Goal: Task Accomplishment & Management: Manage account settings

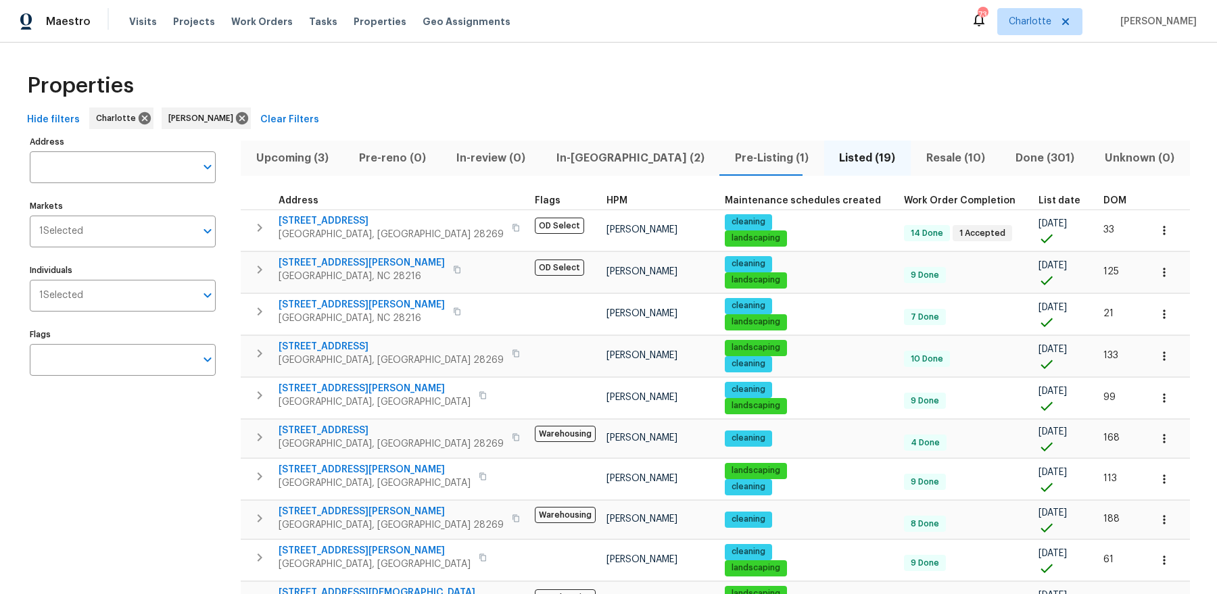
click at [571, 149] on span "In-reno (2)" at bounding box center [630, 158] width 162 height 19
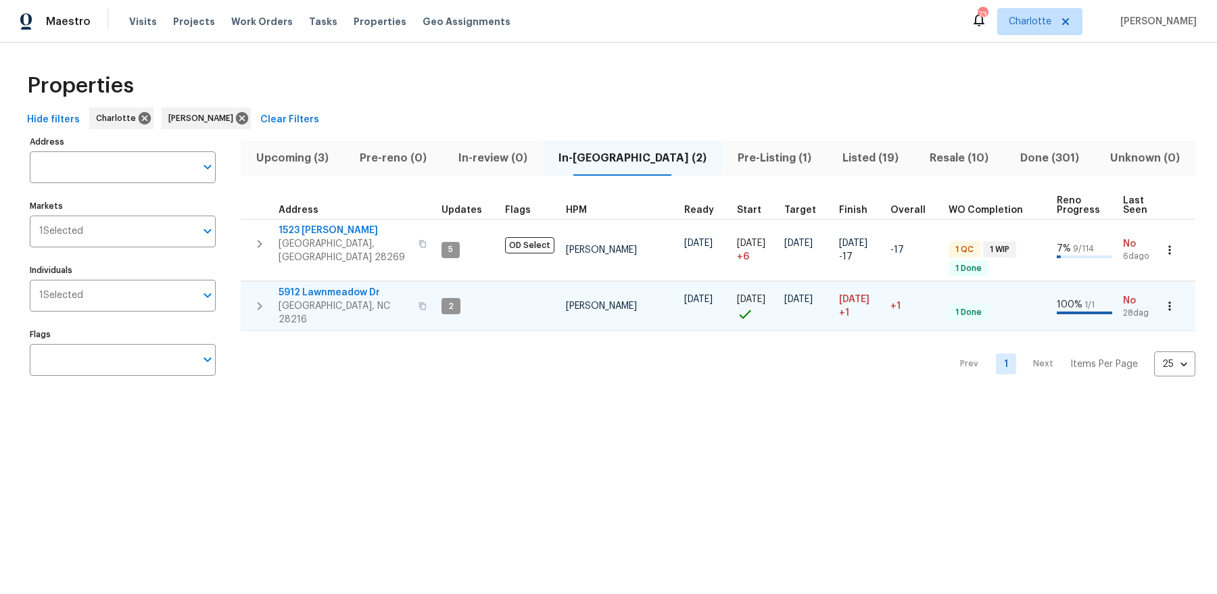
click at [329, 286] on span "5912 Lawnmeadow Dr" at bounding box center [345, 293] width 132 height 14
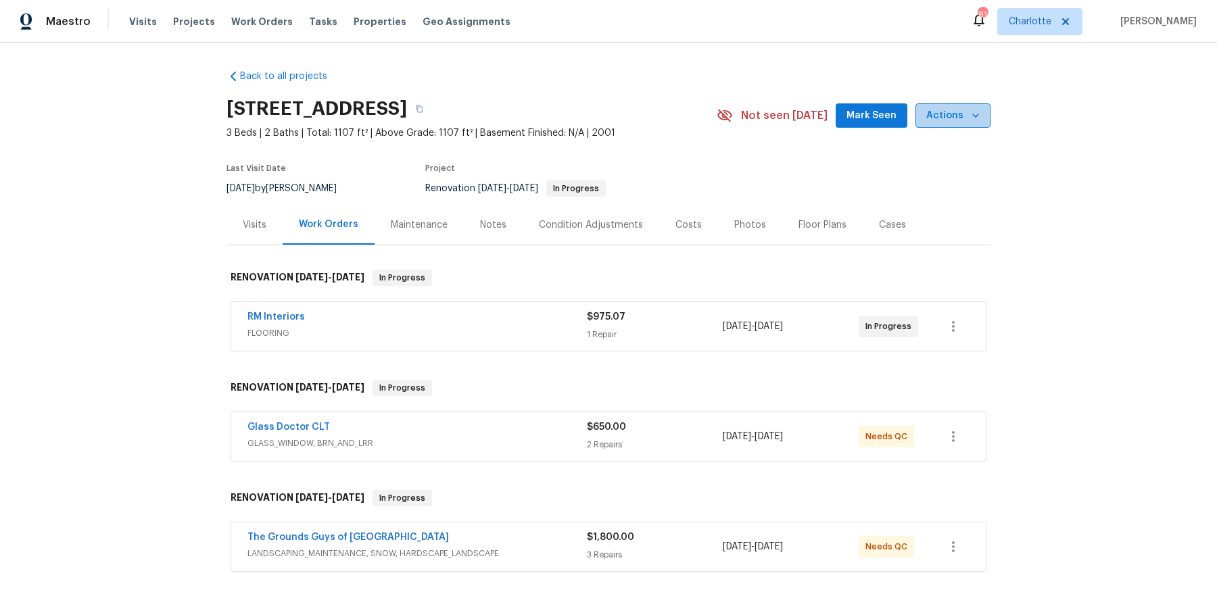
click at [973, 116] on icon "button" at bounding box center [976, 116] width 14 height 14
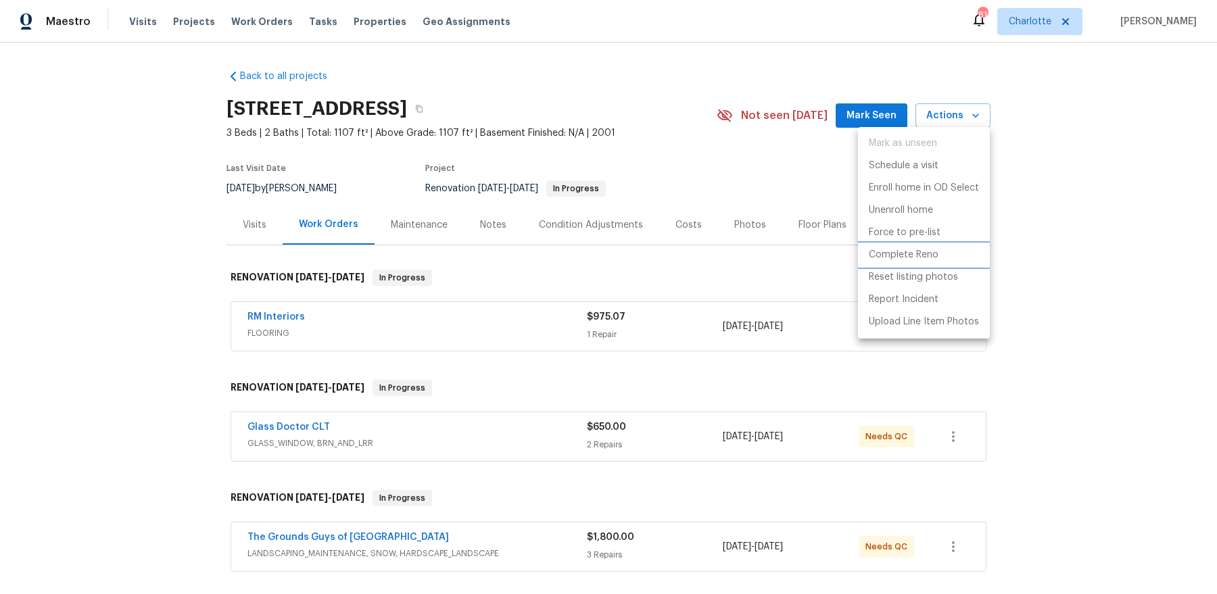
click at [916, 253] on p "Complete Reno" at bounding box center [904, 255] width 70 height 14
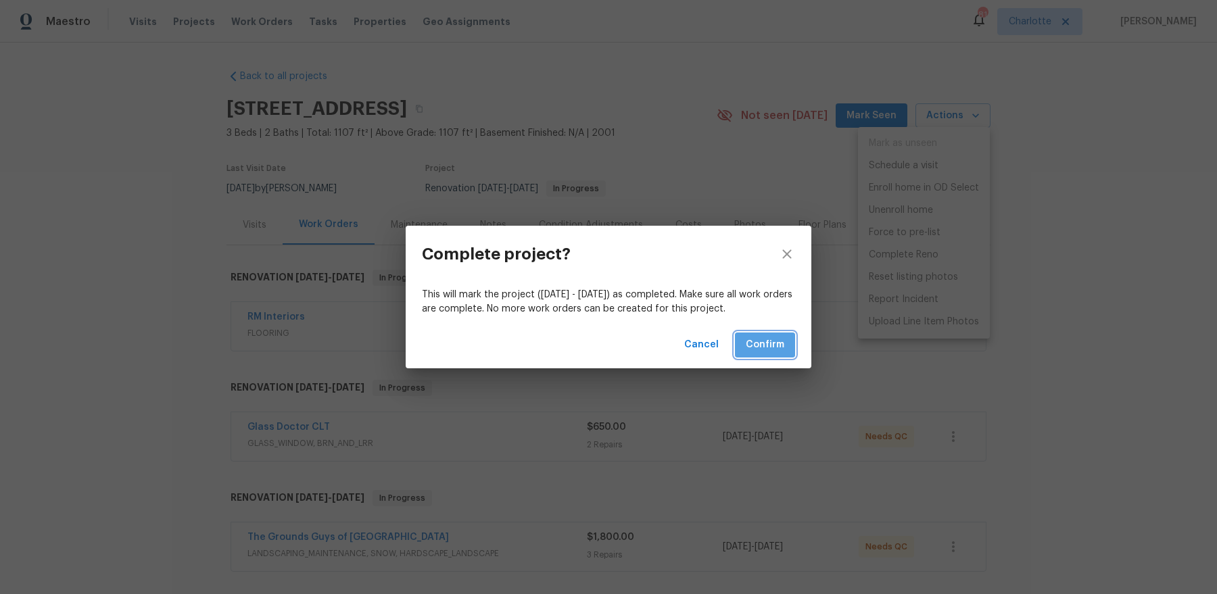
click at [774, 355] on button "Confirm" at bounding box center [765, 345] width 60 height 25
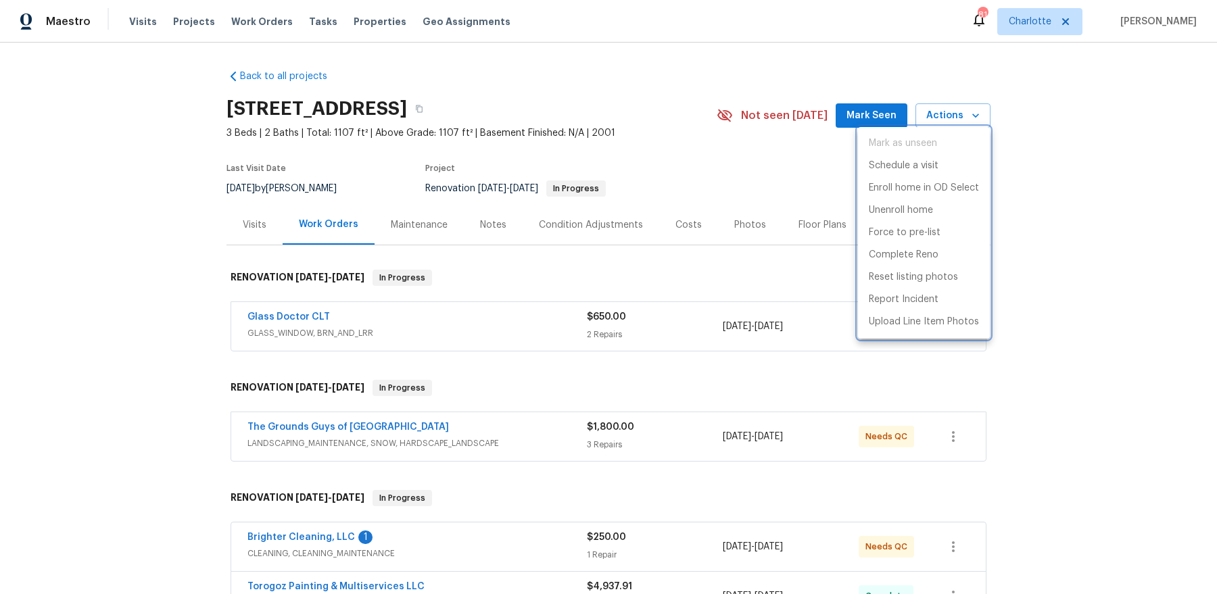
click at [637, 268] on div at bounding box center [608, 297] width 1217 height 594
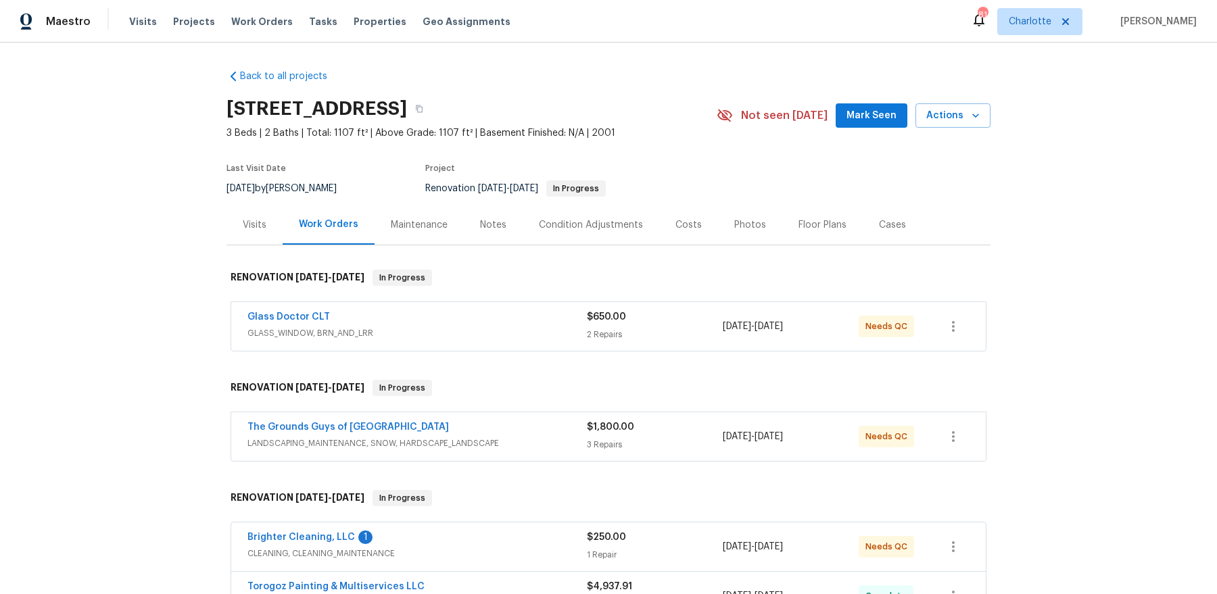
click at [330, 331] on span "GLASS_WINDOW, BRN_AND_LRR" at bounding box center [418, 334] width 340 height 14
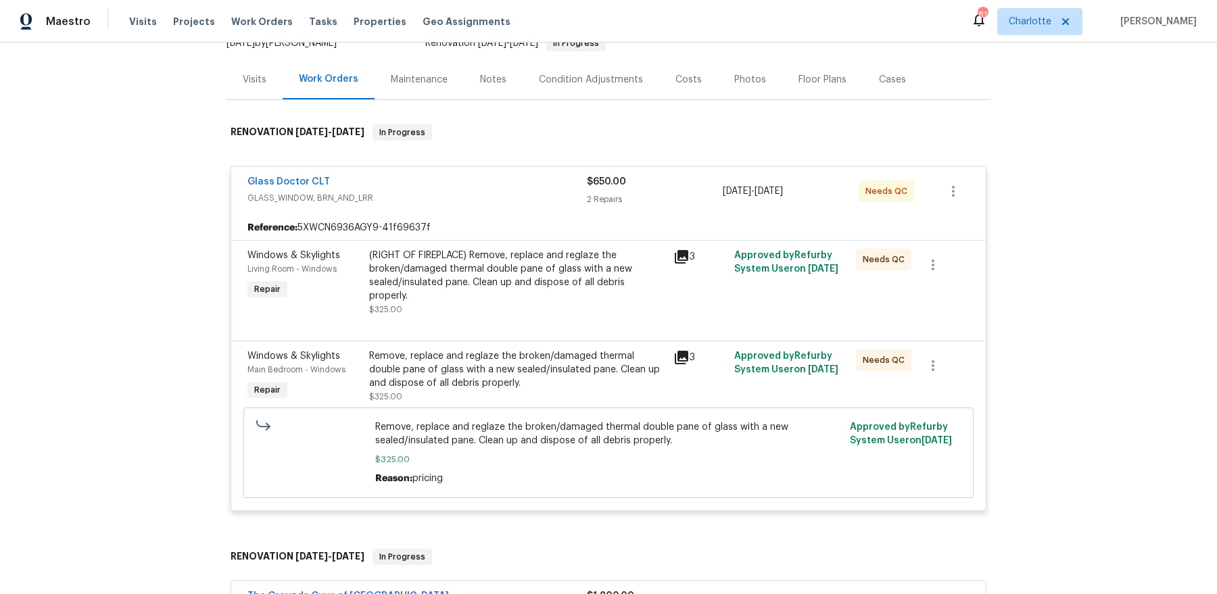
scroll to position [205, 0]
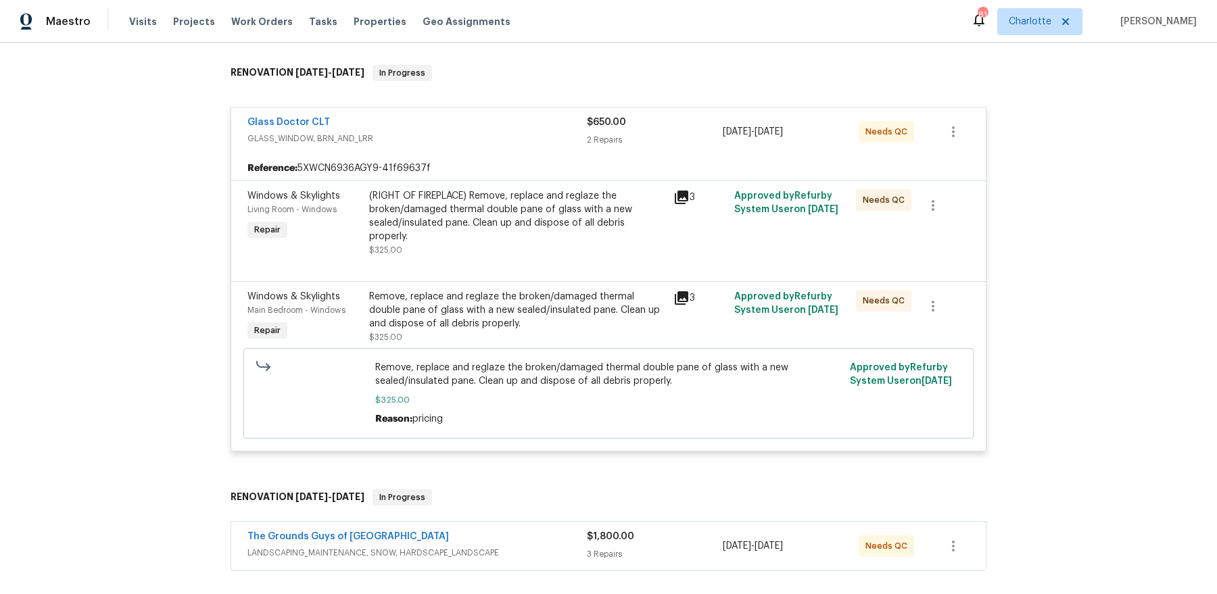
click at [465, 210] on div "(RIGHT OF FIREPLACE) Remove, replace and reglaze the broken/damaged thermal dou…" at bounding box center [517, 216] width 296 height 54
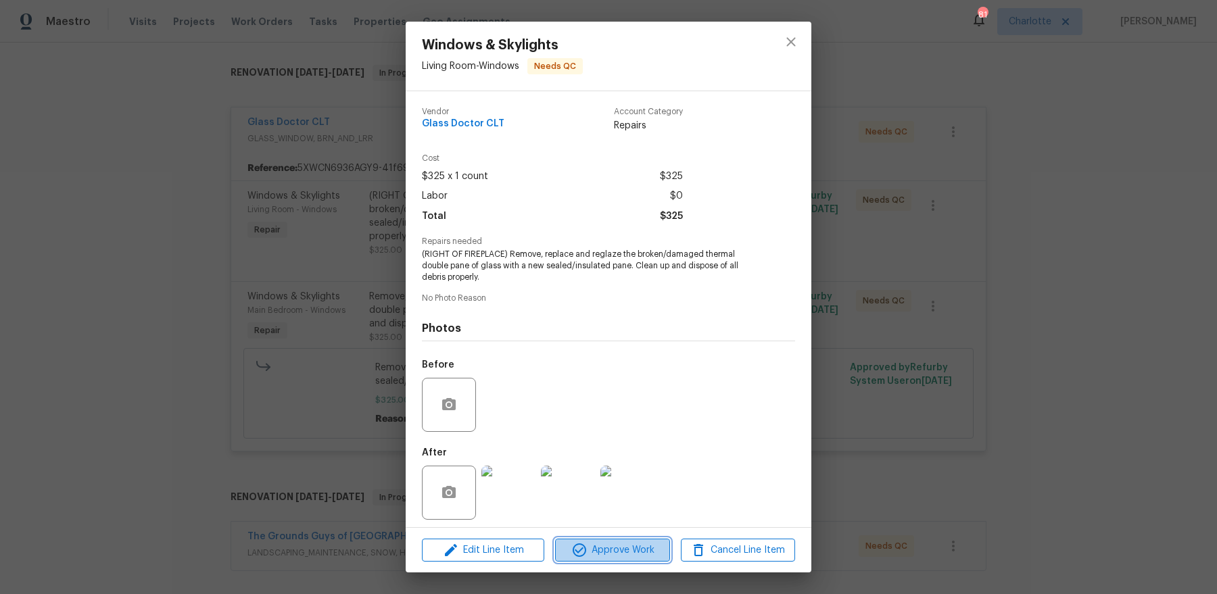
click at [596, 553] on span "Approve Work" at bounding box center [612, 550] width 106 height 17
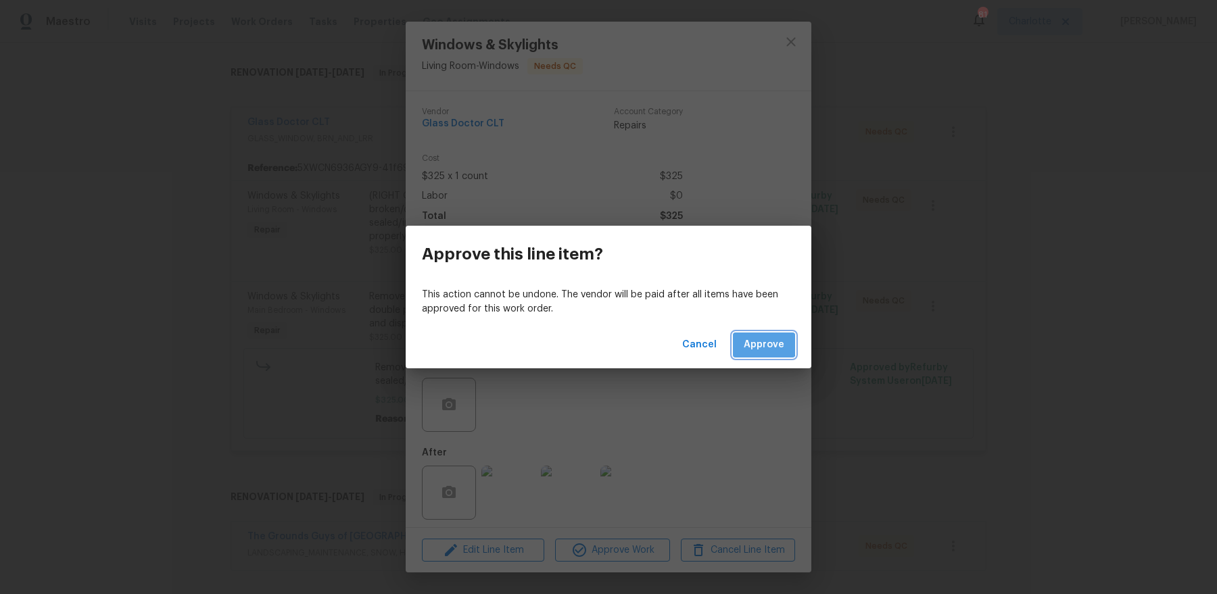
click at [755, 344] on span "Approve" at bounding box center [764, 345] width 41 height 17
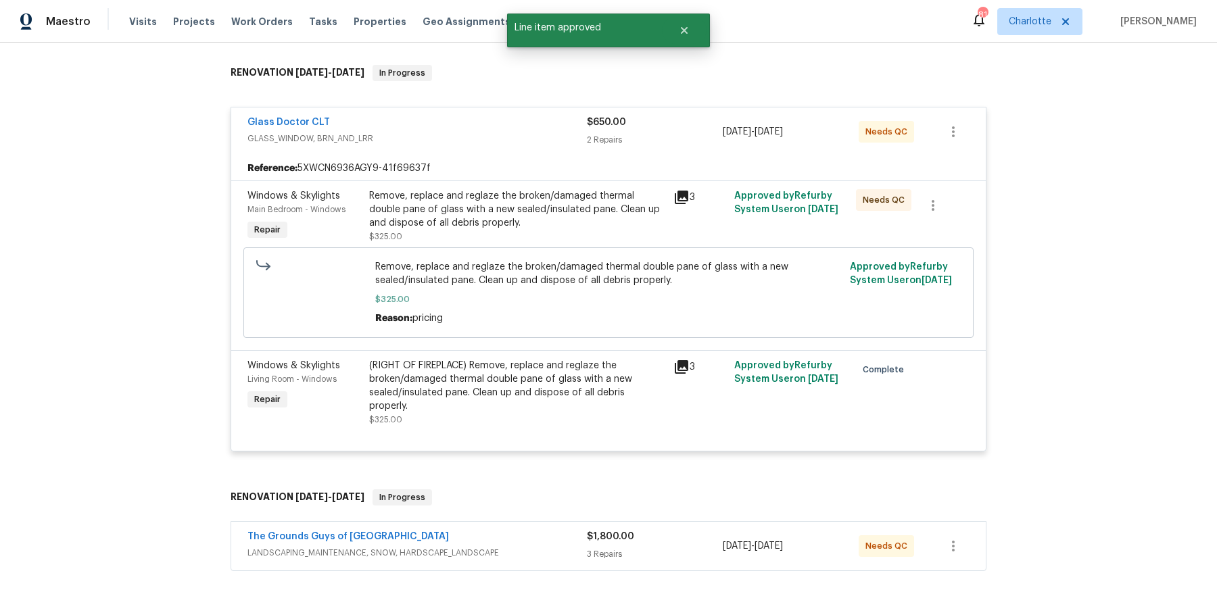
click at [486, 227] on div "Remove, replace and reglaze the broken/damaged thermal double pane of glass wit…" at bounding box center [517, 209] width 296 height 41
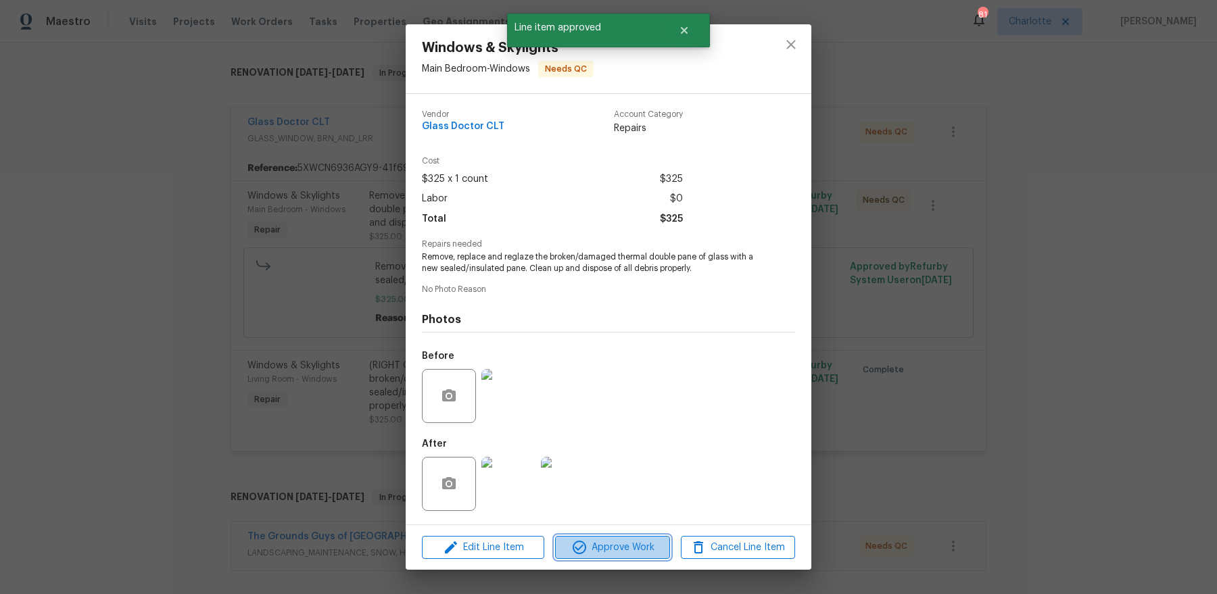
click at [576, 542] on icon "button" at bounding box center [580, 548] width 14 height 14
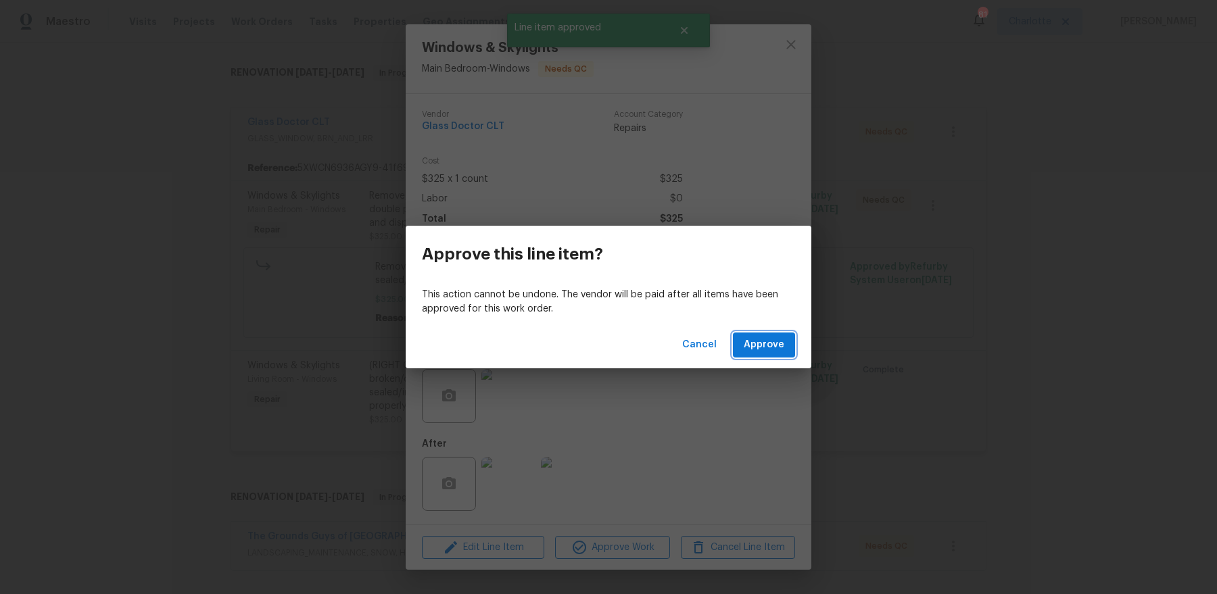
click at [759, 345] on span "Approve" at bounding box center [764, 345] width 41 height 17
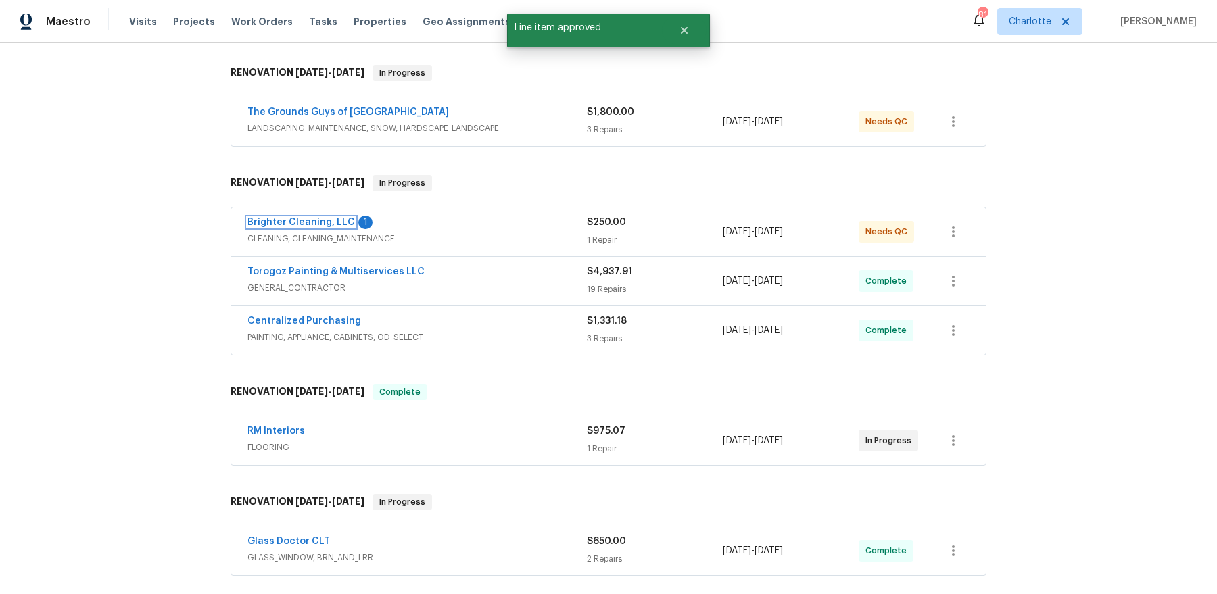
click at [319, 218] on link "Brighter Cleaning, LLC" at bounding box center [302, 222] width 108 height 9
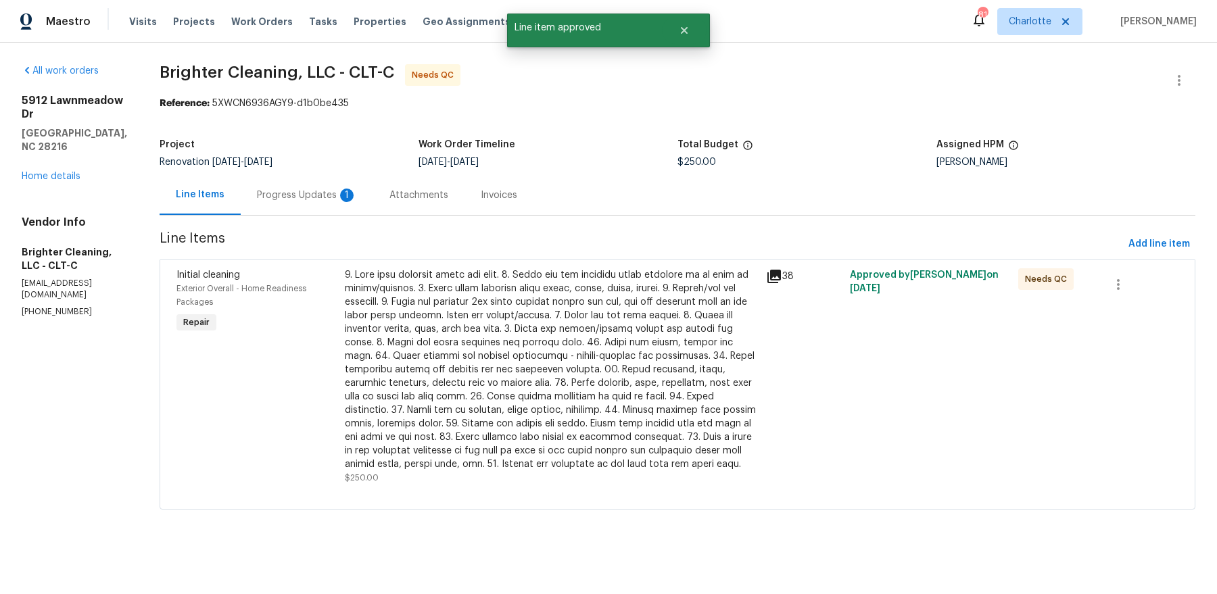
click at [329, 193] on div "Progress Updates 1" at bounding box center [307, 196] width 100 height 14
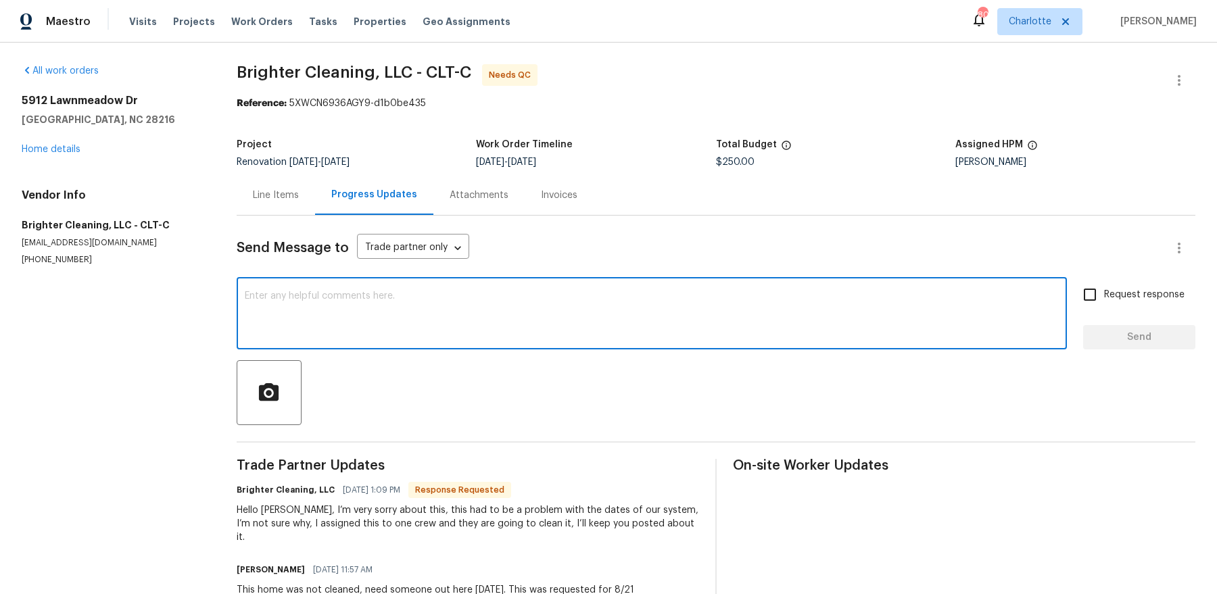
click at [444, 316] on textarea at bounding box center [652, 314] width 814 height 47
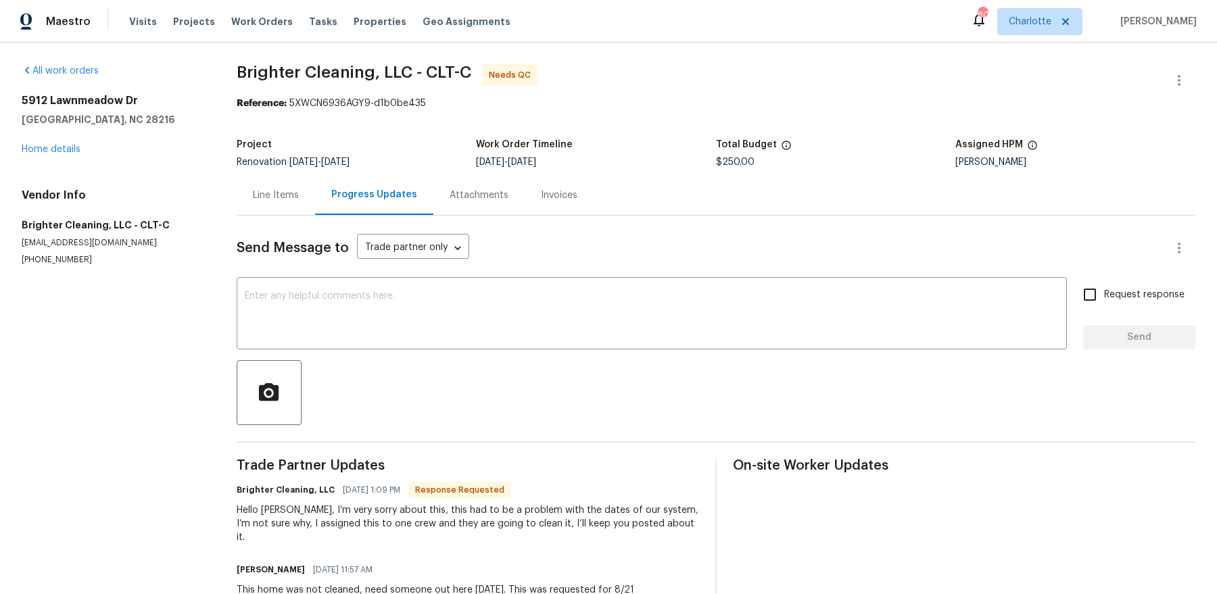
click at [64, 133] on div "5912 Lawnmeadow Dr Charlotte, NC 28216 Home details" at bounding box center [113, 125] width 183 height 62
click at [47, 151] on link "Home details" at bounding box center [51, 149] width 59 height 9
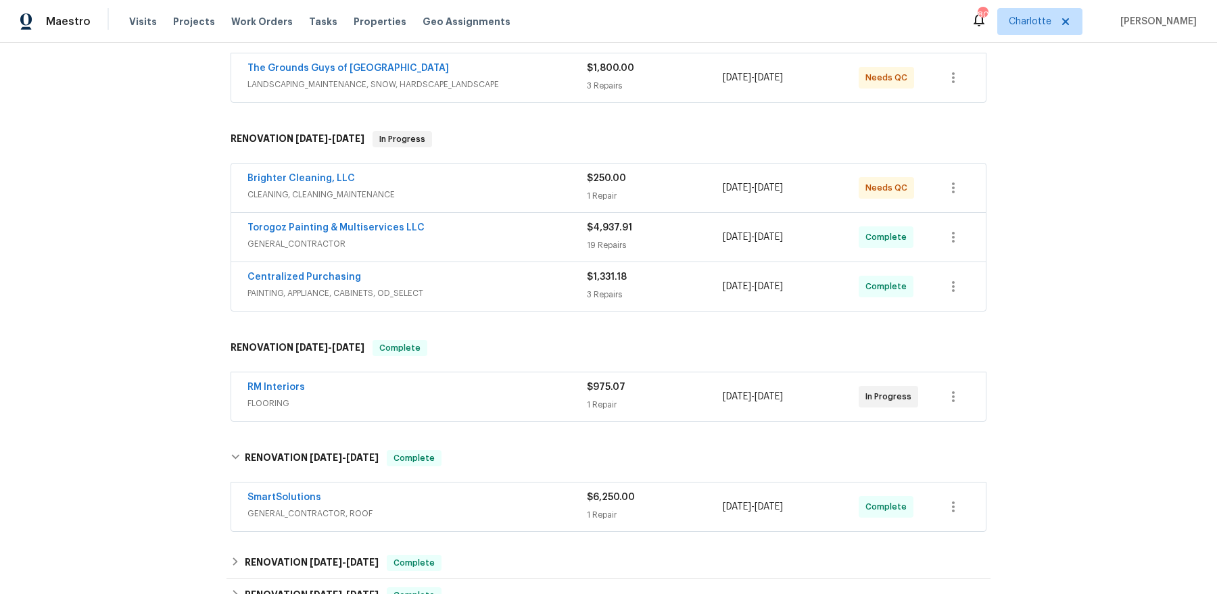
scroll to position [200, 0]
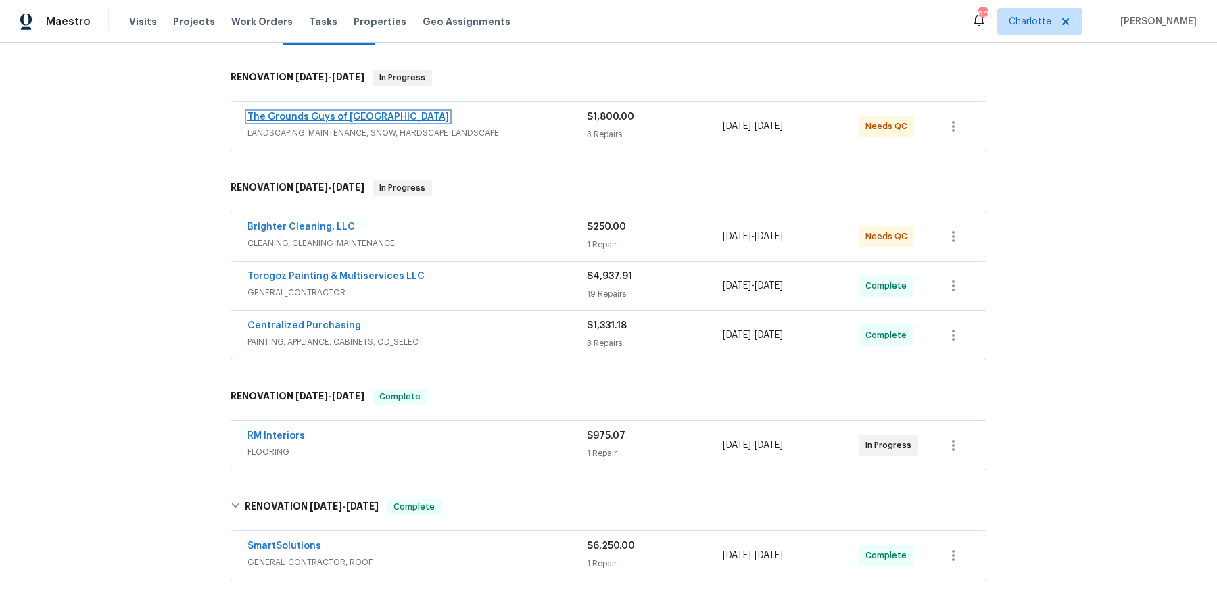
click at [346, 114] on link "The Grounds Guys of Huntersville" at bounding box center [349, 116] width 202 height 9
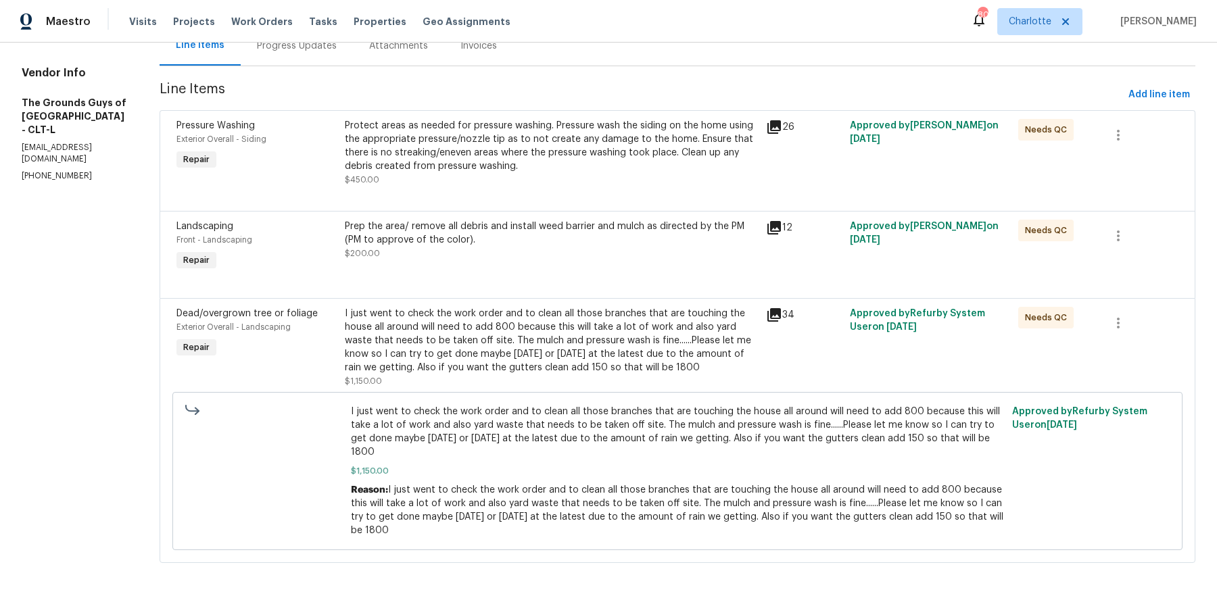
scroll to position [156, 0]
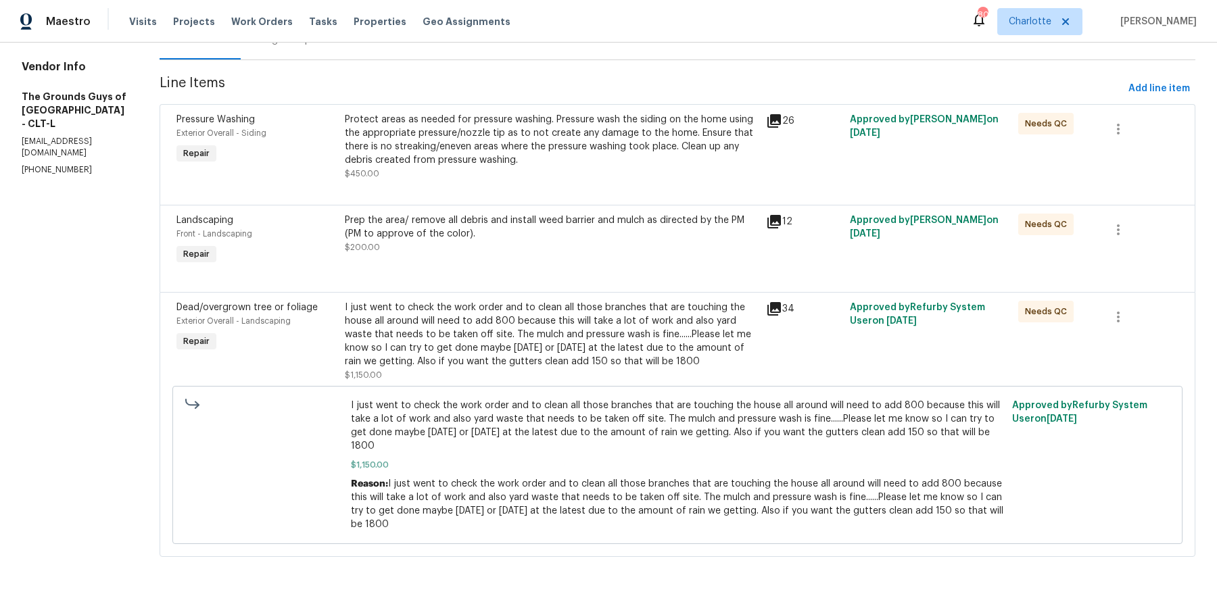
click at [485, 327] on div "I just went to check the work order and to clean all those branches that are to…" at bounding box center [551, 335] width 413 height 68
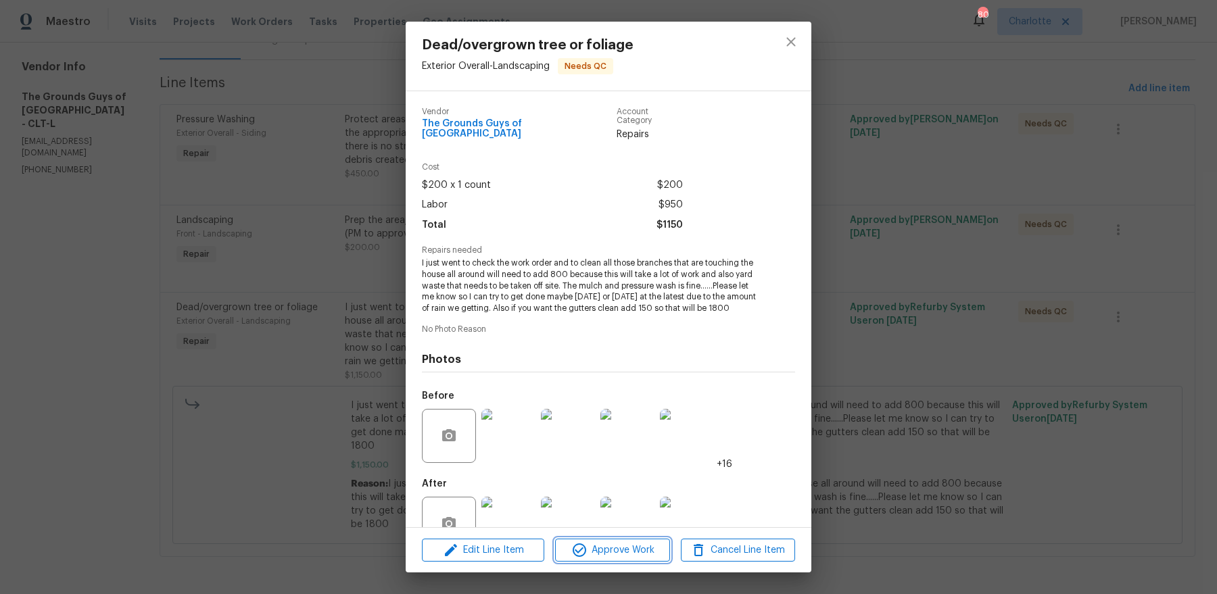
click at [614, 545] on span "Approve Work" at bounding box center [612, 550] width 106 height 17
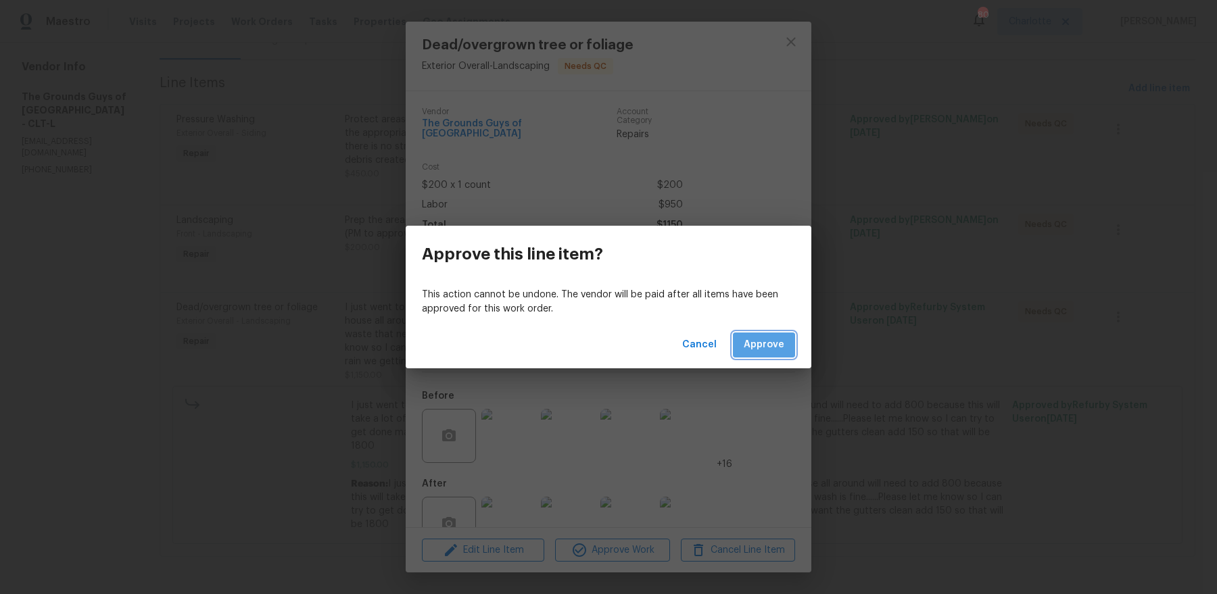
click at [770, 340] on span "Approve" at bounding box center [764, 345] width 41 height 17
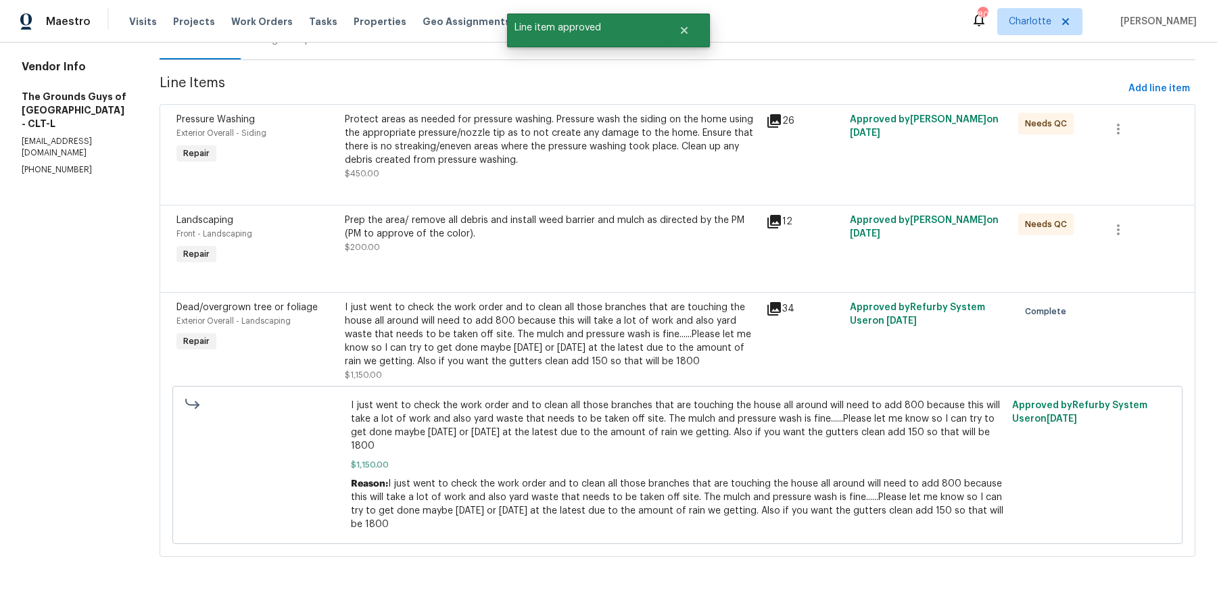
click at [480, 233] on div "Prep the area/ remove all debris and install weed barrier and mulch as directed…" at bounding box center [551, 227] width 413 height 27
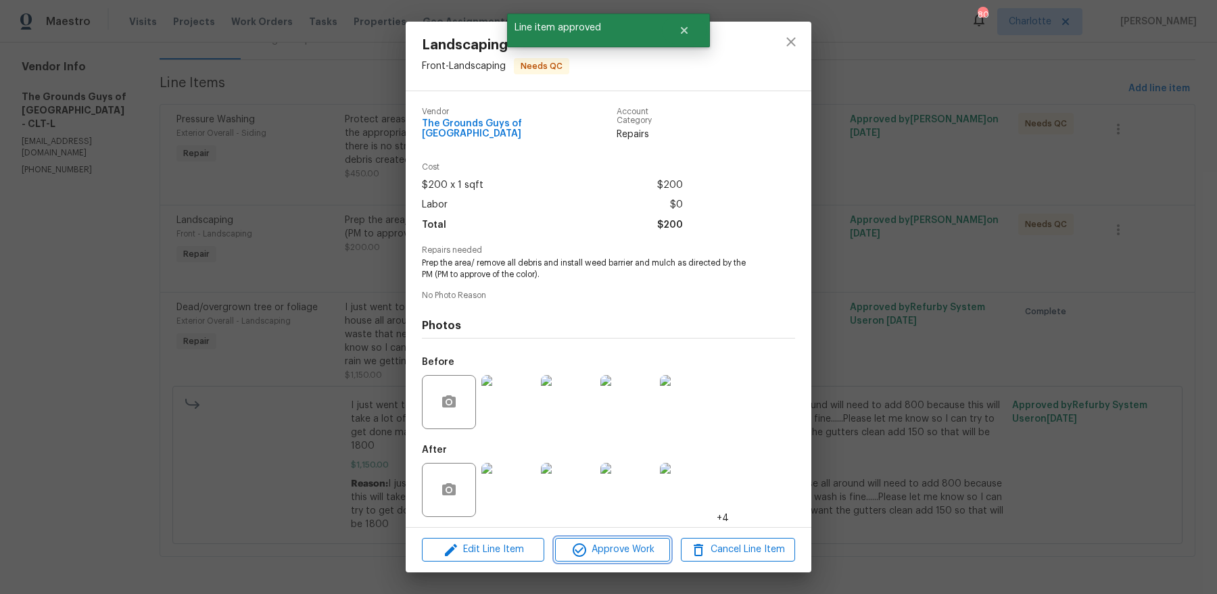
click at [576, 544] on icon "button" at bounding box center [579, 550] width 16 height 16
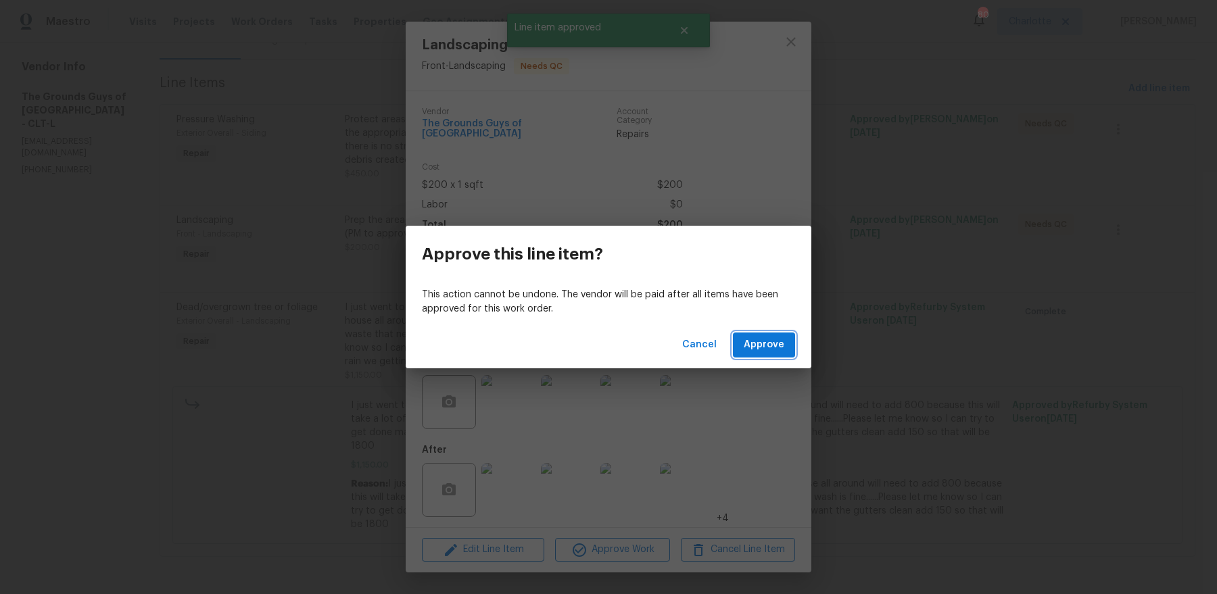
click at [758, 348] on span "Approve" at bounding box center [764, 345] width 41 height 17
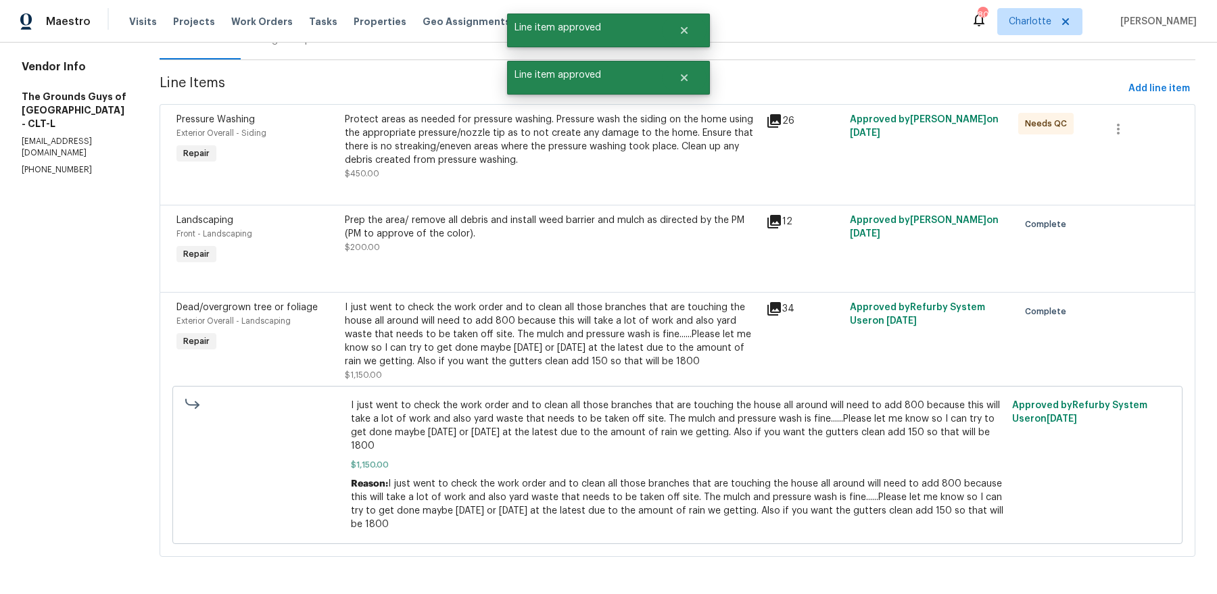
click at [502, 161] on div "Protect areas as needed for pressure washing. Pressure wash the siding on the h…" at bounding box center [551, 140] width 413 height 54
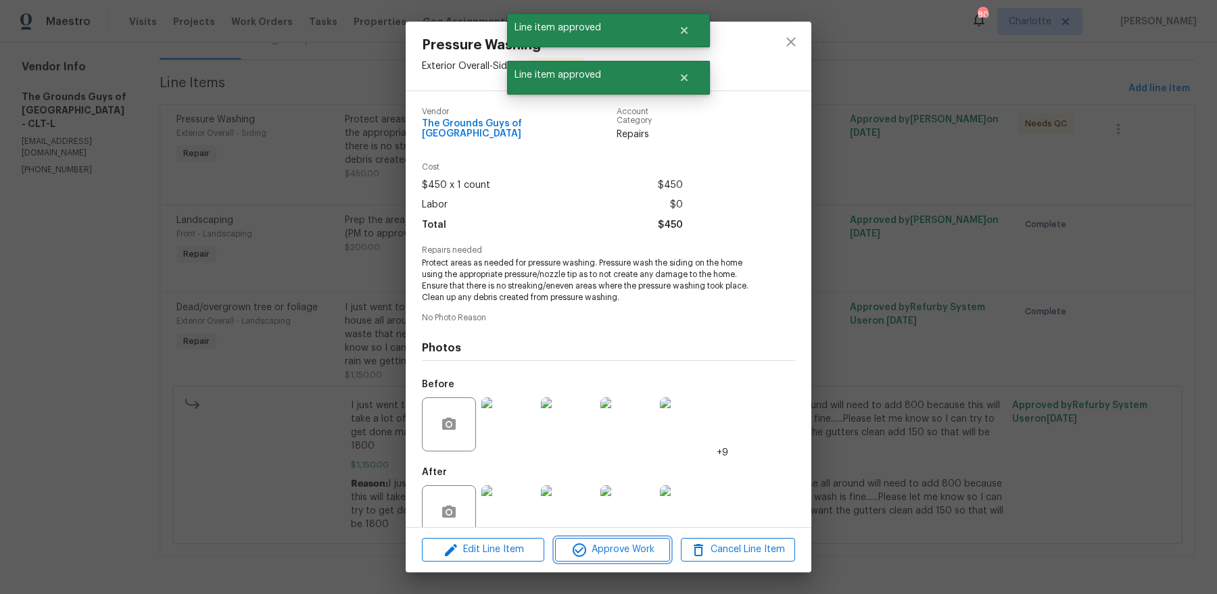
click at [578, 546] on icon "button" at bounding box center [579, 550] width 16 height 16
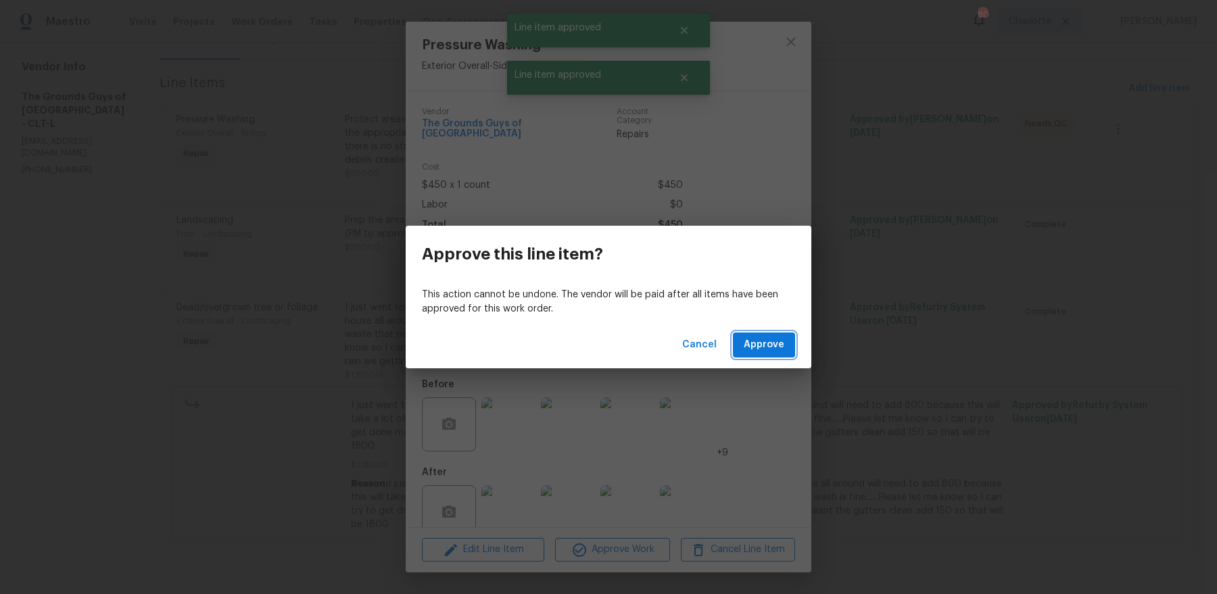
click at [739, 348] on button "Approve" at bounding box center [764, 345] width 62 height 25
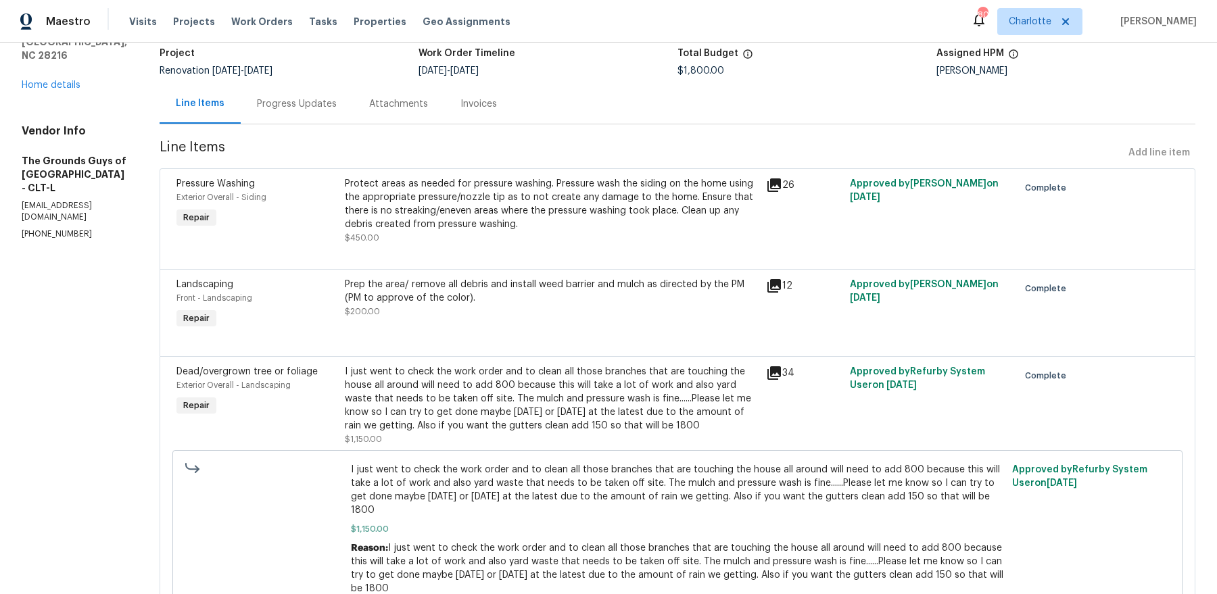
scroll to position [66, 0]
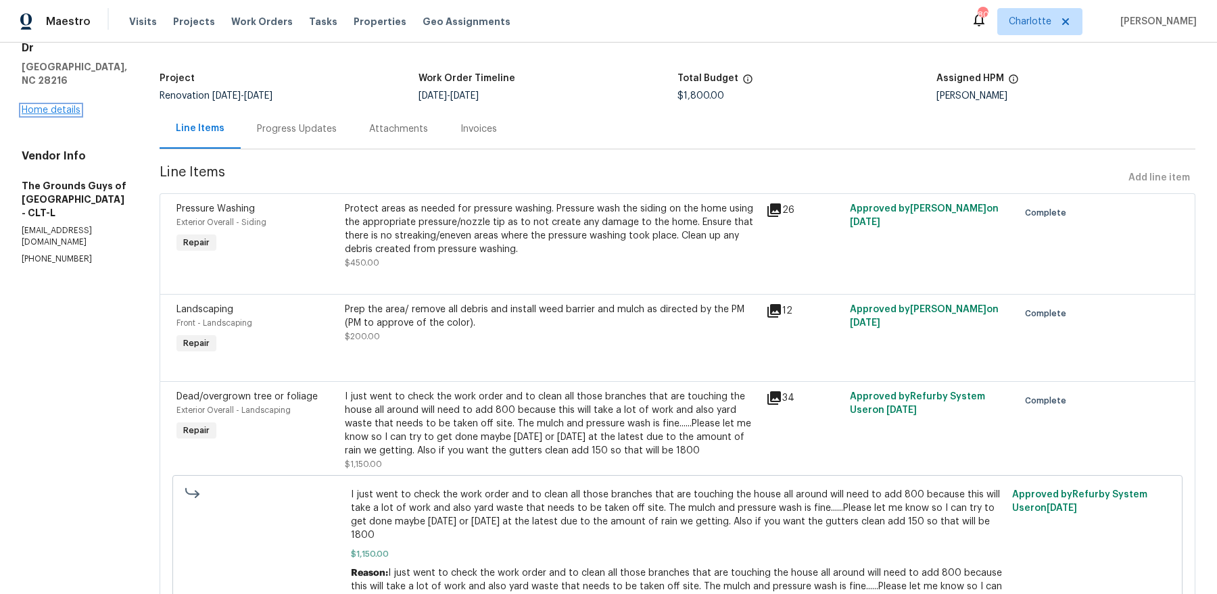
click at [62, 106] on link "Home details" at bounding box center [51, 110] width 59 height 9
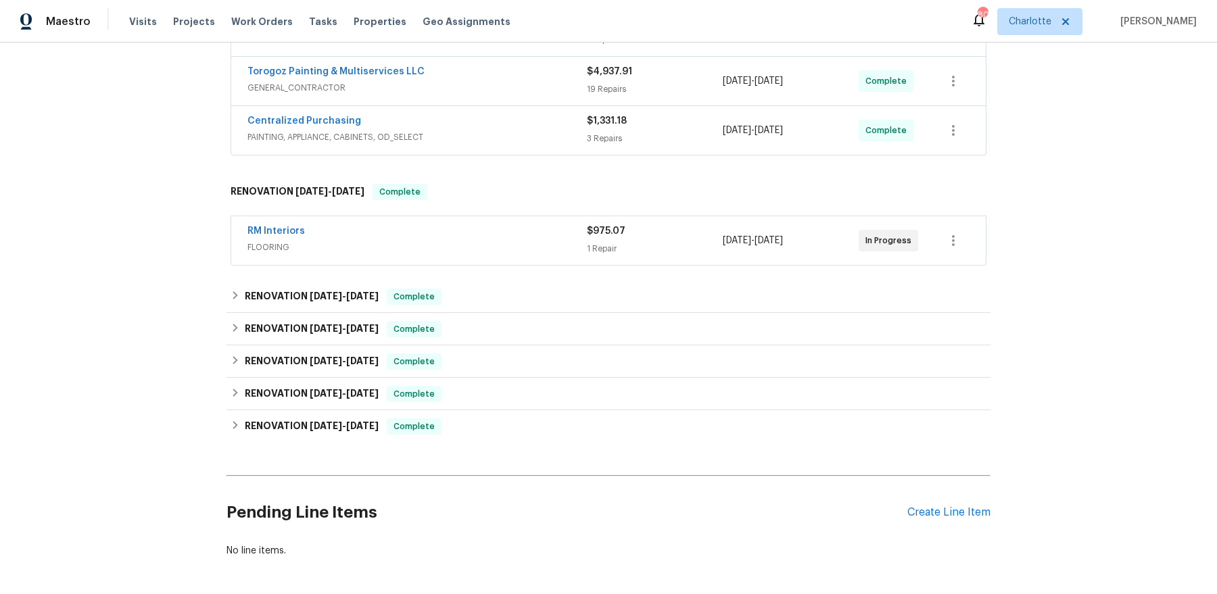
scroll to position [347, 0]
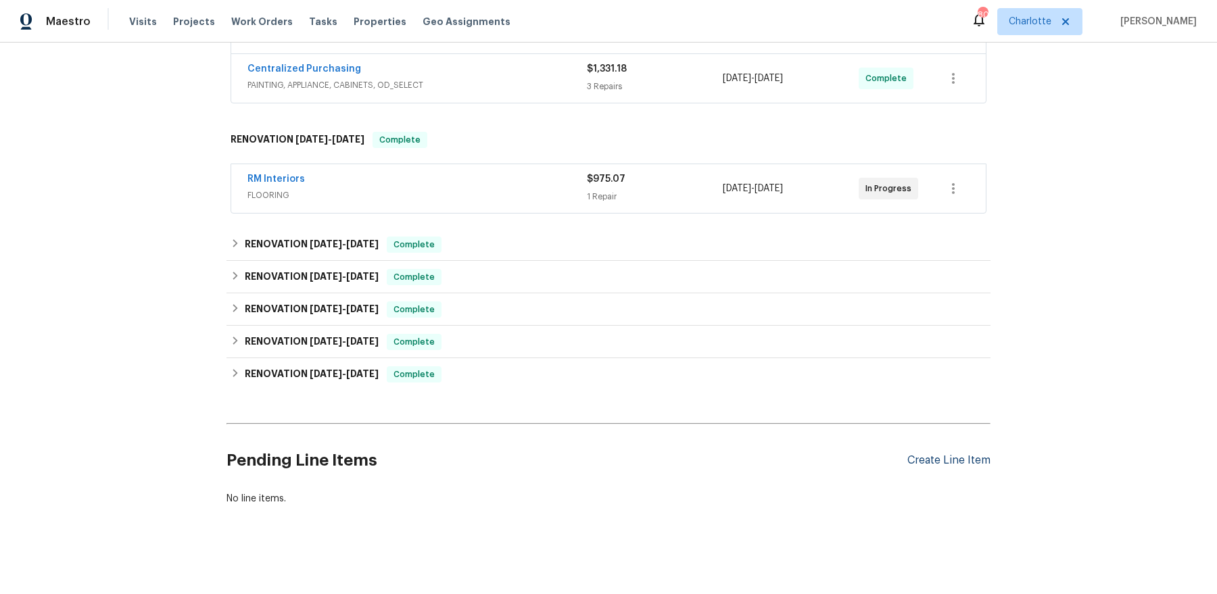
click at [931, 454] on div "Create Line Item" at bounding box center [949, 460] width 83 height 13
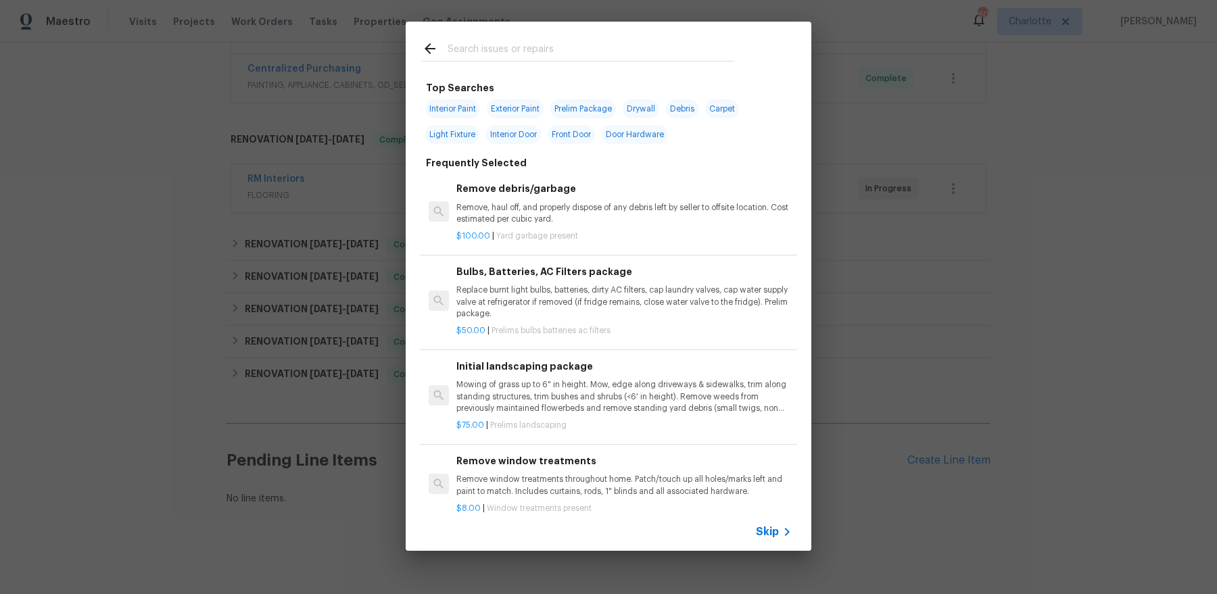
click at [598, 55] on input "text" at bounding box center [591, 51] width 287 height 20
type input "l"
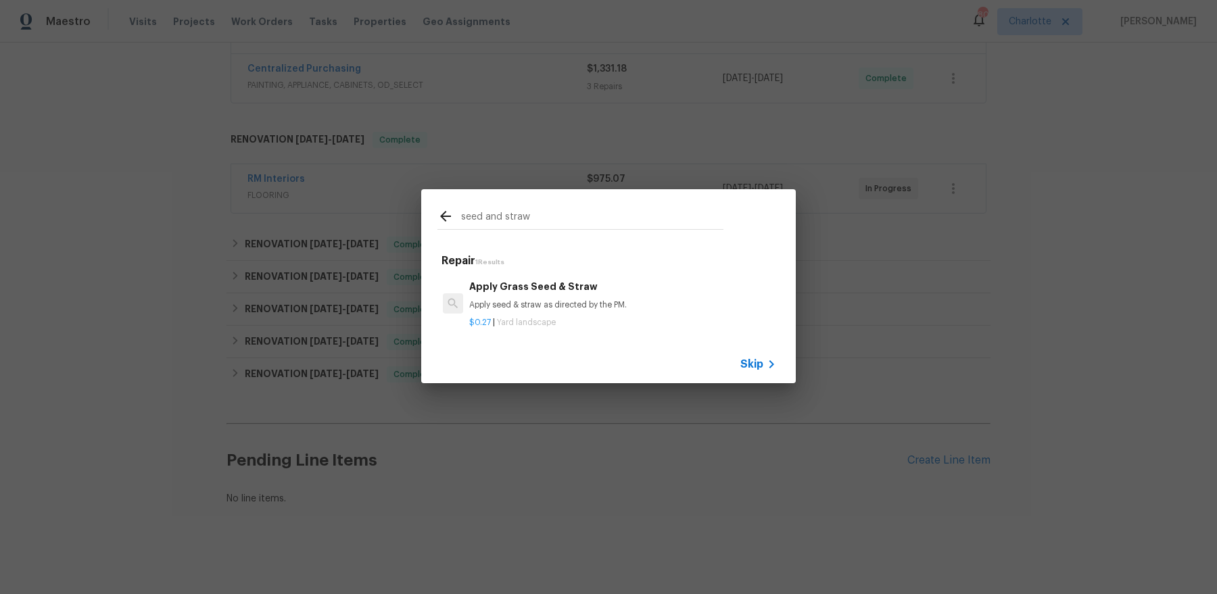
type input "seed and straw"
click at [574, 300] on p "Apply seed & straw as directed by the PM." at bounding box center [622, 305] width 307 height 11
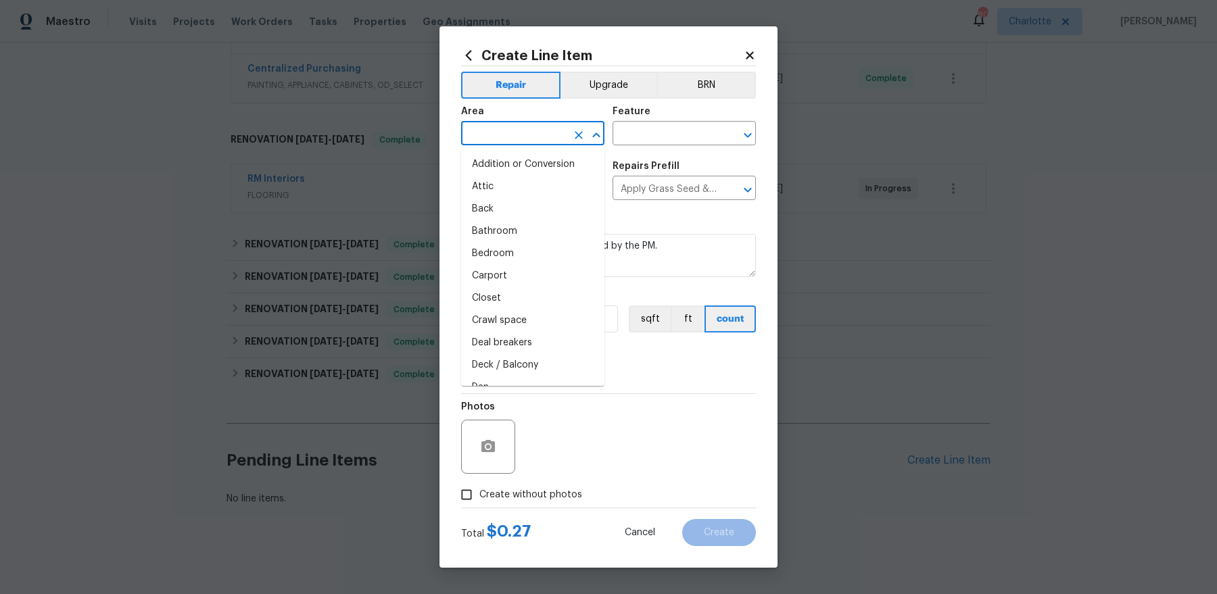
click at [509, 141] on input "text" at bounding box center [514, 134] width 106 height 21
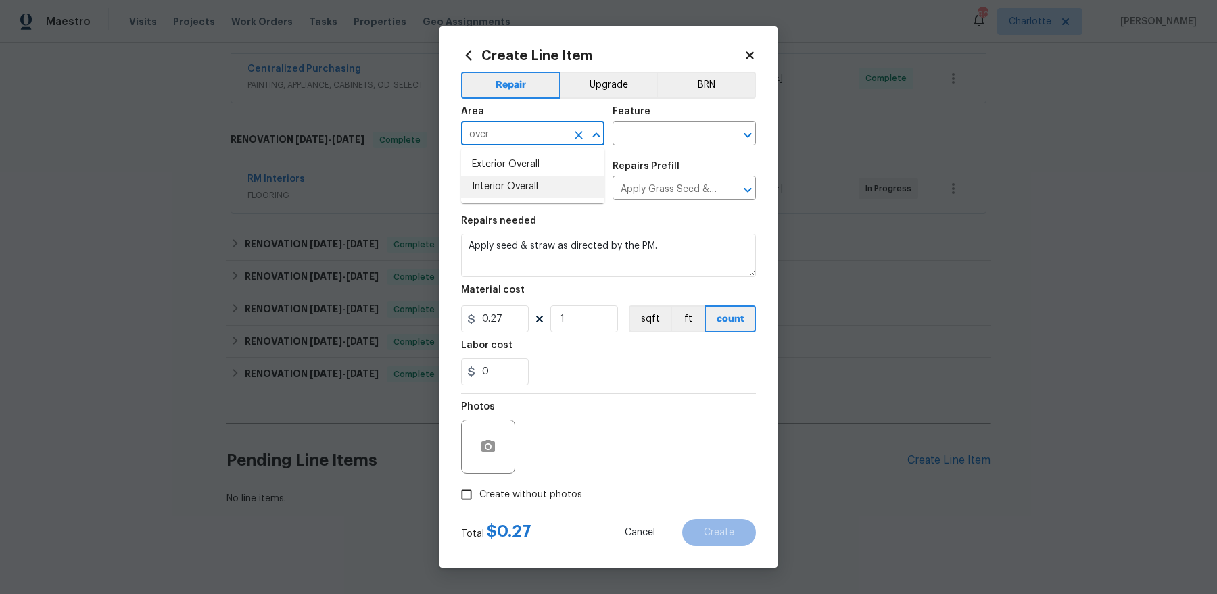
click at [516, 162] on li "Exterior Overall" at bounding box center [532, 165] width 143 height 22
type input "Exterior Overall"
click at [709, 124] on div "Feature" at bounding box center [684, 116] width 143 height 18
click at [699, 133] on input "text" at bounding box center [666, 134] width 106 height 21
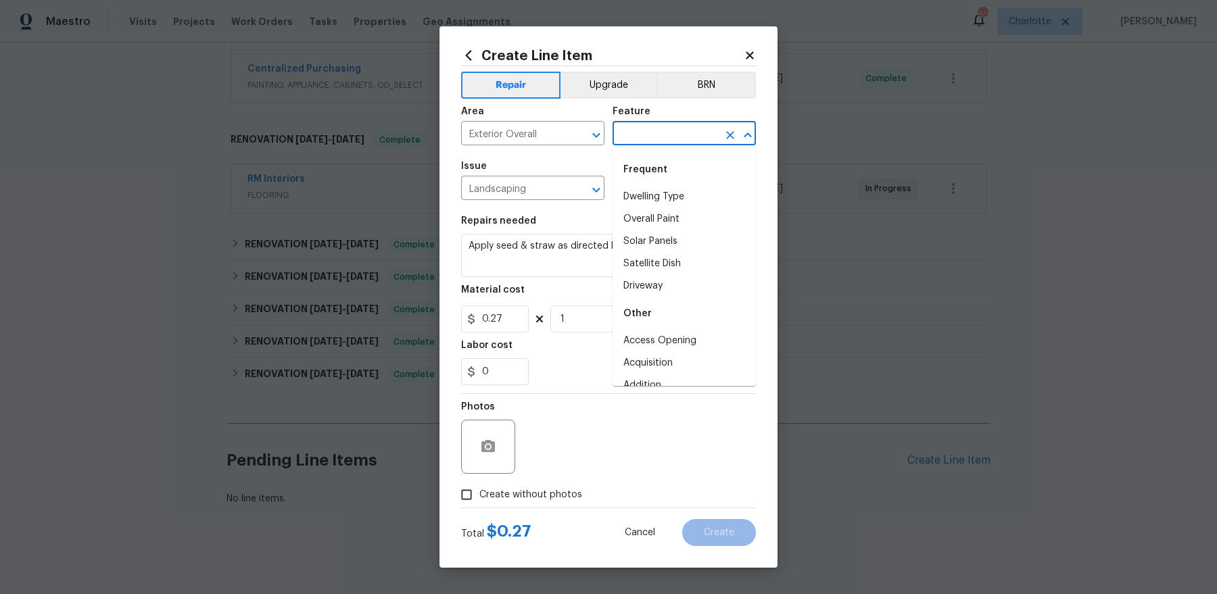
click at [699, 133] on input "text" at bounding box center [666, 134] width 106 height 21
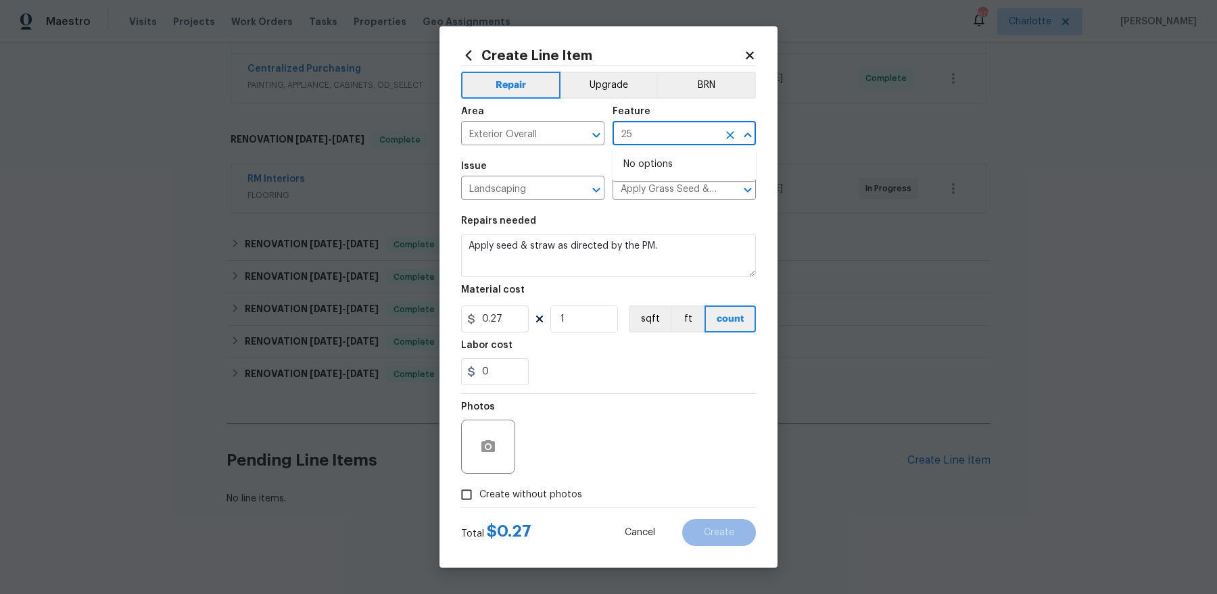
type input "2"
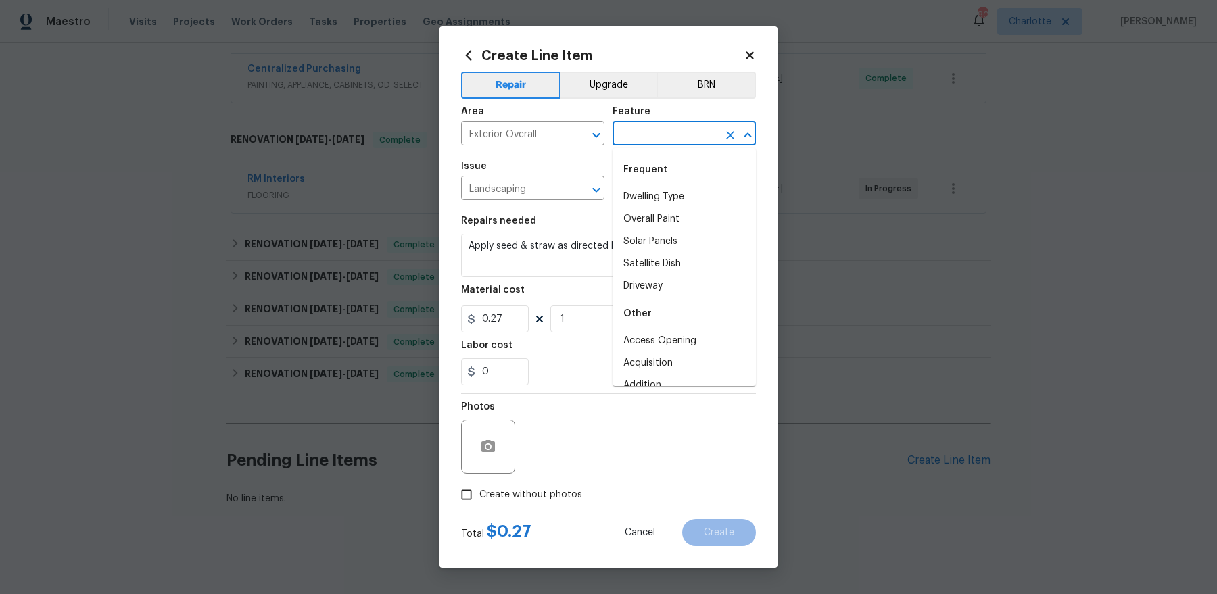
type input "2"
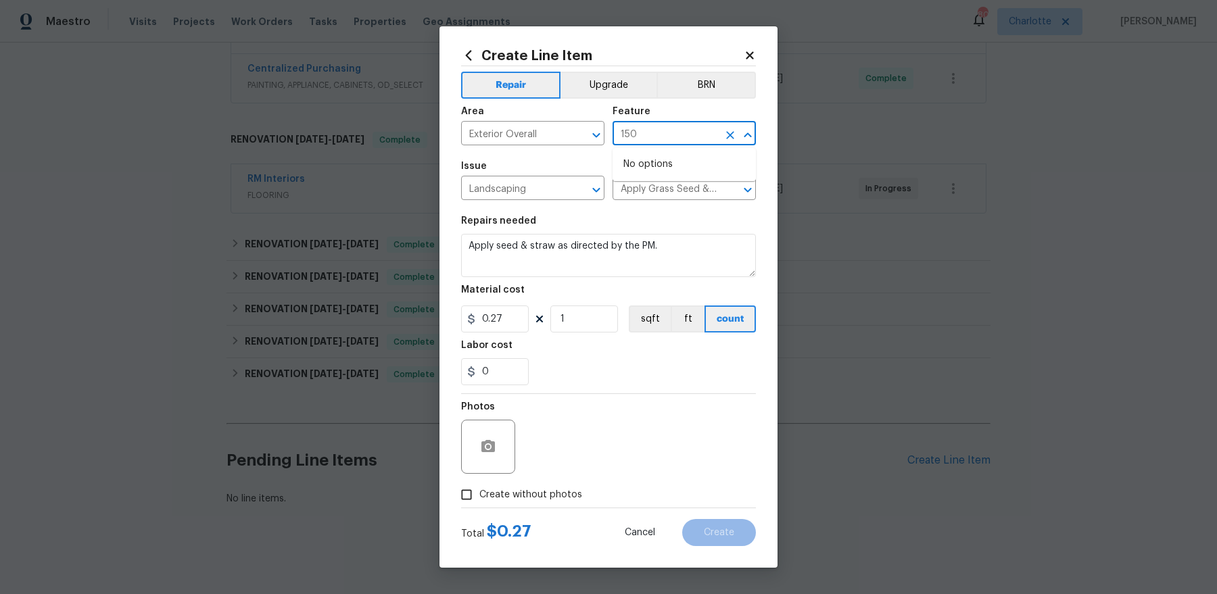
type input "150"
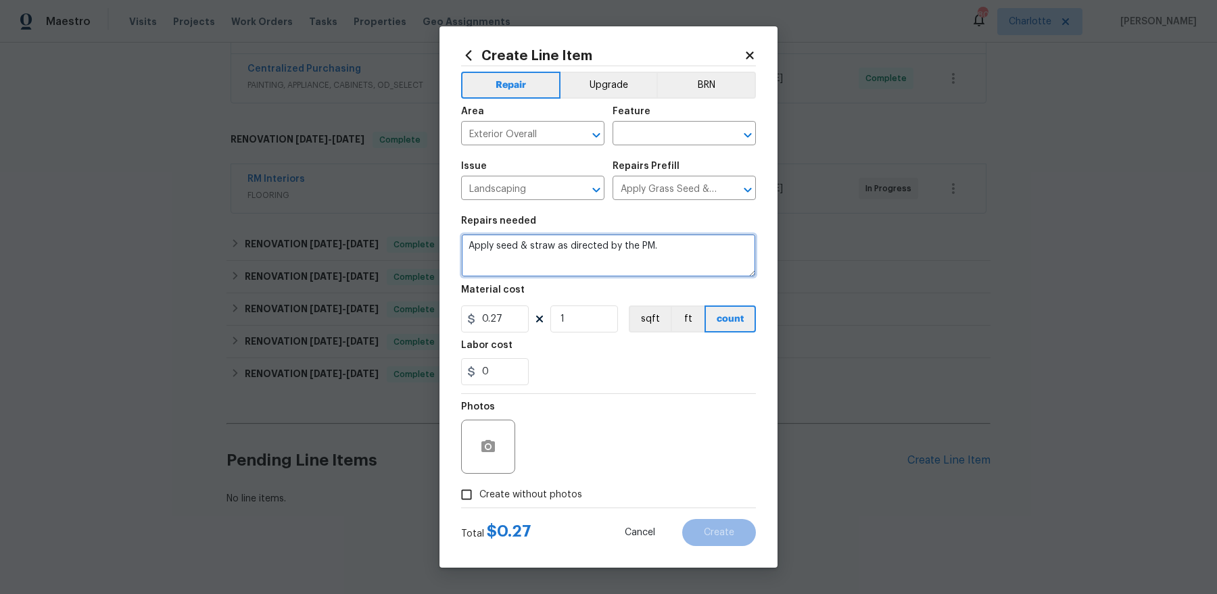
click at [661, 246] on textarea "Apply seed & straw as directed by the PM." at bounding box center [608, 255] width 295 height 43
click at [490, 321] on input "0.27" at bounding box center [495, 319] width 68 height 27
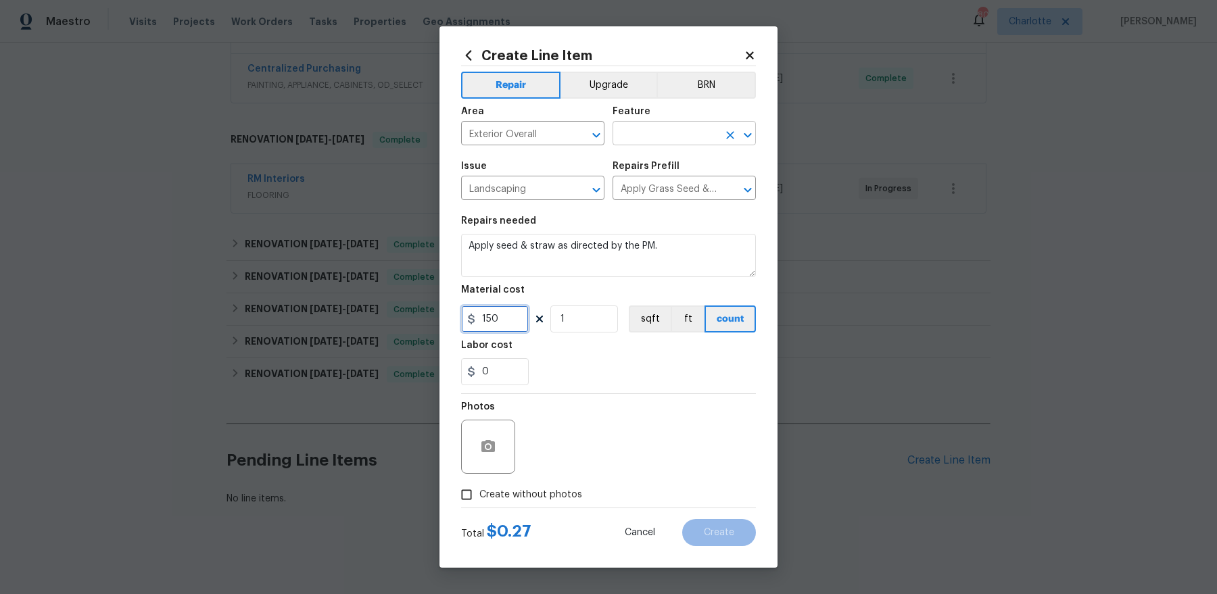
type input "150"
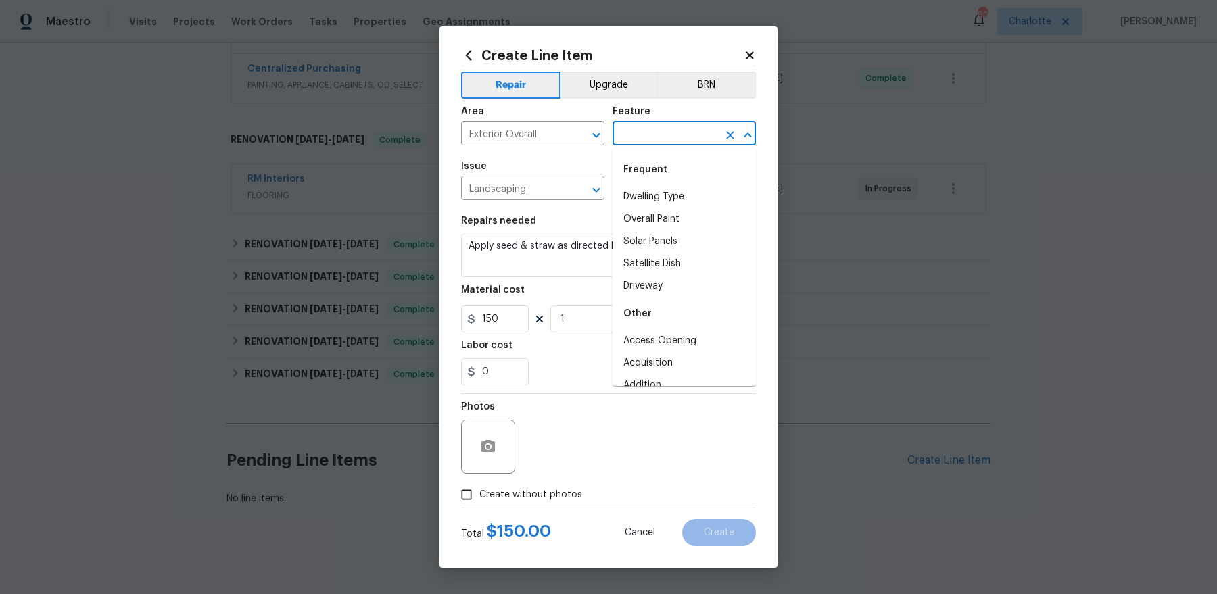
click at [660, 128] on input "text" at bounding box center [666, 134] width 106 height 21
type input "d"
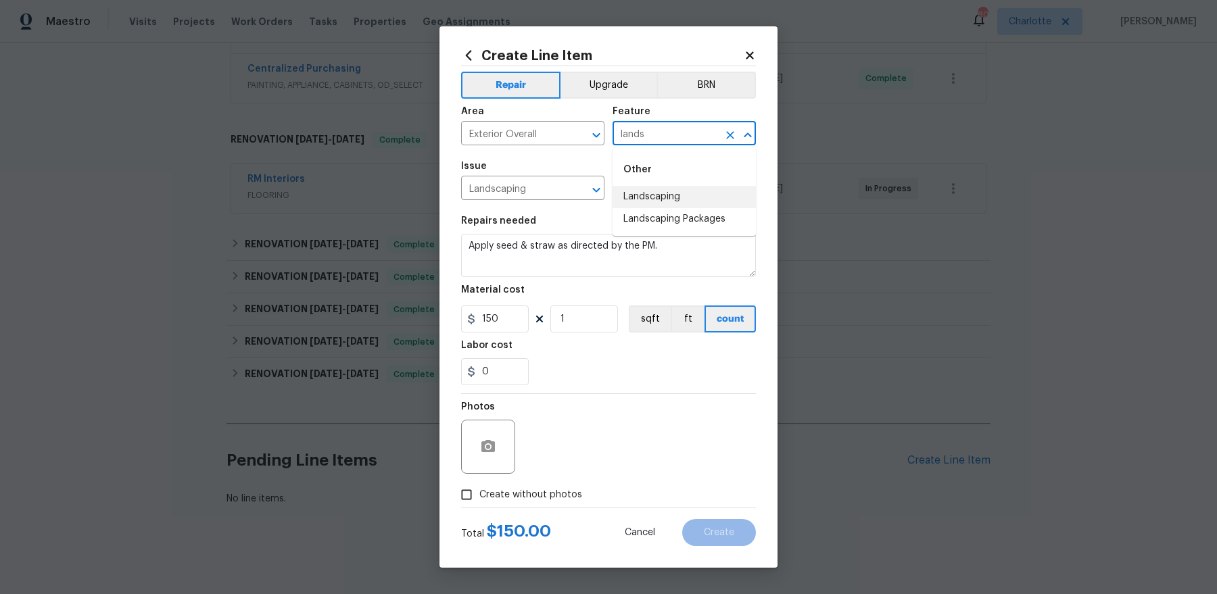
click at [653, 204] on li "Landscaping" at bounding box center [684, 197] width 143 height 22
type input "Landscaping"
click at [502, 488] on span "Create without photos" at bounding box center [530, 495] width 103 height 14
click at [479, 488] on input "Create without photos" at bounding box center [467, 495] width 26 height 26
checkbox input "true"
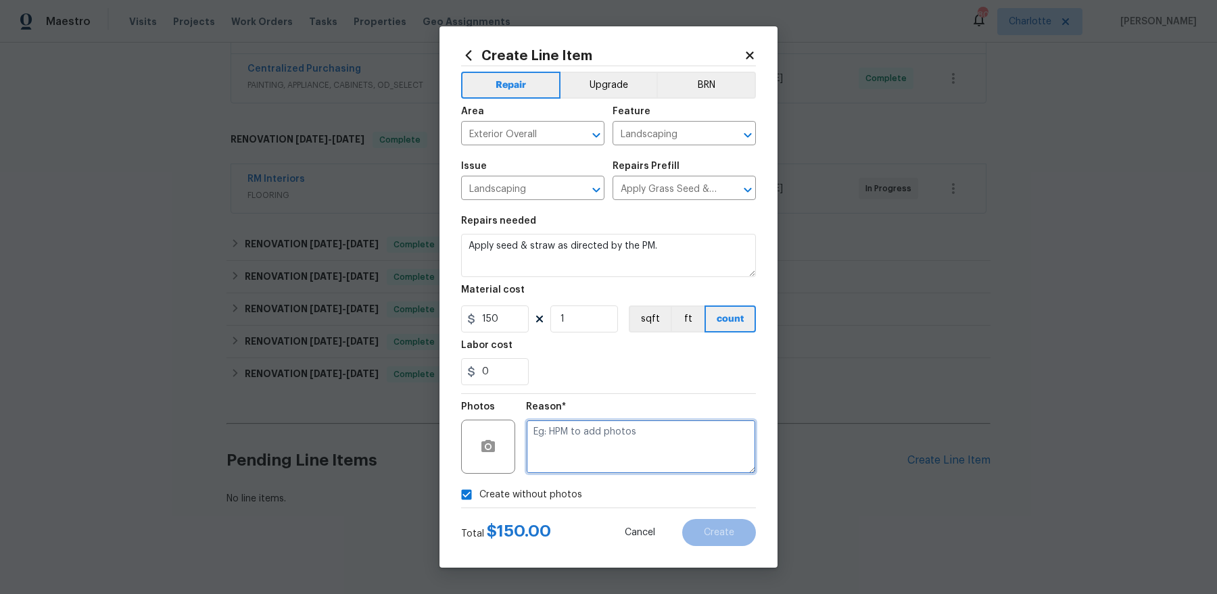
click at [600, 431] on textarea at bounding box center [641, 447] width 230 height 54
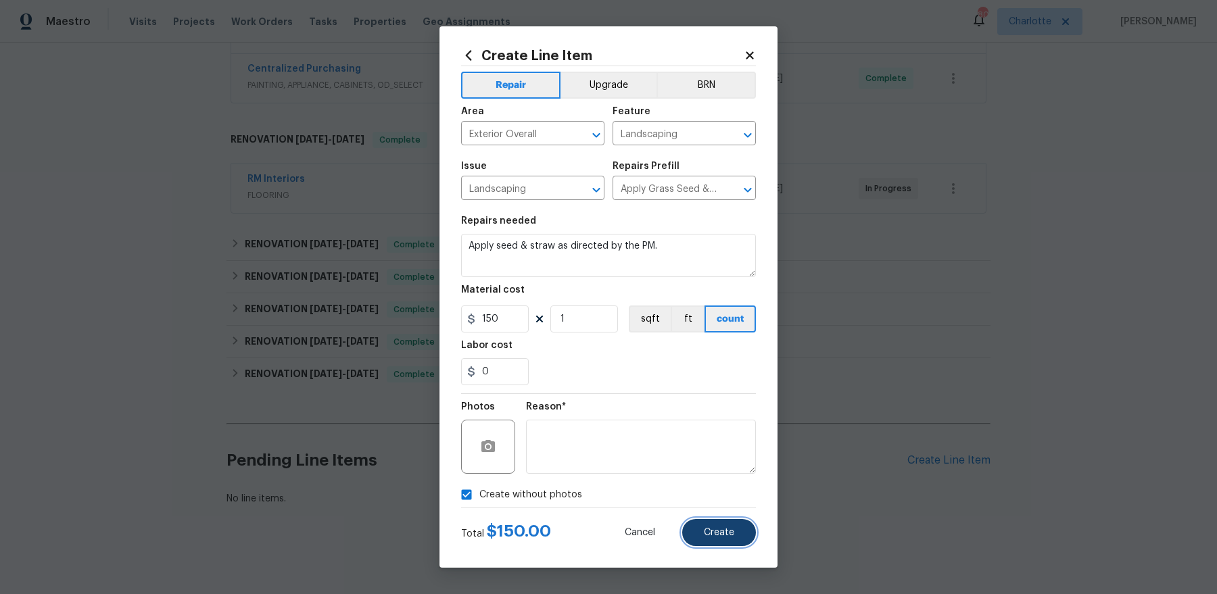
click at [707, 523] on button "Create" at bounding box center [719, 532] width 74 height 27
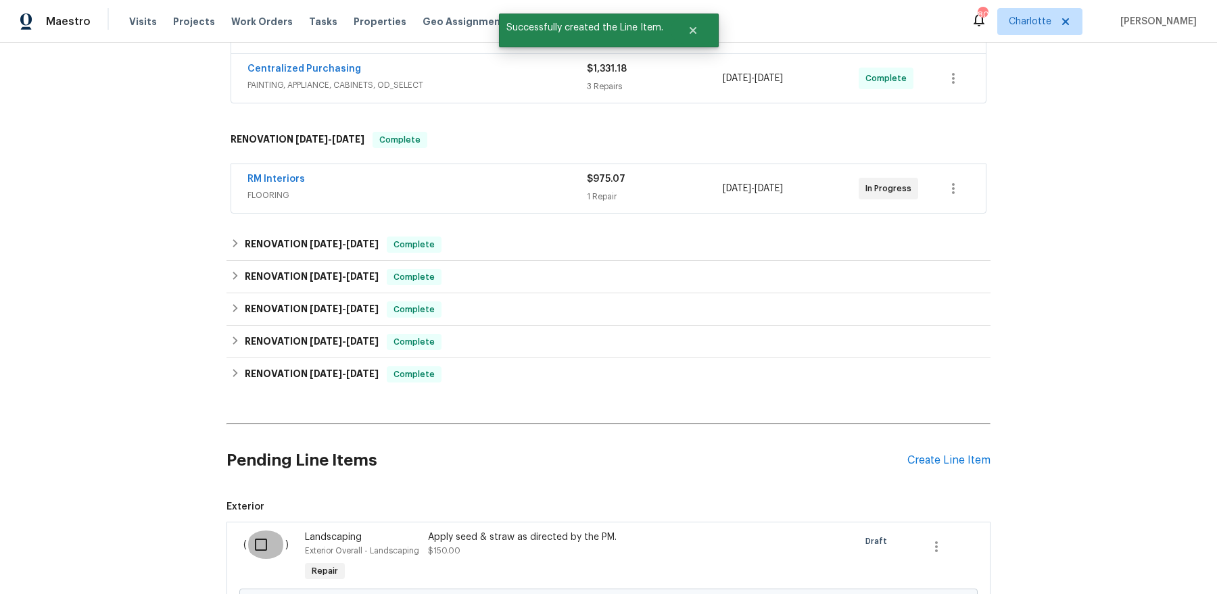
click at [260, 543] on input "checkbox" at bounding box center [266, 545] width 39 height 28
checkbox input "true"
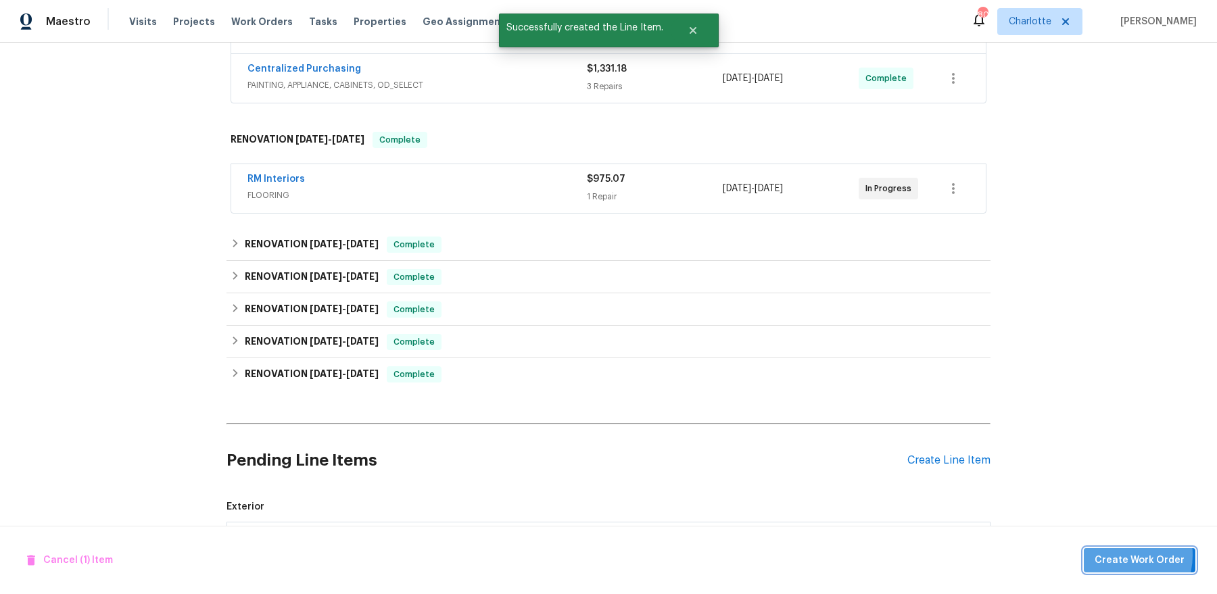
click at [1118, 555] on span "Create Work Order" at bounding box center [1140, 561] width 90 height 17
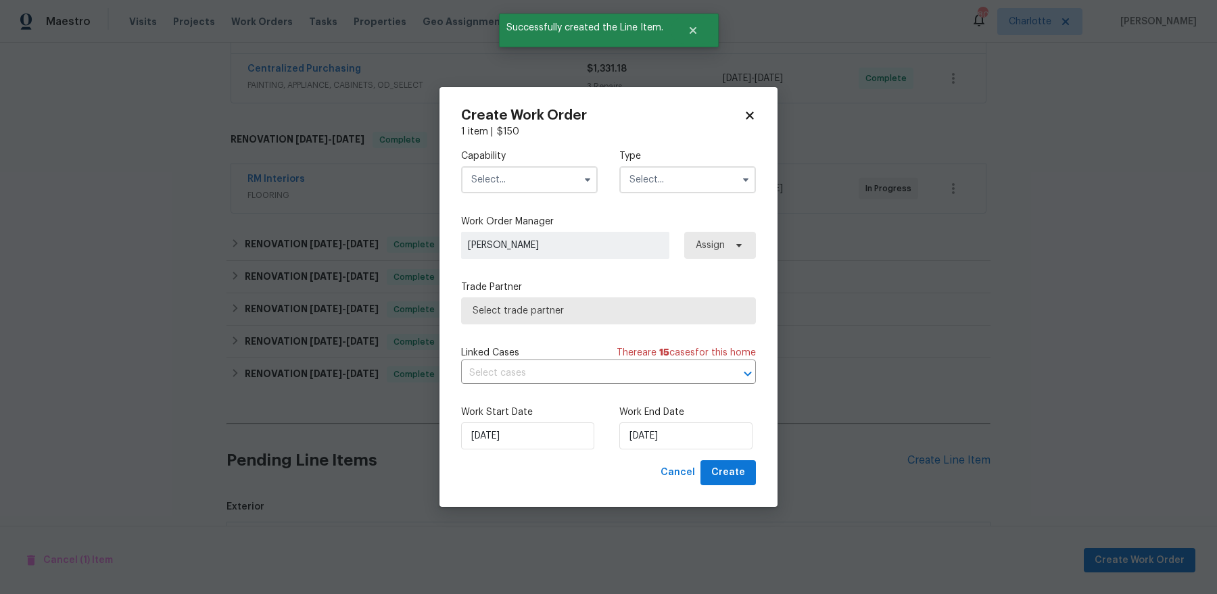
click at [502, 179] on input "text" at bounding box center [529, 179] width 137 height 27
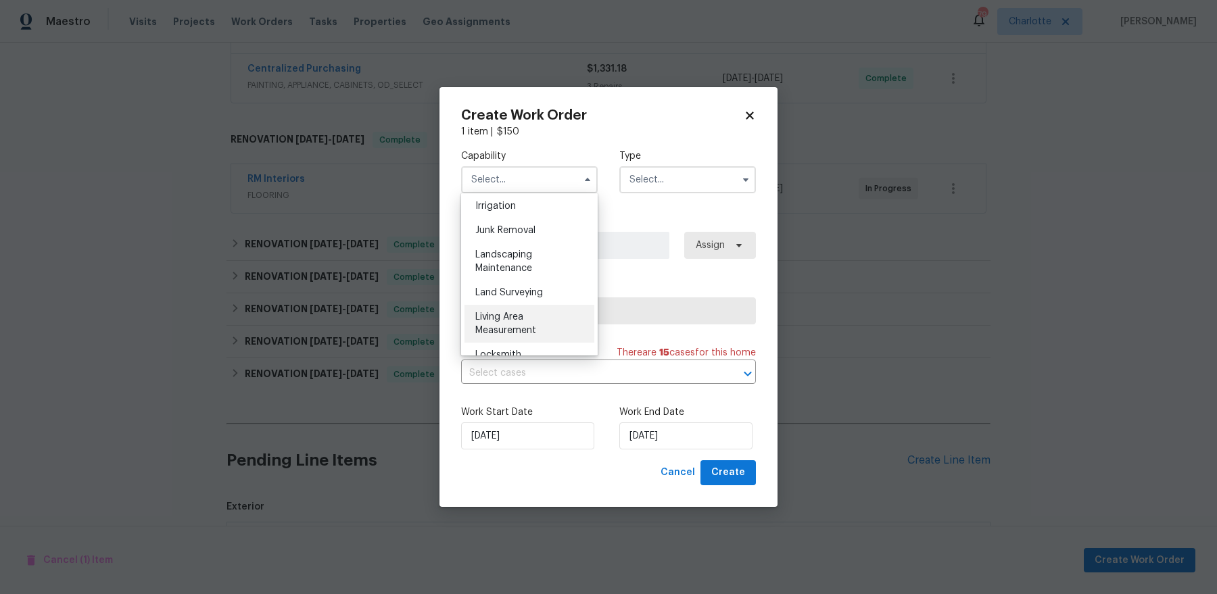
scroll to position [849, 0]
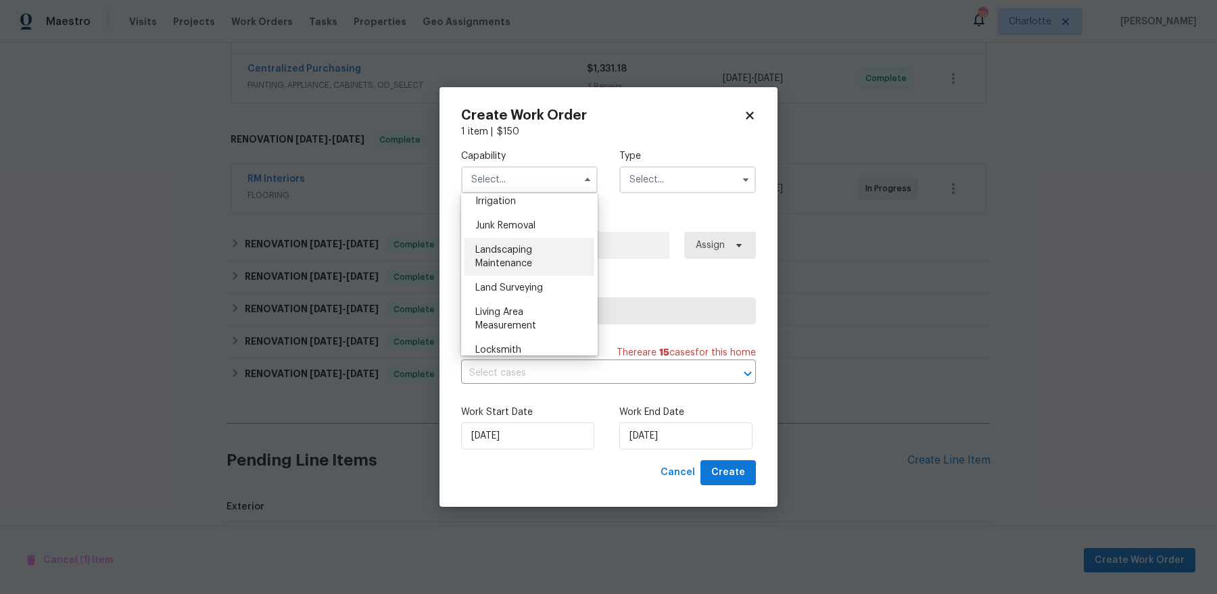
click at [530, 264] on span "Landscaping Maintenance" at bounding box center [503, 256] width 57 height 23
type input "Landscaping Maintenance"
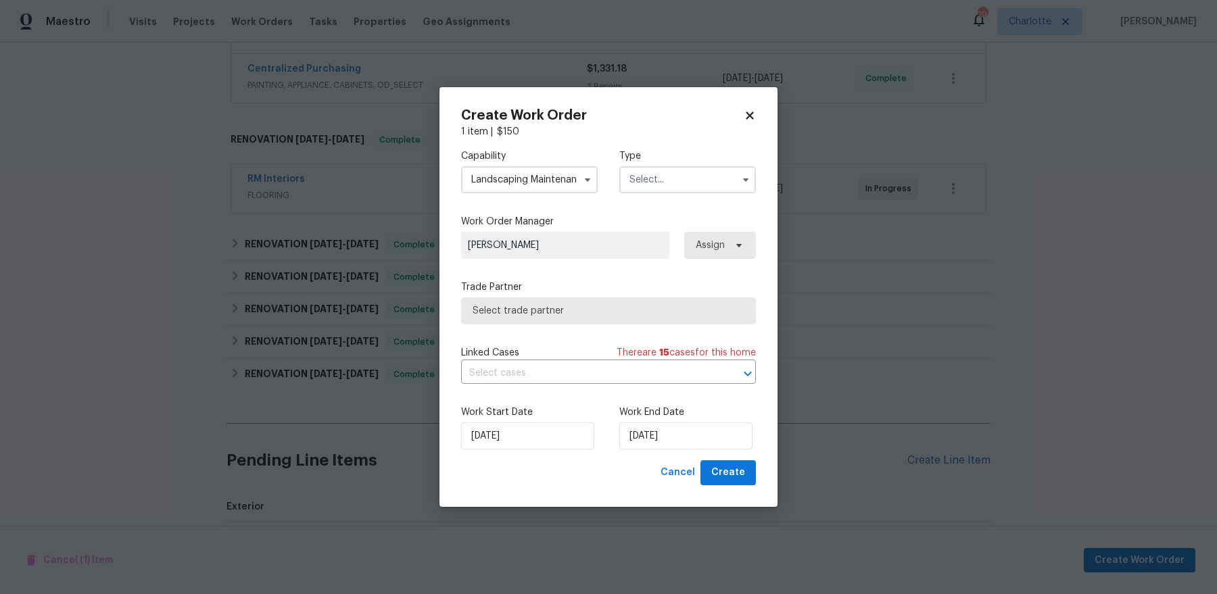
click at [729, 172] on input "text" at bounding box center [687, 179] width 137 height 27
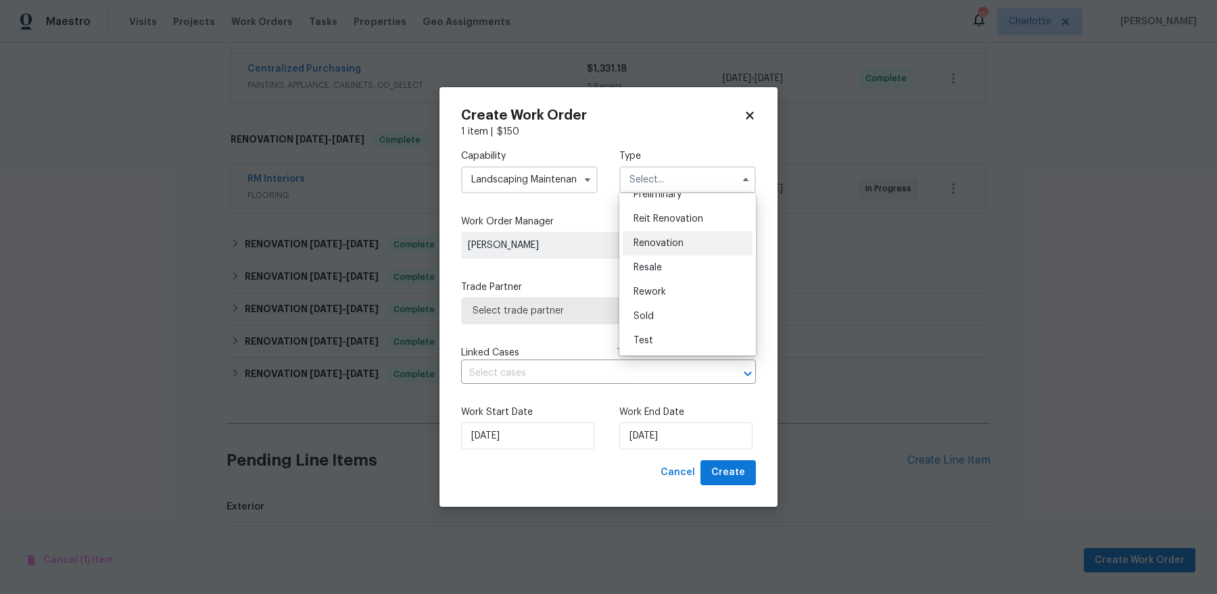
scroll to position [295, 0]
drag, startPoint x: 713, startPoint y: 238, endPoint x: 697, endPoint y: 258, distance: 25.5
click at [697, 258] on ul "Feedback Hoa Violation Holding Incident Insured Lender Required Listed Lite Lwo…" at bounding box center [687, 274] width 137 height 162
click at [697, 258] on div "Renovation" at bounding box center [688, 255] width 130 height 24
type input "Renovation"
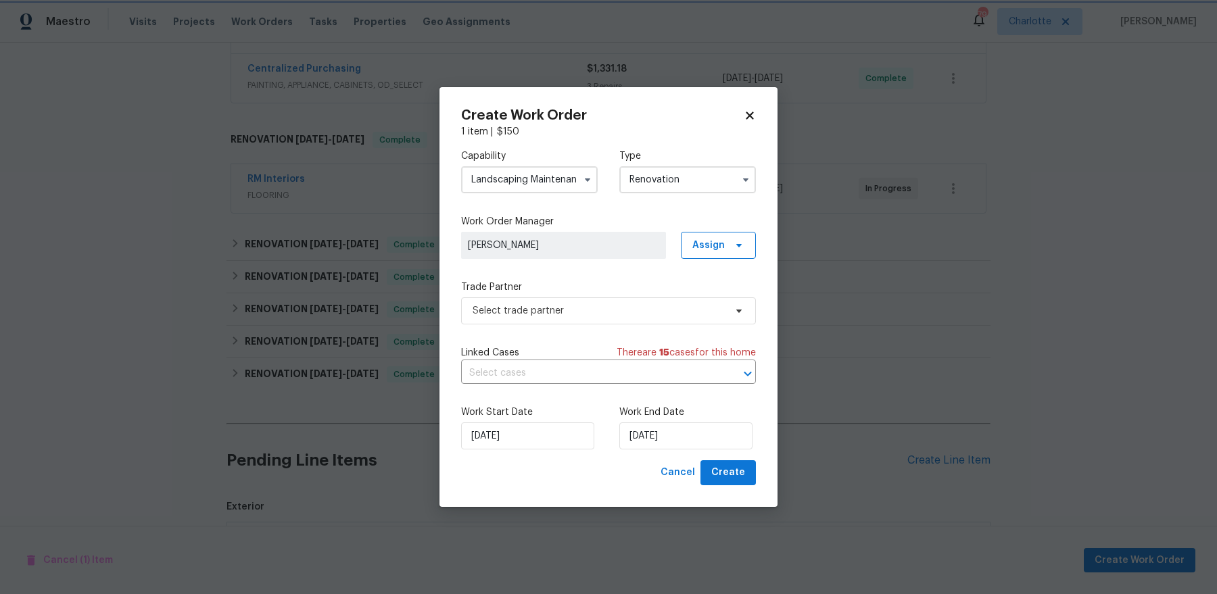
scroll to position [0, 0]
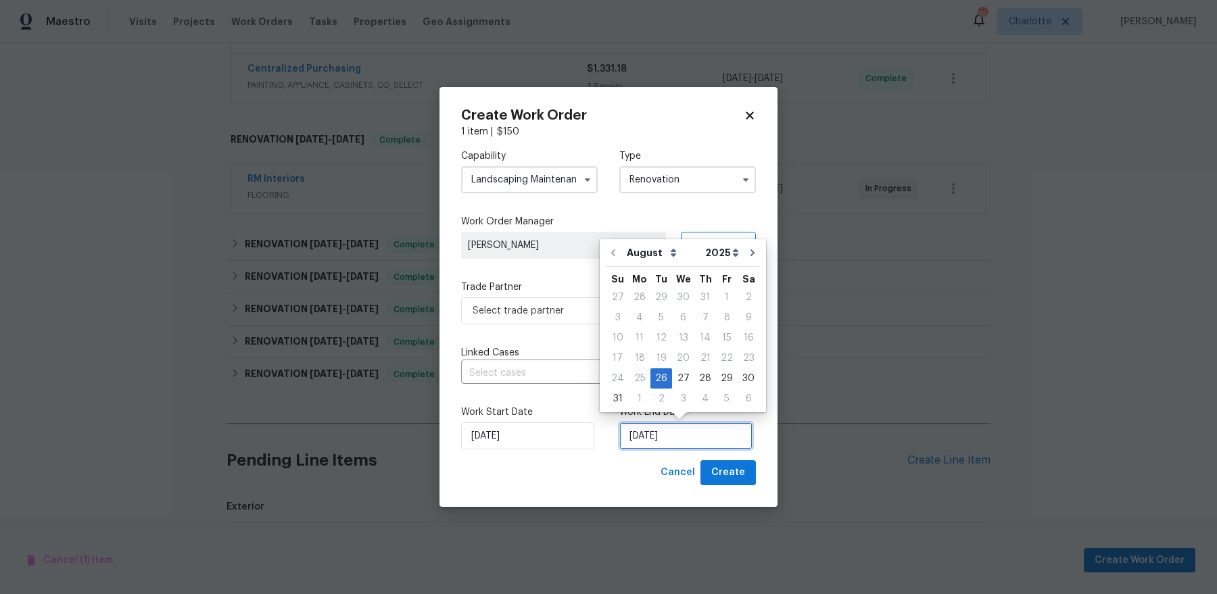
click at [682, 427] on input "8/26/2025" at bounding box center [685, 436] width 133 height 27
click at [695, 379] on div "28" at bounding box center [706, 378] width 22 height 19
type input "8/28/2025"
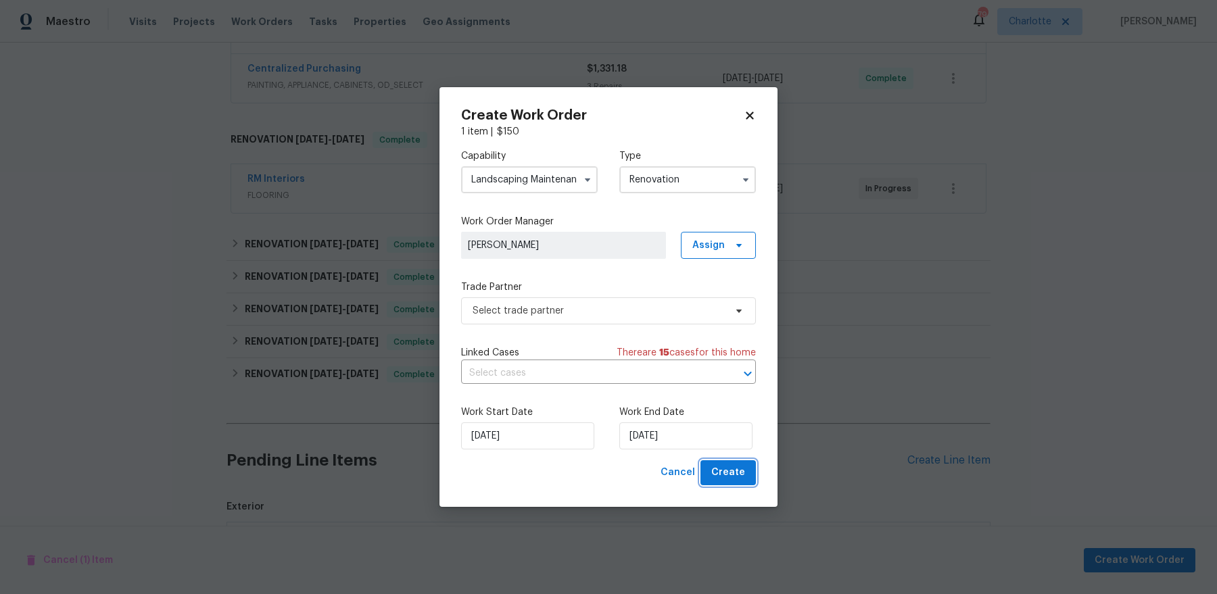
click at [722, 475] on span "Create" at bounding box center [728, 473] width 34 height 17
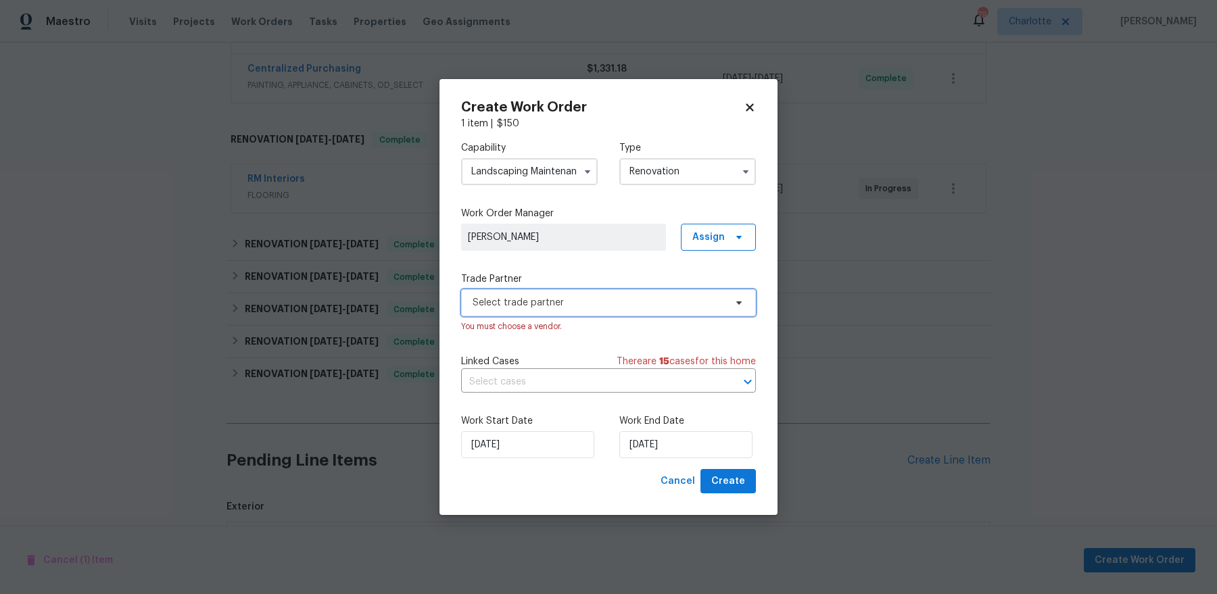
click at [645, 300] on span "Select trade partner" at bounding box center [599, 303] width 252 height 14
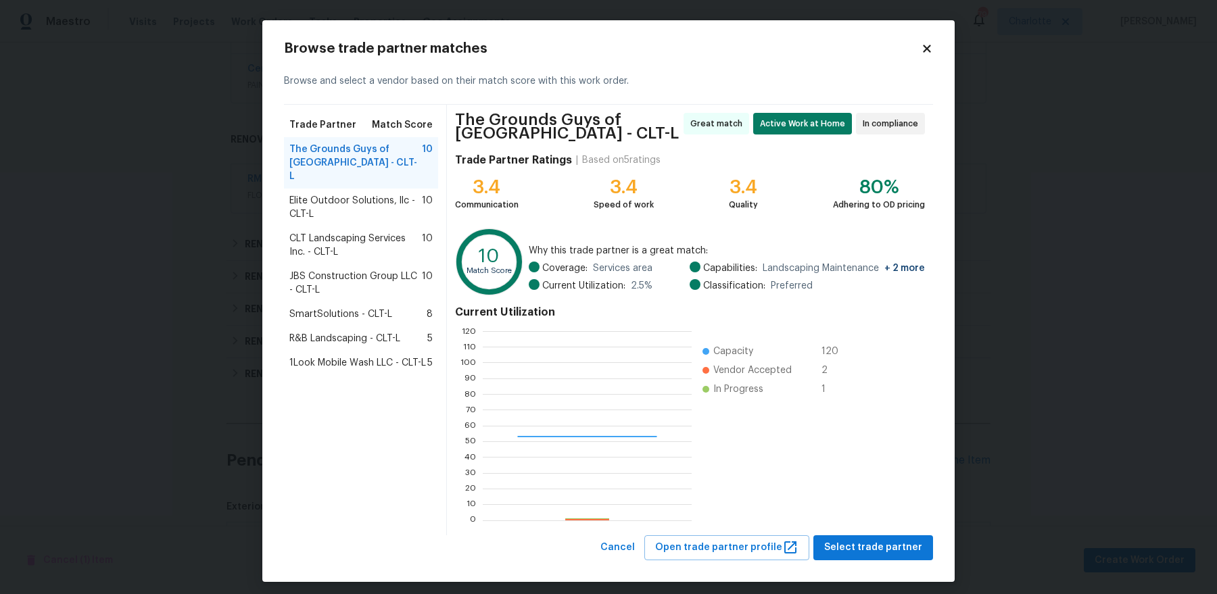
scroll to position [189, 208]
click at [900, 551] on span "Select trade partner" at bounding box center [873, 548] width 98 height 17
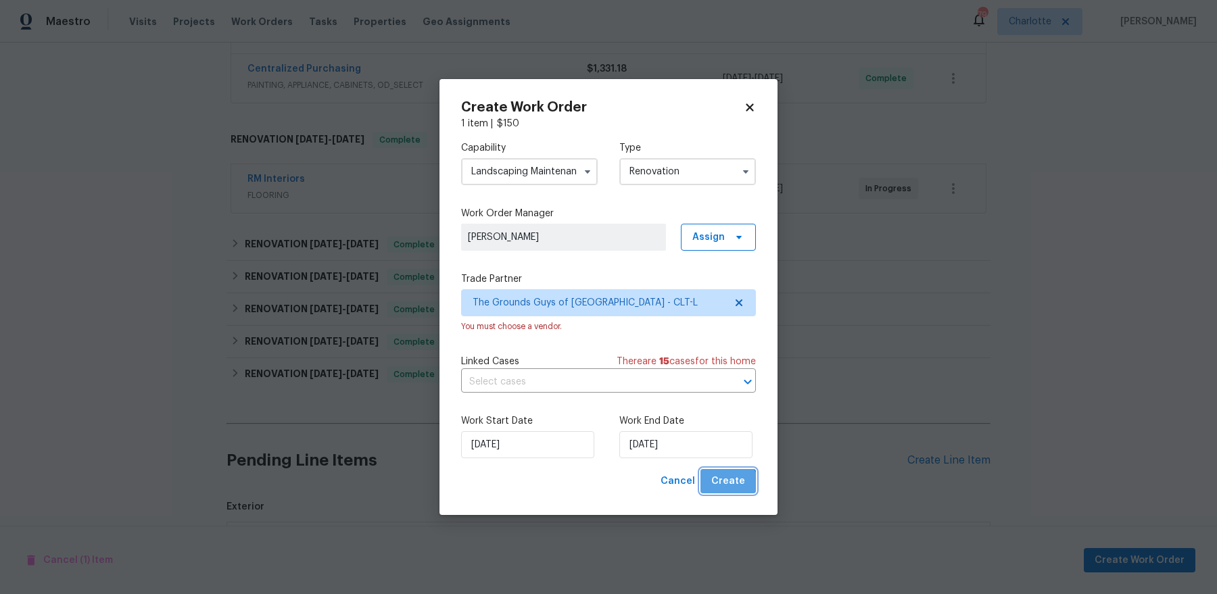
click at [730, 488] on span "Create" at bounding box center [728, 481] width 34 height 17
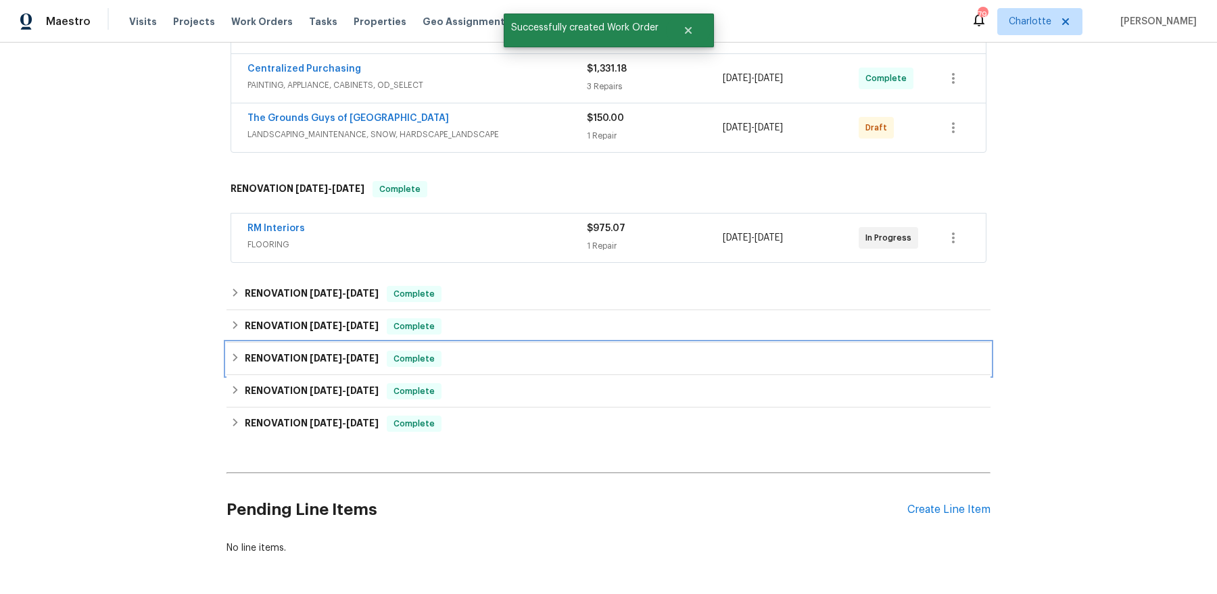
click at [360, 343] on div "RENOVATION 8/11/25 - 8/20/25 Complete" at bounding box center [609, 359] width 764 height 32
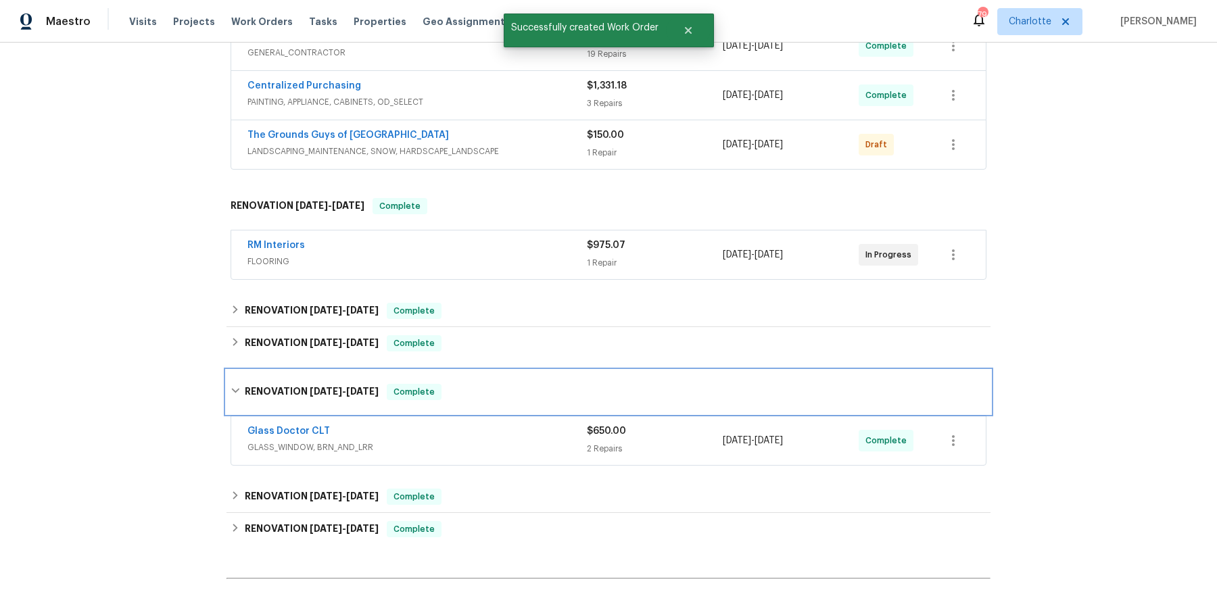
scroll to position [337, 0]
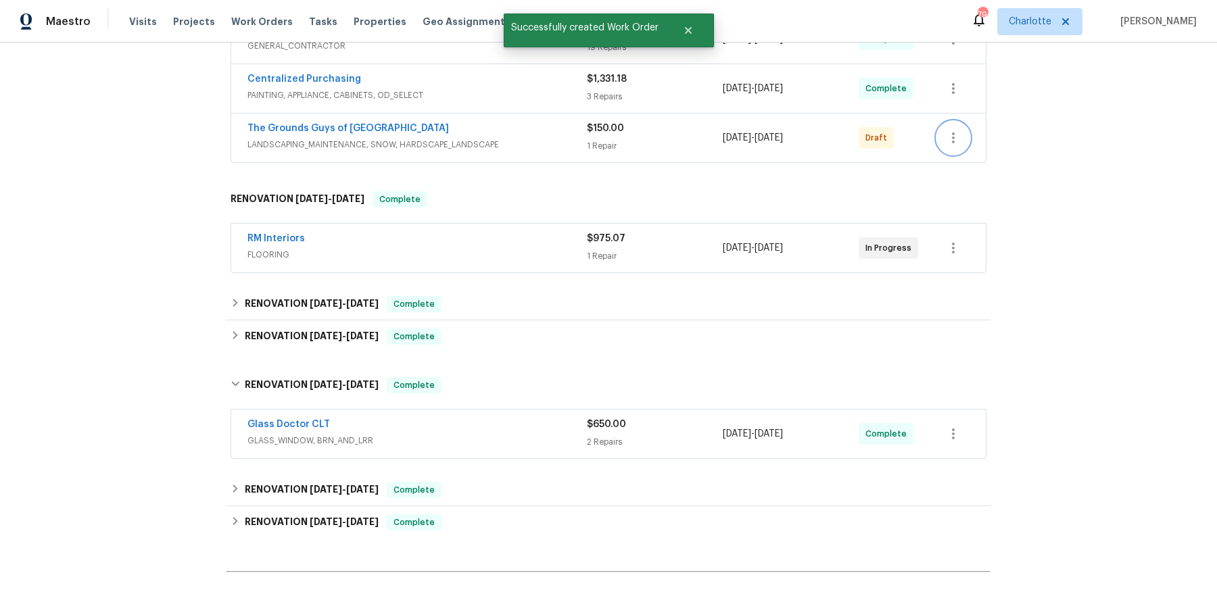
click at [956, 135] on icon "button" at bounding box center [953, 138] width 16 height 16
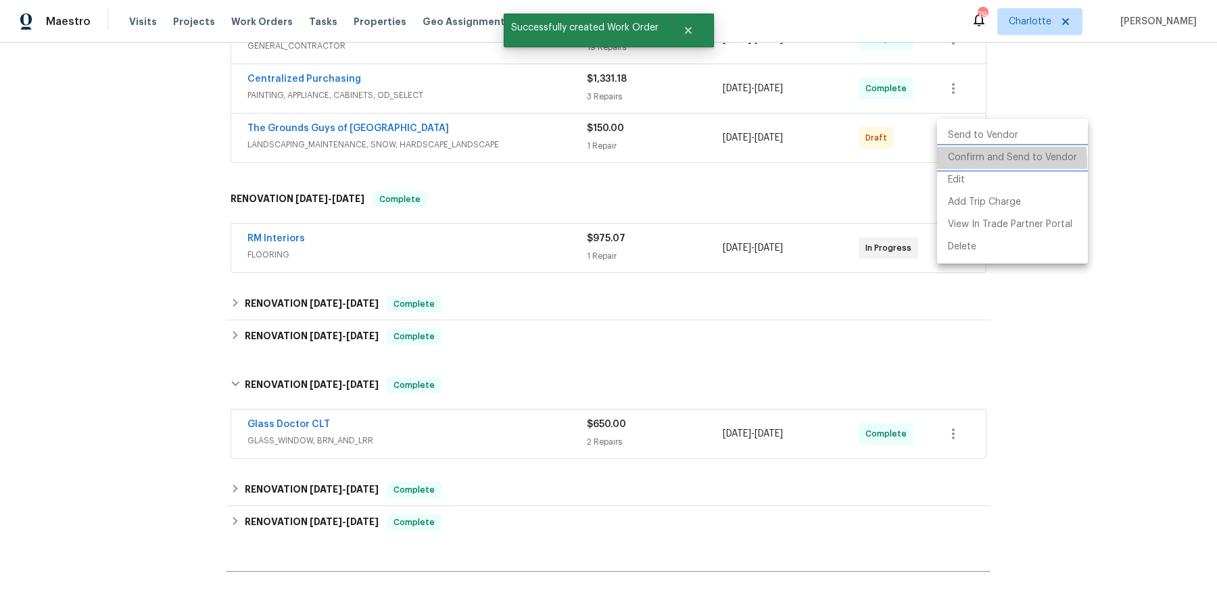
click at [956, 162] on li "Confirm and Send to Vendor" at bounding box center [1012, 158] width 151 height 22
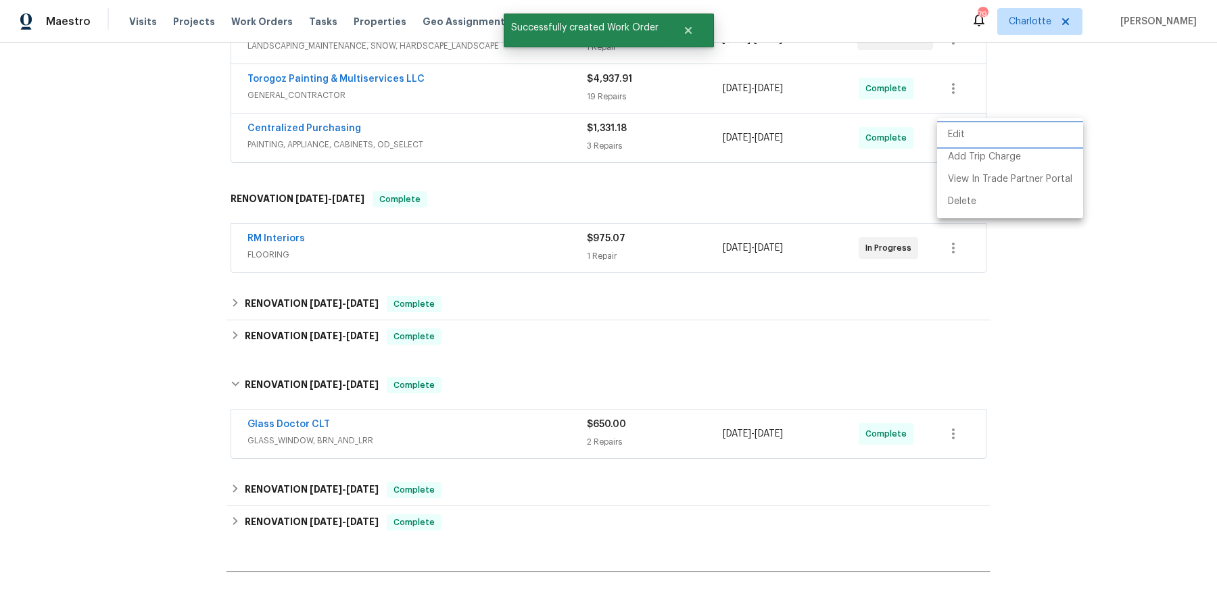
scroll to position [239, 0]
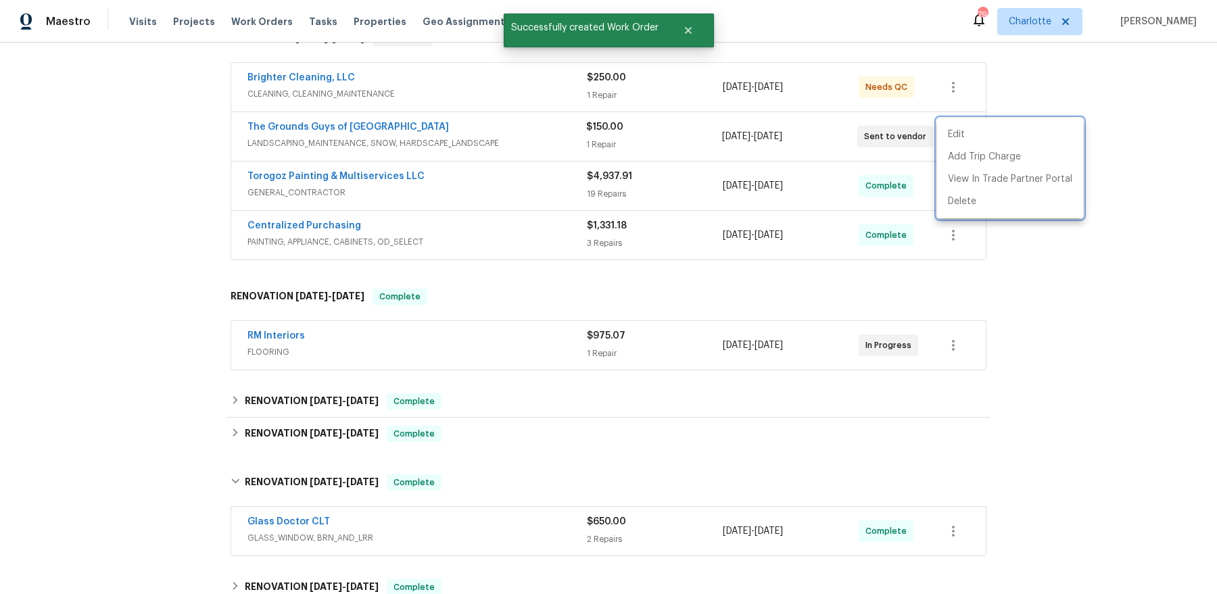
click at [707, 241] on div at bounding box center [608, 297] width 1217 height 594
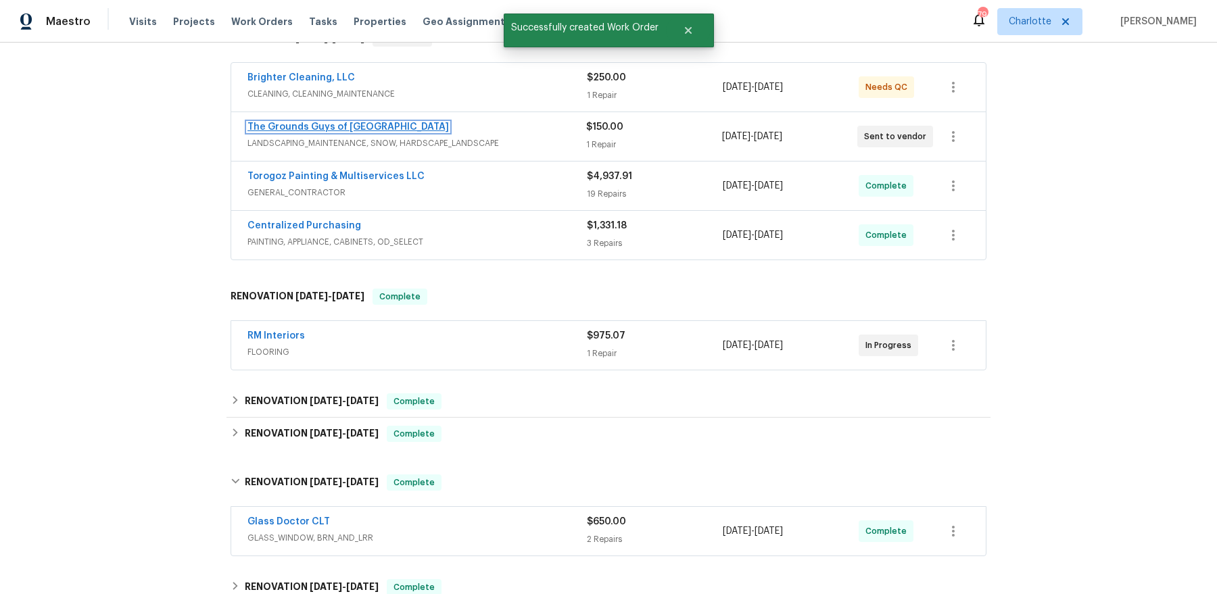
click at [367, 126] on link "The Grounds Guys of Huntersville" at bounding box center [349, 126] width 202 height 9
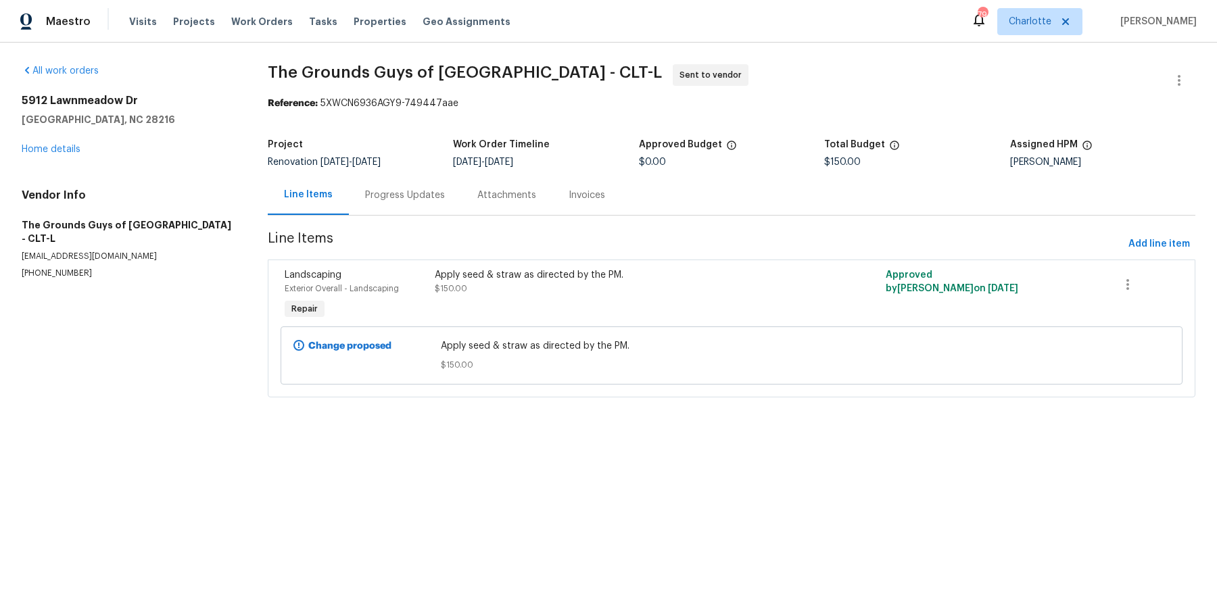
click at [384, 202] on div "Progress Updates" at bounding box center [405, 195] width 112 height 40
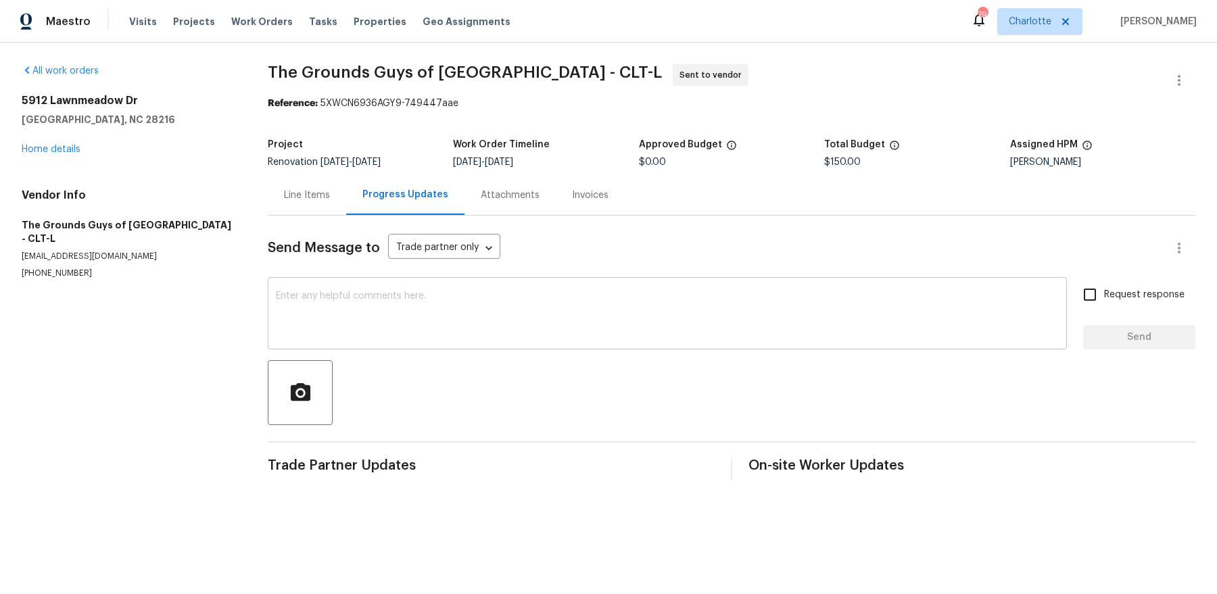
click at [401, 281] on div "x ​" at bounding box center [667, 315] width 799 height 69
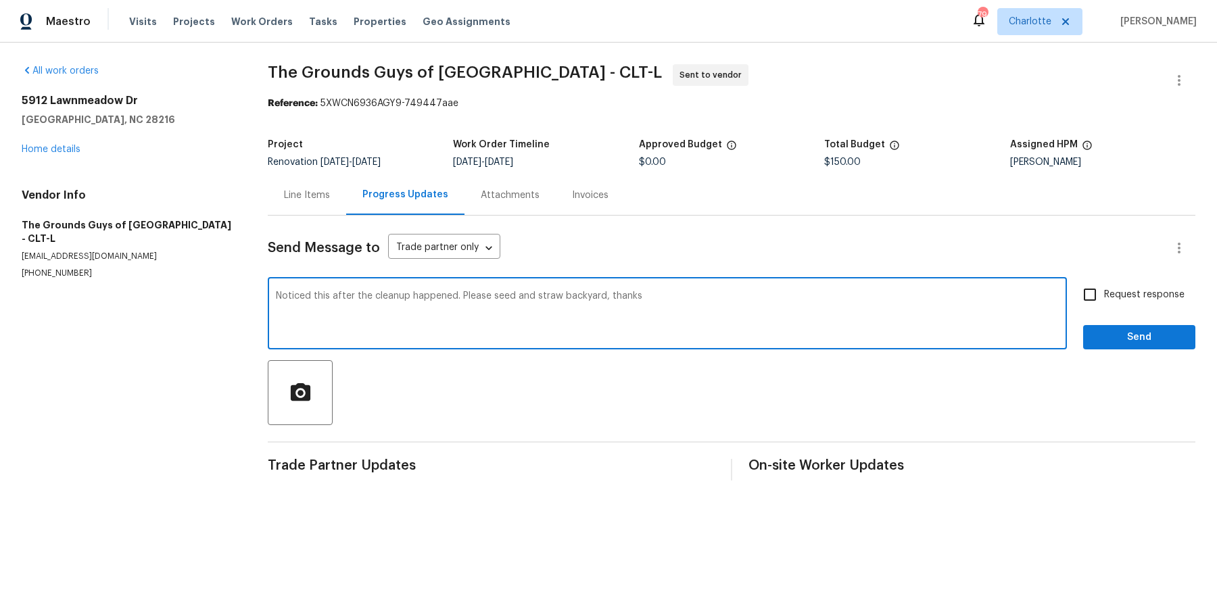
type textarea "Noticed this after the cleanup happened. Please seed and straw backyard, thanks"
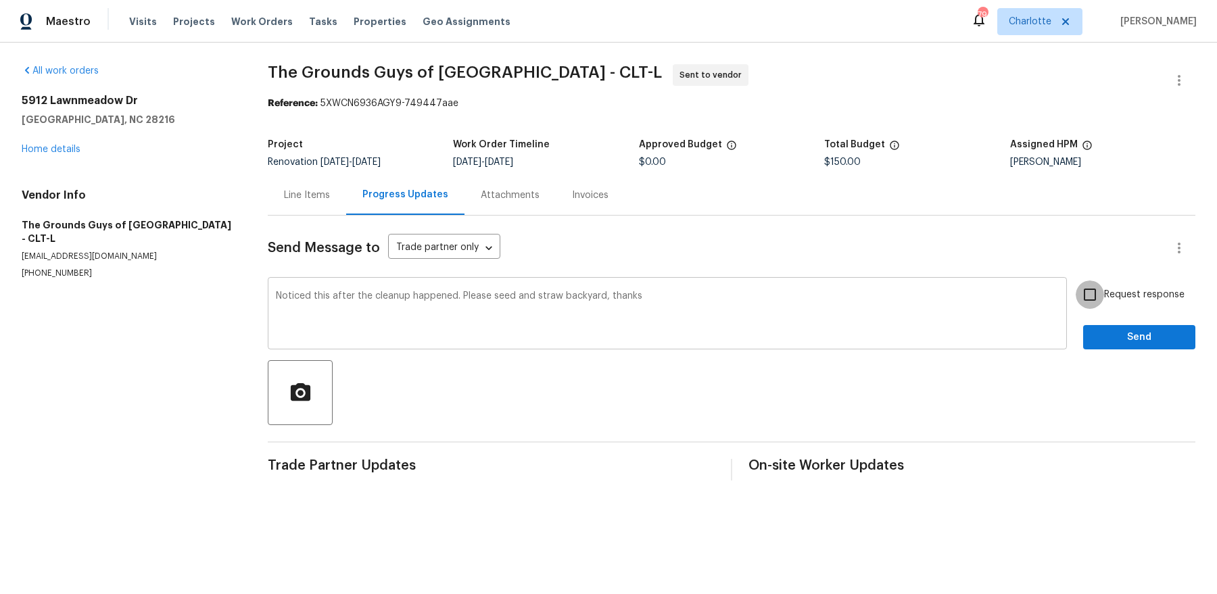
click at [1076, 281] on input "Request response" at bounding box center [1090, 295] width 28 height 28
checkbox input "true"
click at [1083, 325] on button "Send" at bounding box center [1139, 337] width 112 height 25
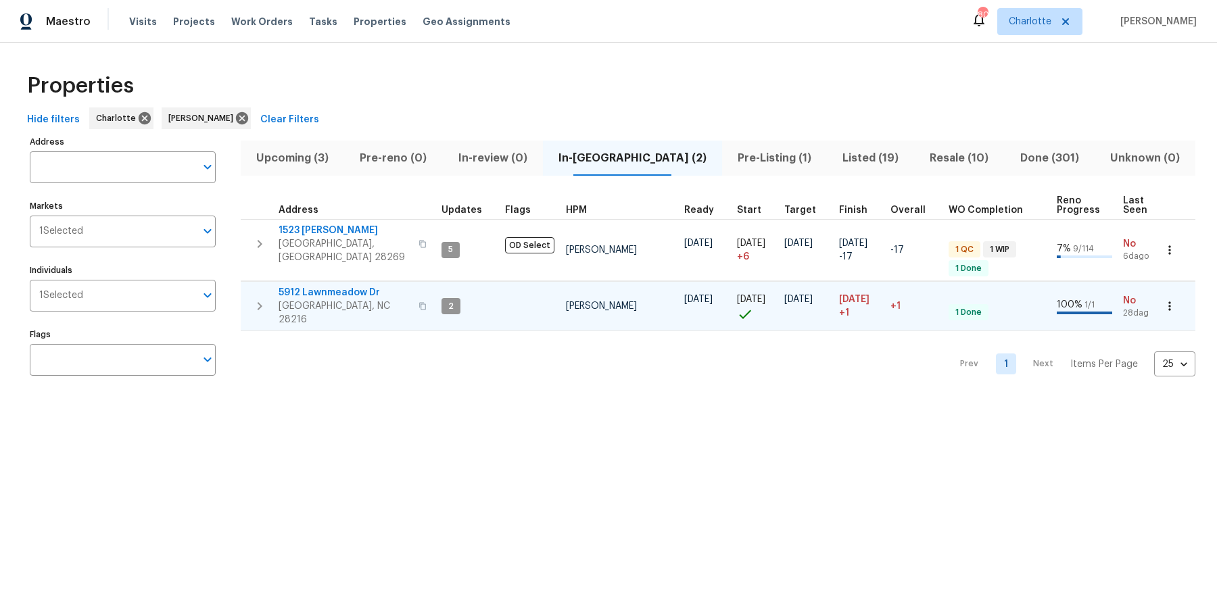
click at [340, 286] on span "5912 Lawnmeadow Dr" at bounding box center [345, 293] width 132 height 14
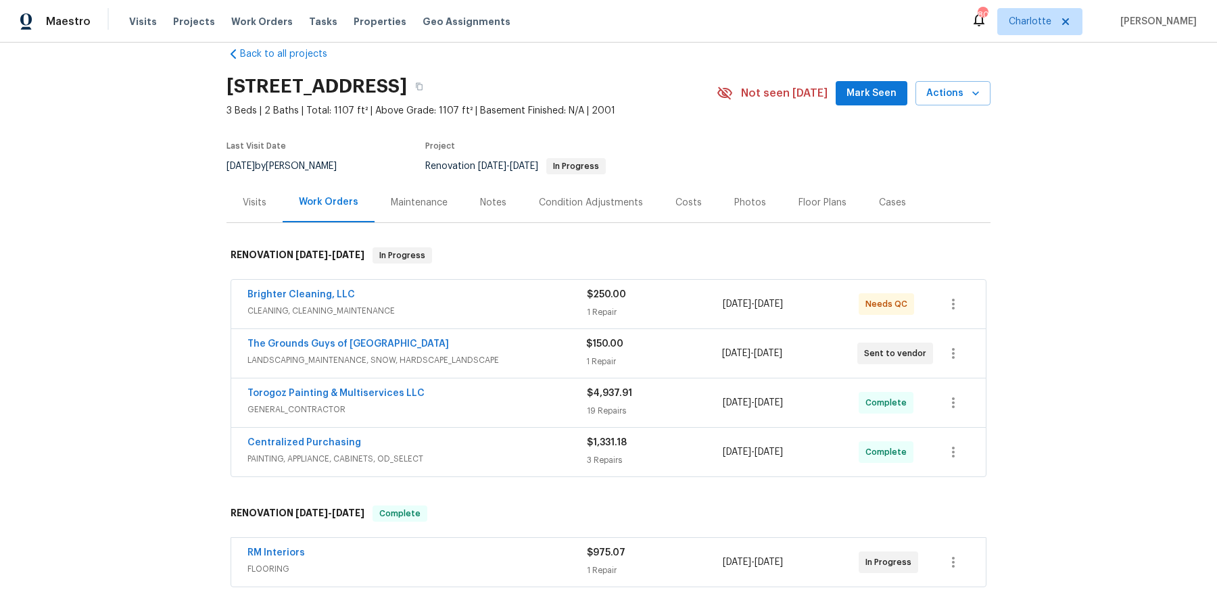
scroll to position [32, 0]
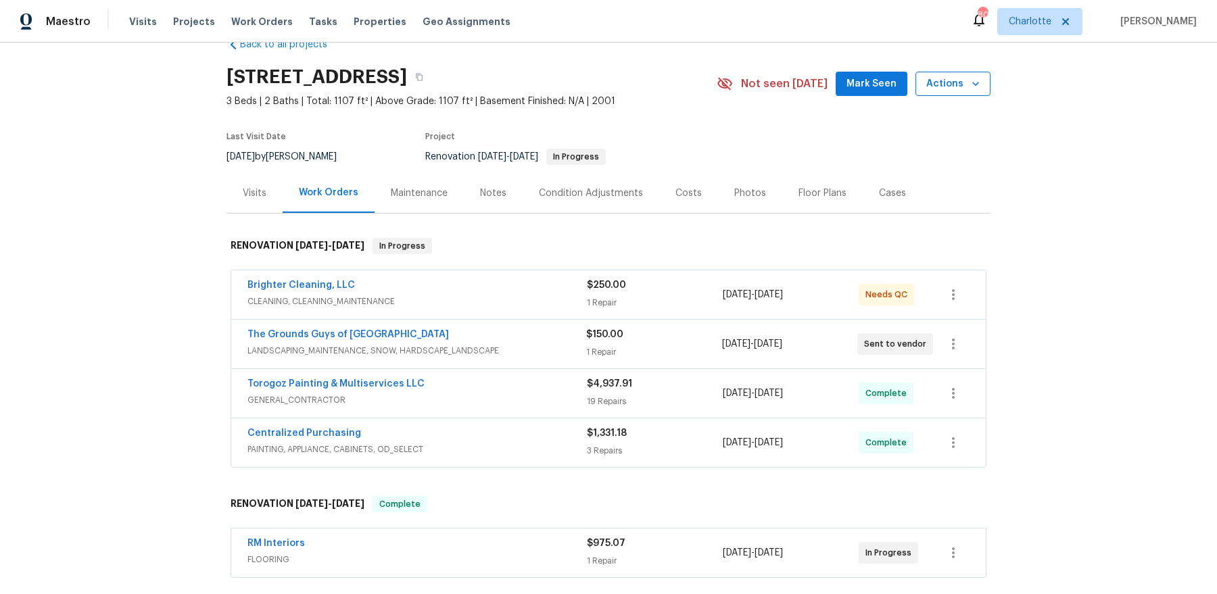
click at [958, 92] on button "Actions" at bounding box center [953, 84] width 75 height 25
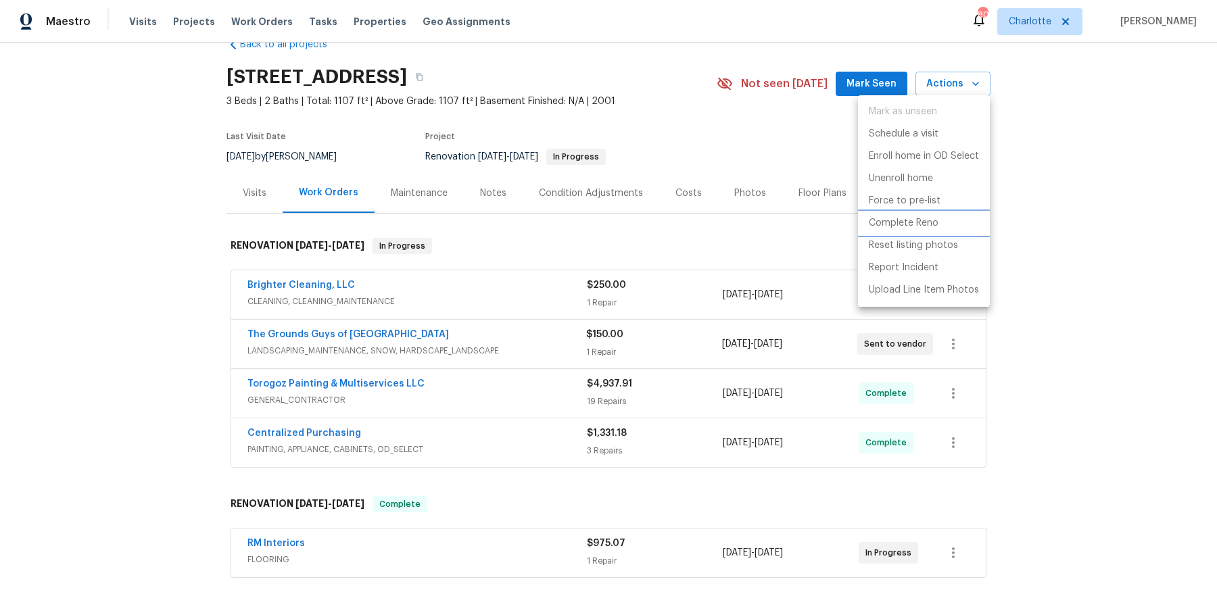
click at [941, 222] on li "Complete Reno" at bounding box center [924, 223] width 132 height 22
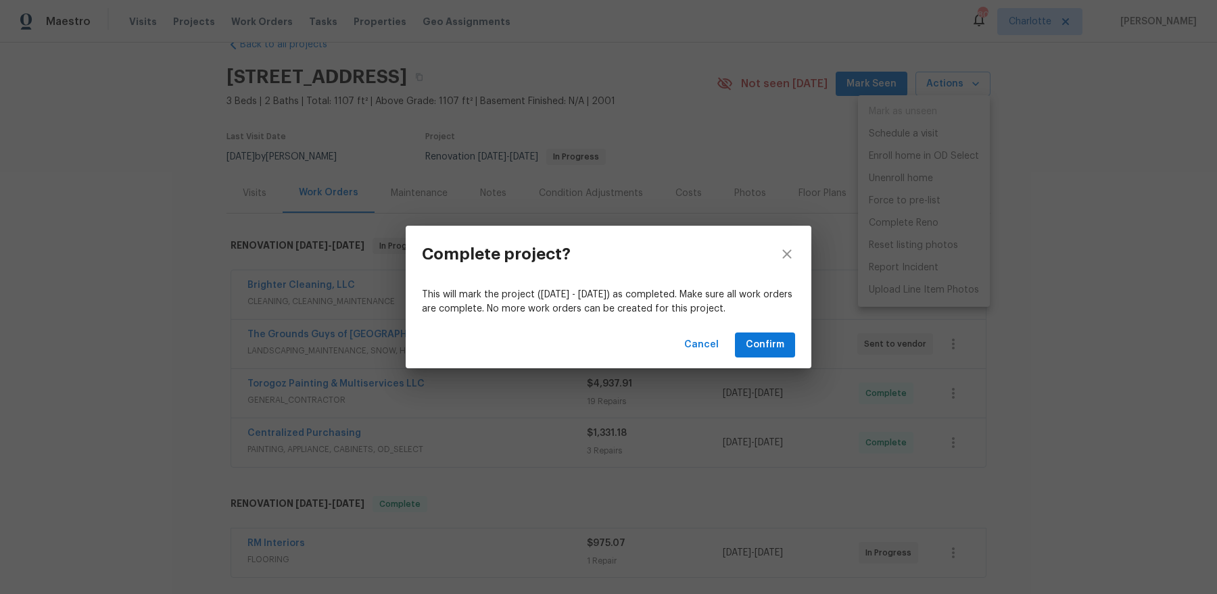
click at [759, 357] on div "Cancel Confirm" at bounding box center [609, 345] width 406 height 47
click at [761, 346] on span "Confirm" at bounding box center [765, 345] width 39 height 17
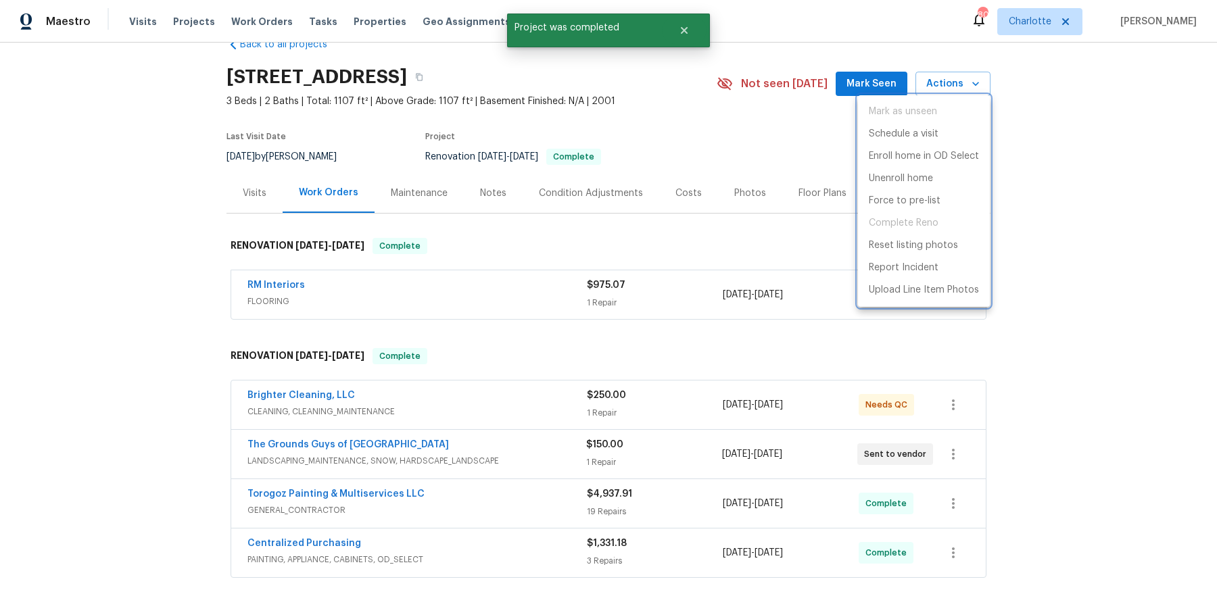
click at [535, 417] on div at bounding box center [608, 297] width 1217 height 594
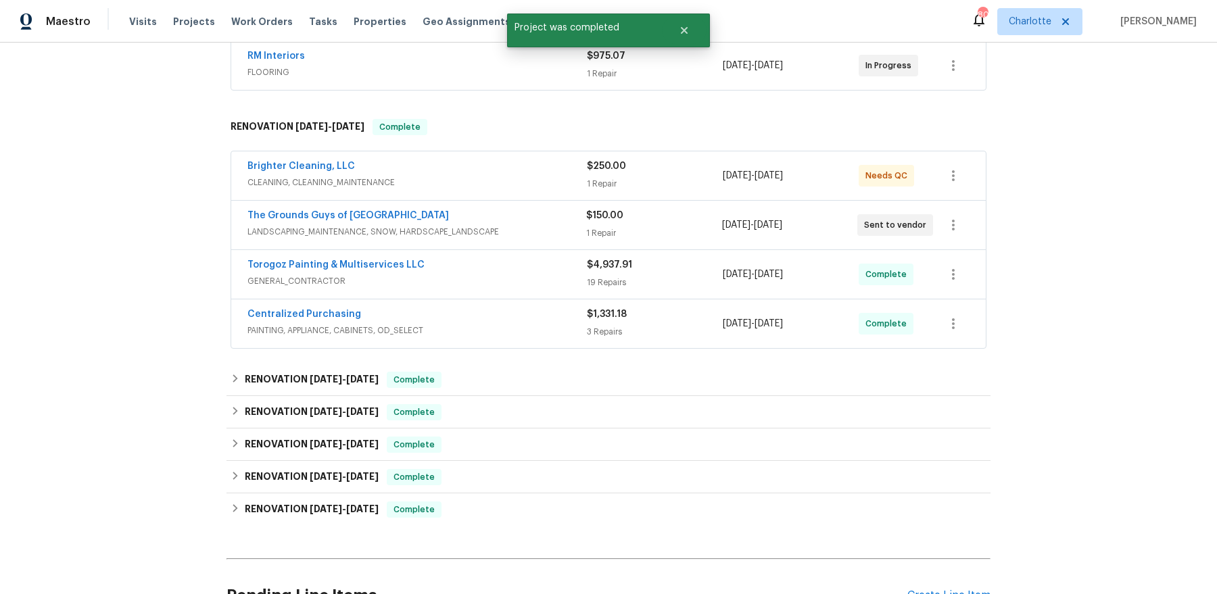
scroll to position [175, 0]
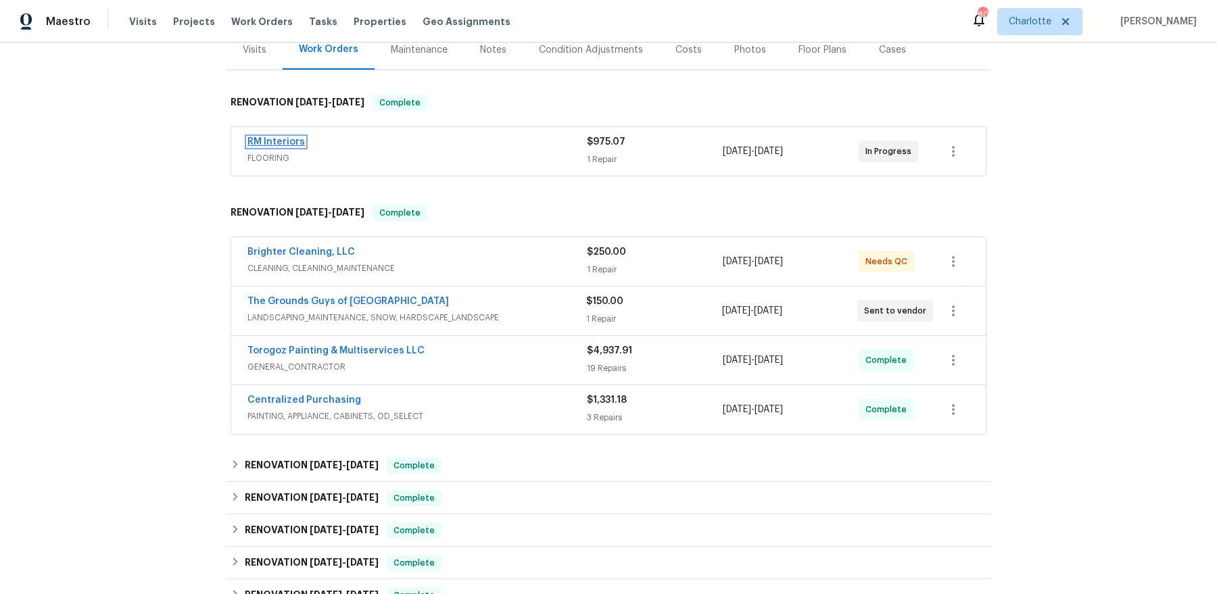
click at [277, 137] on link "RM Interiors" at bounding box center [276, 141] width 57 height 9
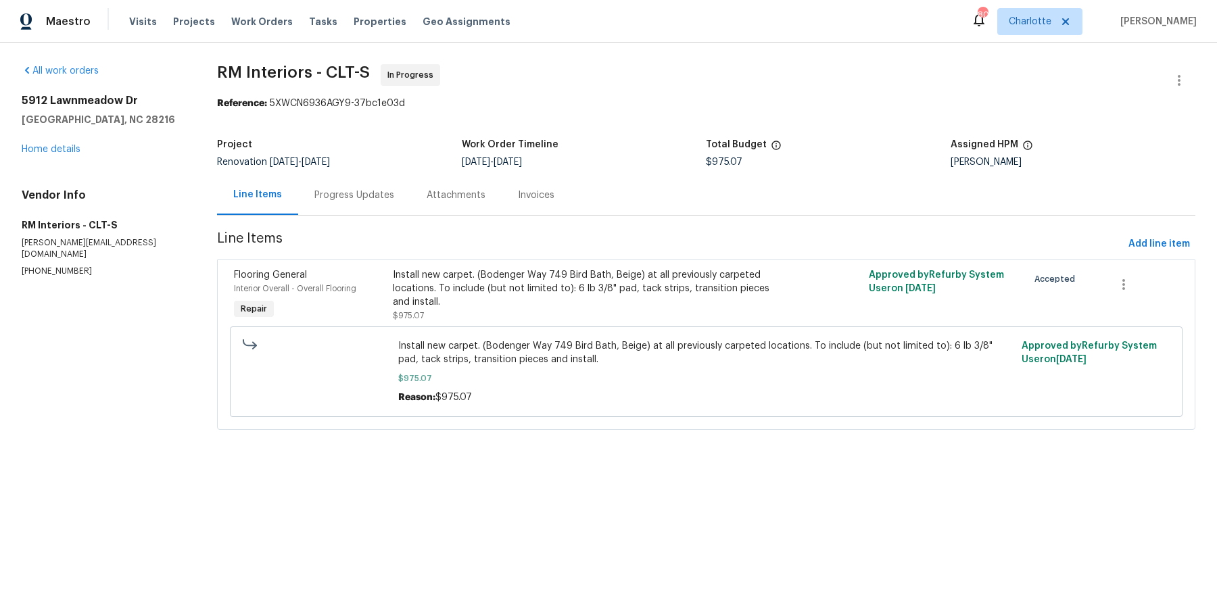
click at [320, 193] on div "Progress Updates" at bounding box center [354, 196] width 80 height 14
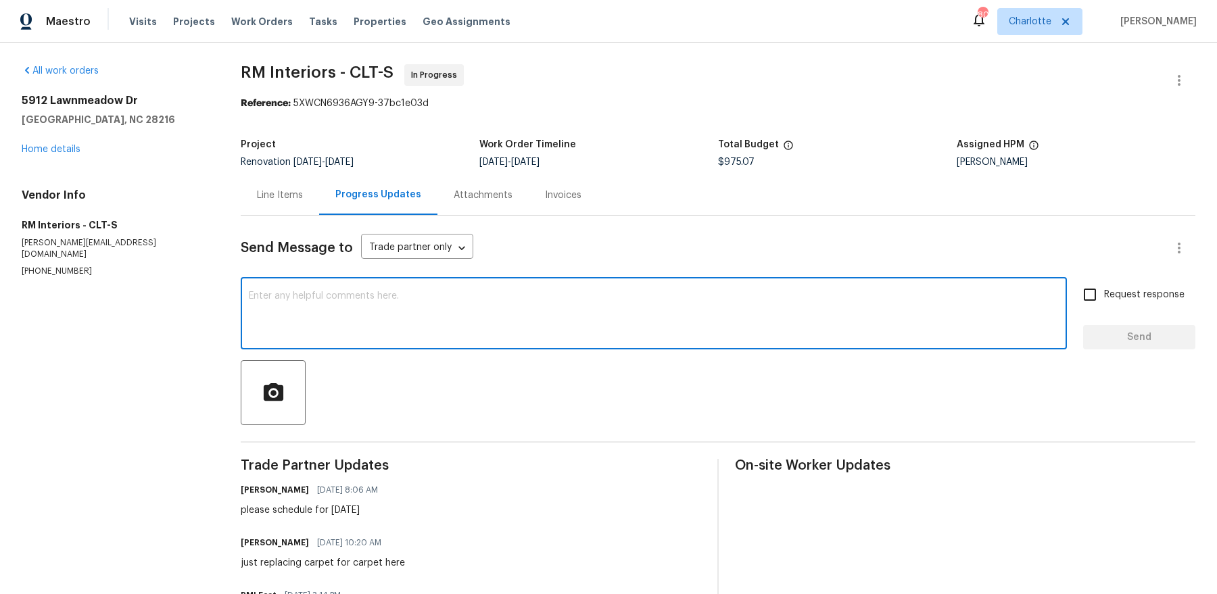
click at [384, 296] on textarea at bounding box center [654, 314] width 810 height 47
type textarea "please mark complete"
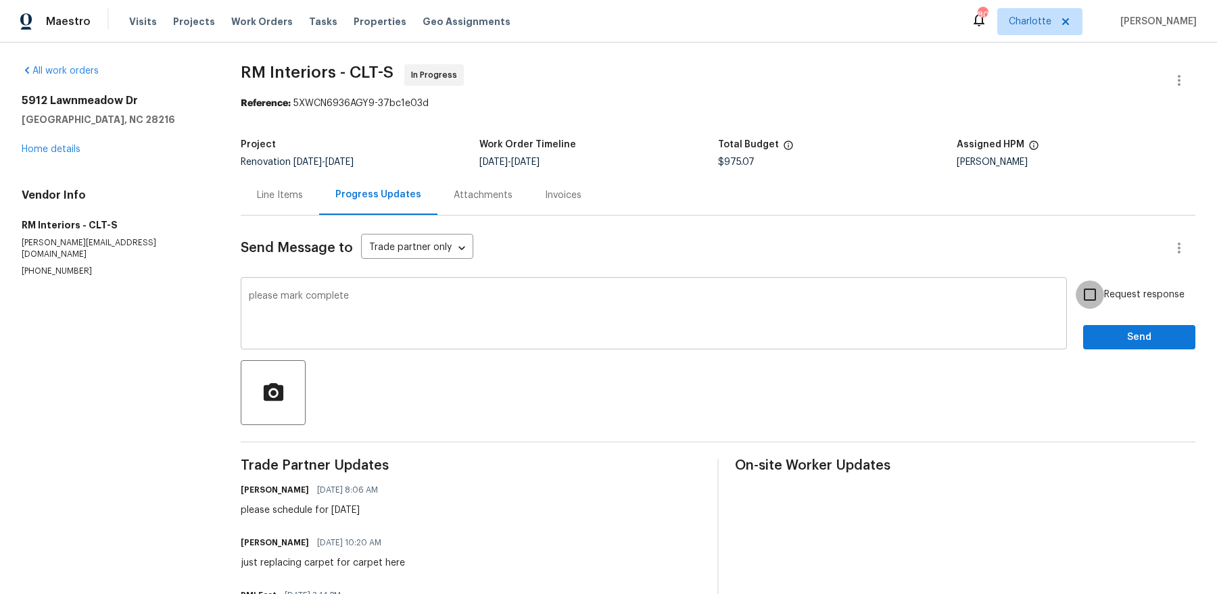
click at [1076, 281] on input "Request response" at bounding box center [1090, 295] width 28 height 28
checkbox input "true"
click at [1083, 325] on button "Send" at bounding box center [1139, 337] width 112 height 25
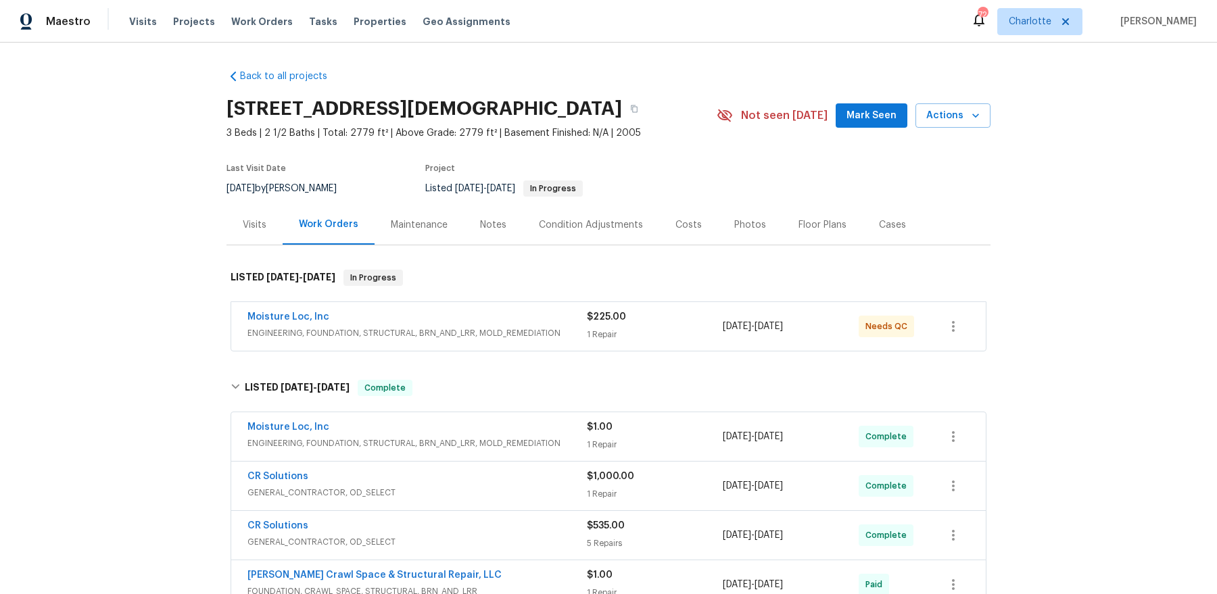
scroll to position [34, 0]
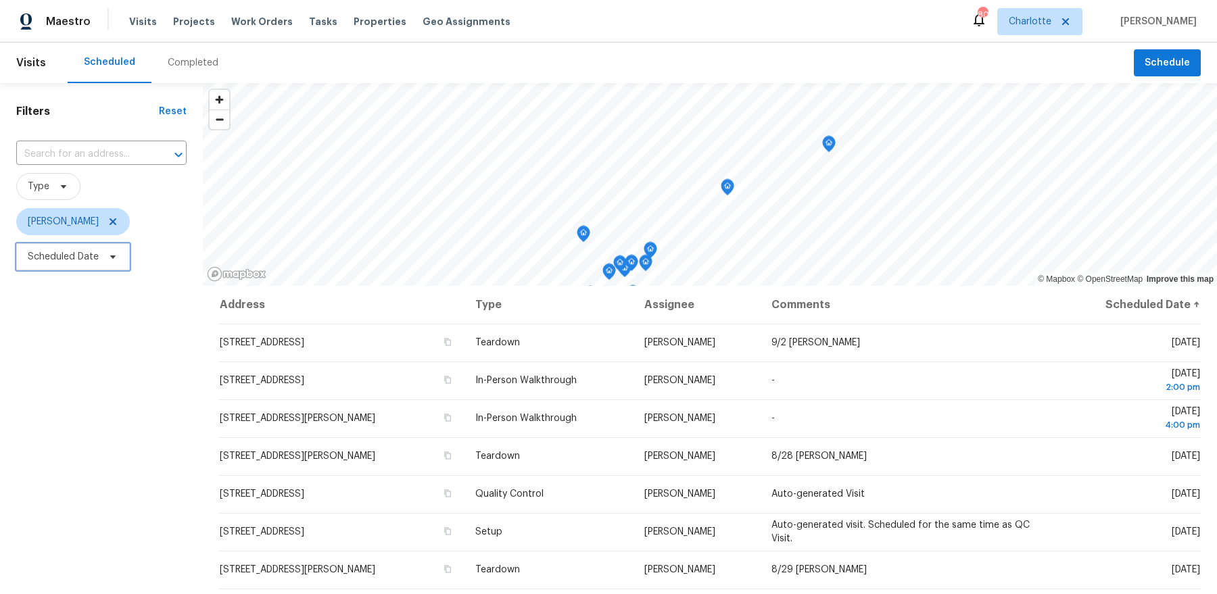
click at [109, 257] on icon at bounding box center [113, 257] width 11 height 11
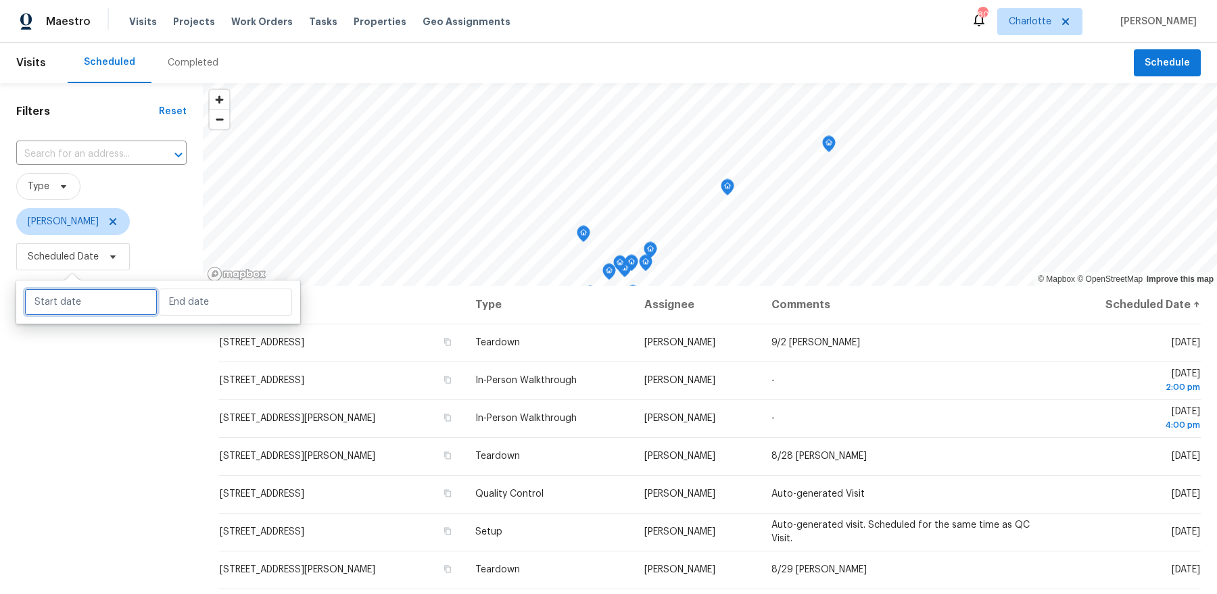
click at [104, 305] on input "text" at bounding box center [90, 302] width 133 height 27
select select "7"
select select "2025"
select select "8"
select select "2025"
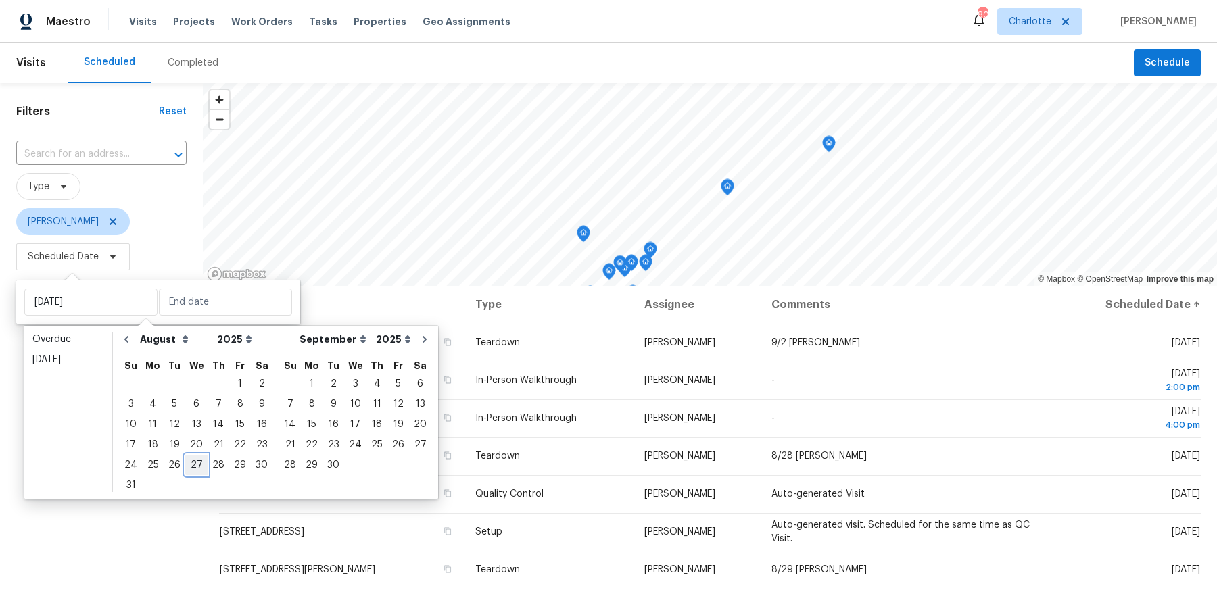
click at [195, 465] on div "27" at bounding box center [196, 465] width 22 height 19
type input "[DATE]"
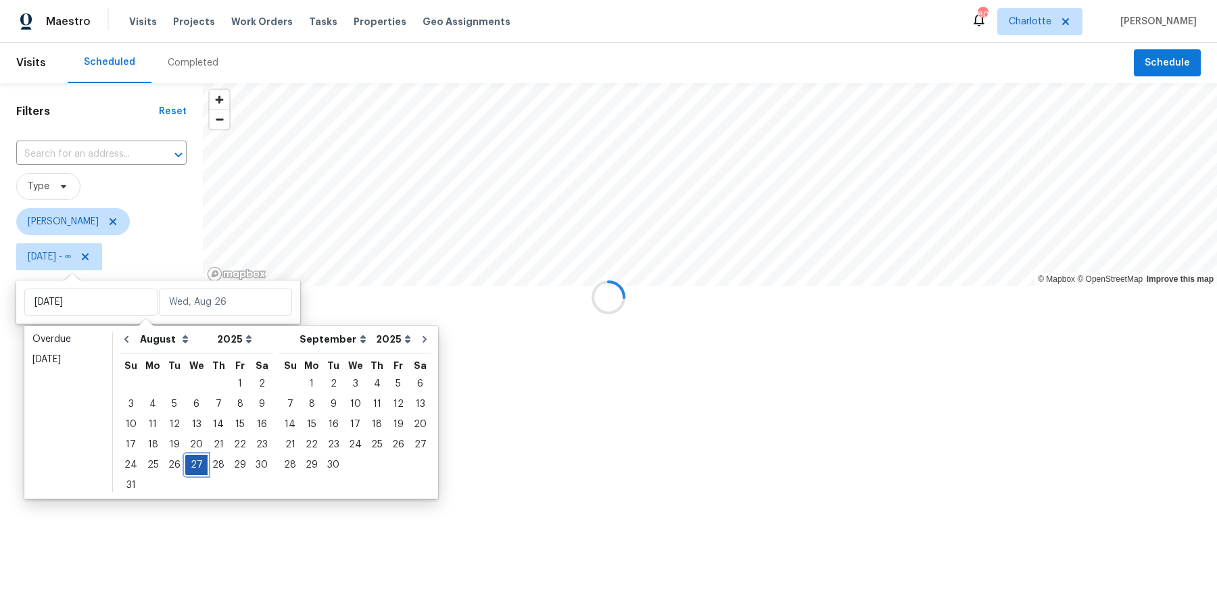
click at [195, 465] on div "27" at bounding box center [196, 465] width 22 height 19
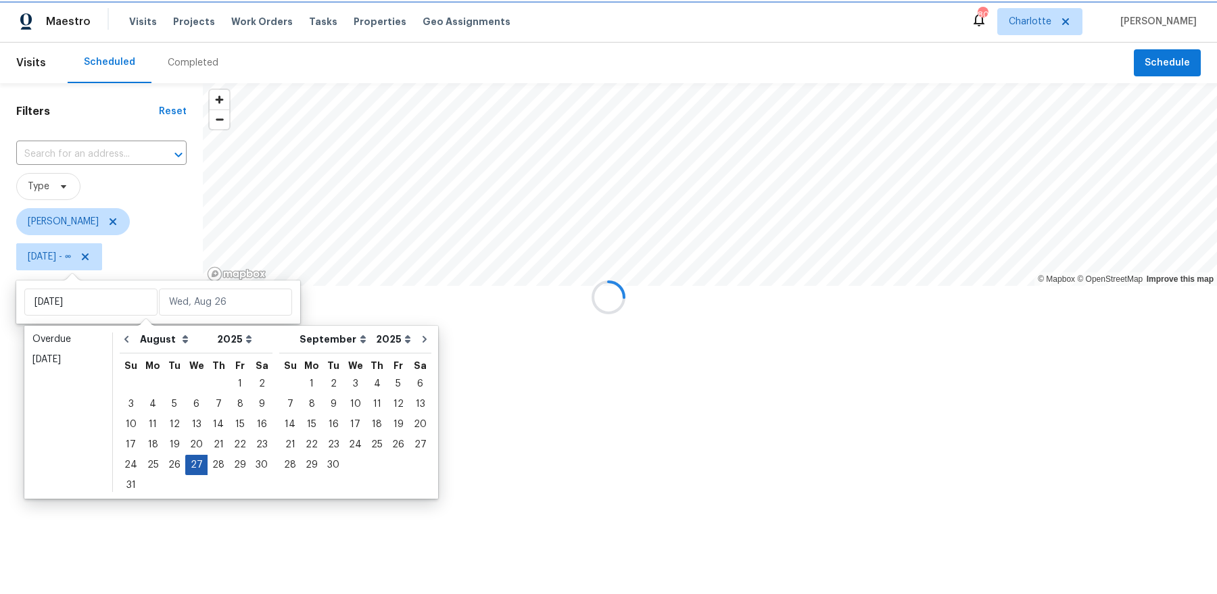
type input "[DATE]"
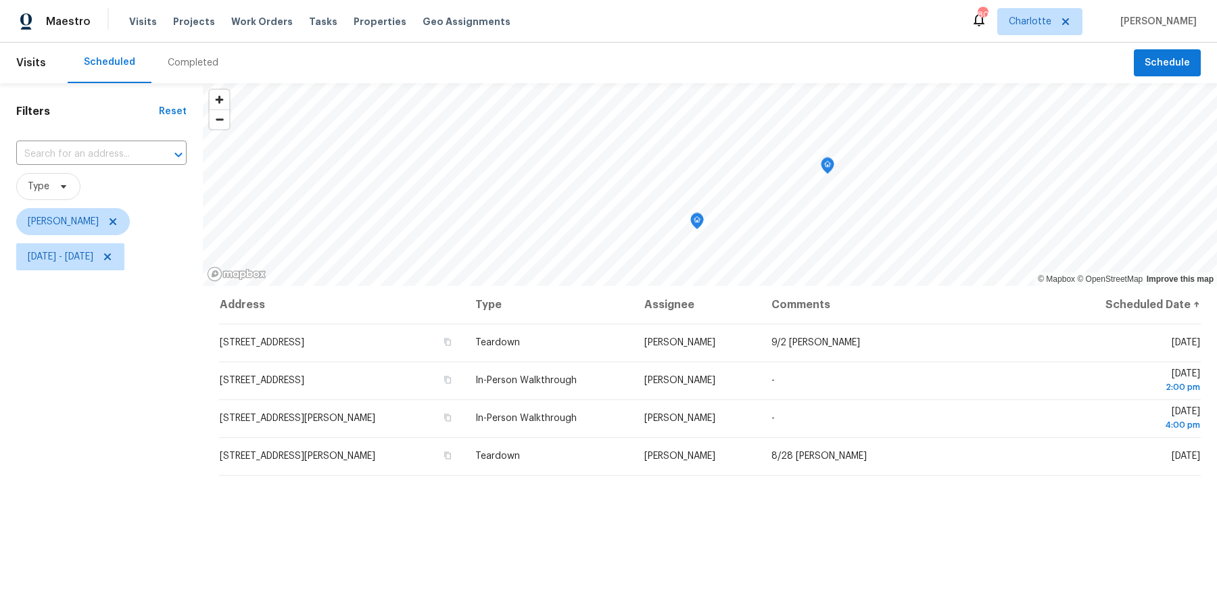
click at [173, 461] on div "Filters Reset ​ Type [PERSON_NAME] [DATE] - [DATE]" at bounding box center [101, 422] width 203 height 678
click at [570, 256] on icon "Map marker" at bounding box center [568, 252] width 12 height 16
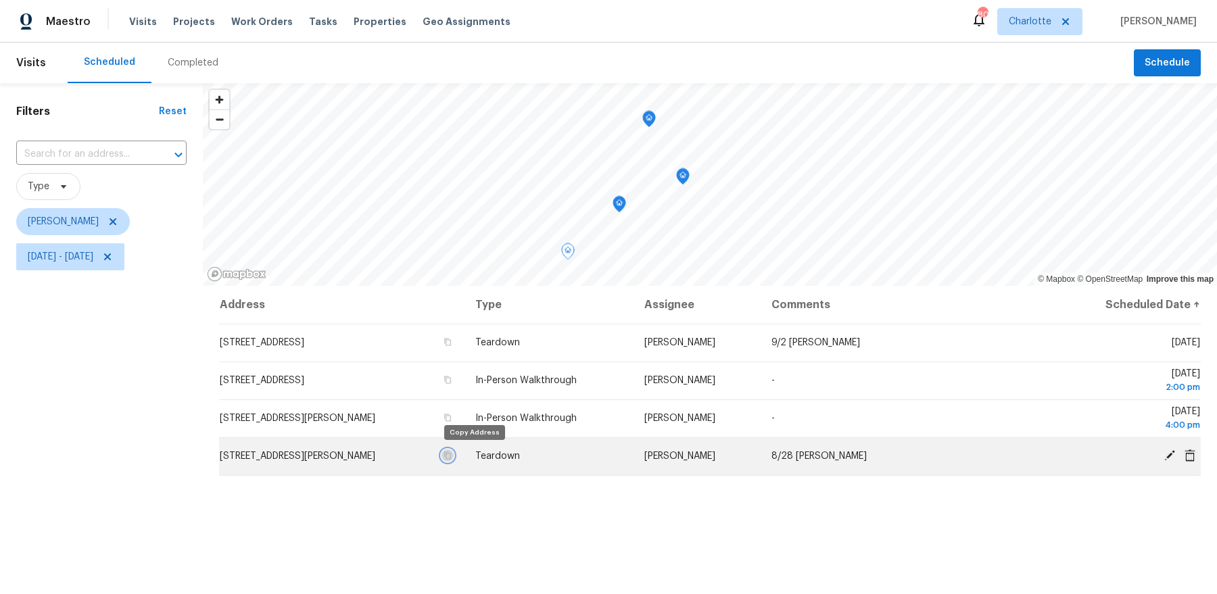
click at [452, 458] on icon "button" at bounding box center [448, 456] width 8 height 8
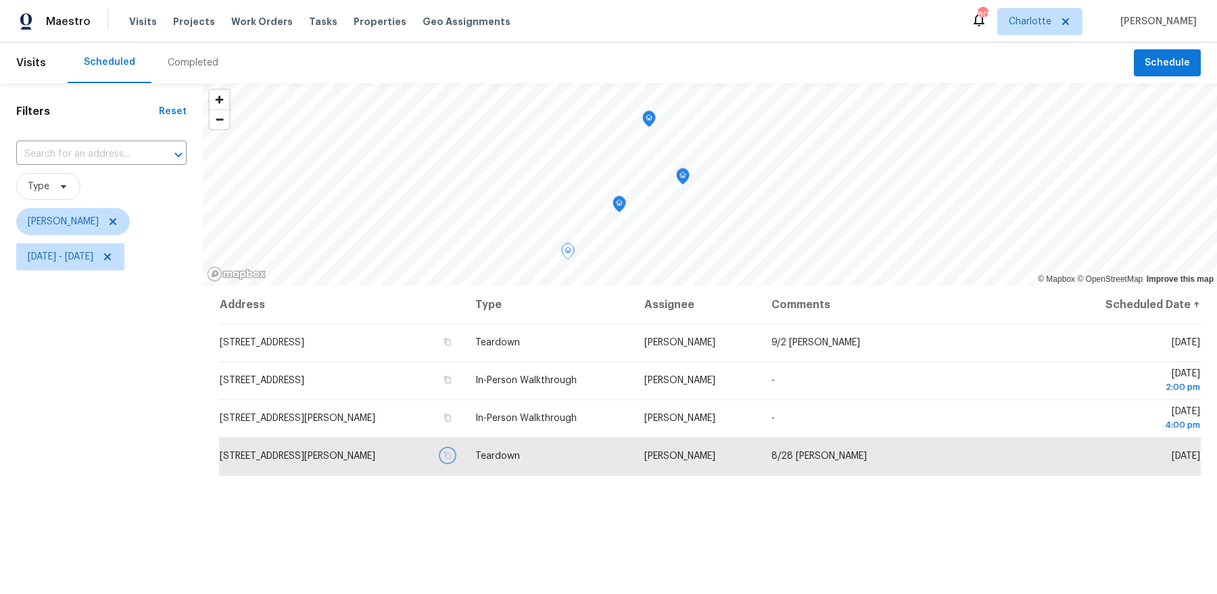
click at [622, 208] on icon "Map marker" at bounding box center [619, 205] width 12 height 16
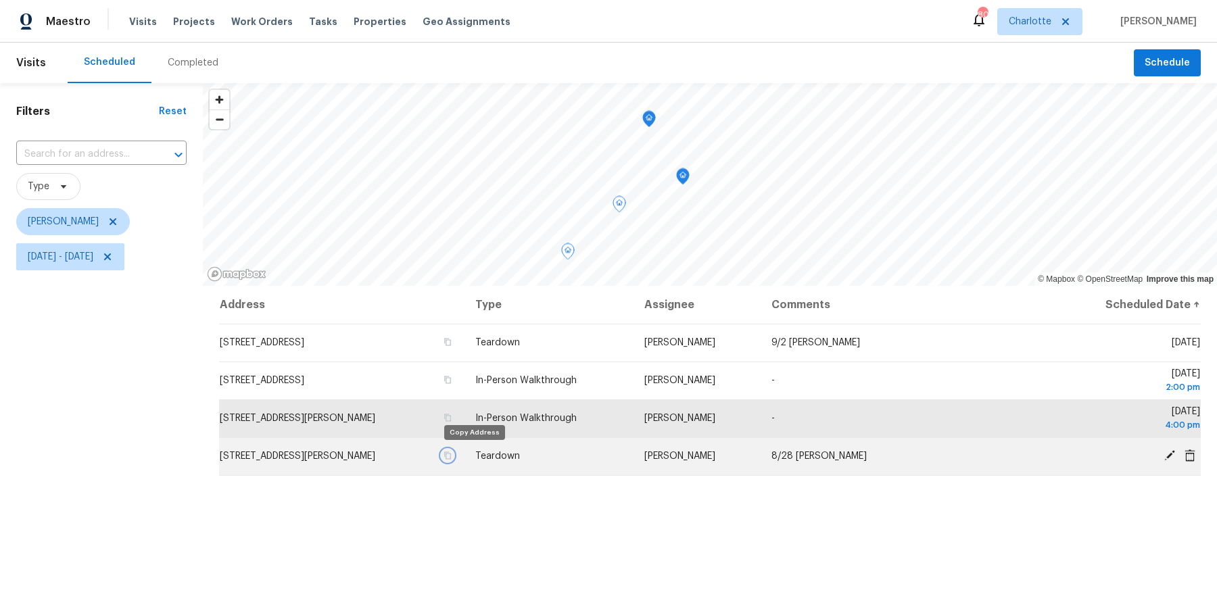
click at [452, 457] on icon "button" at bounding box center [448, 456] width 8 height 8
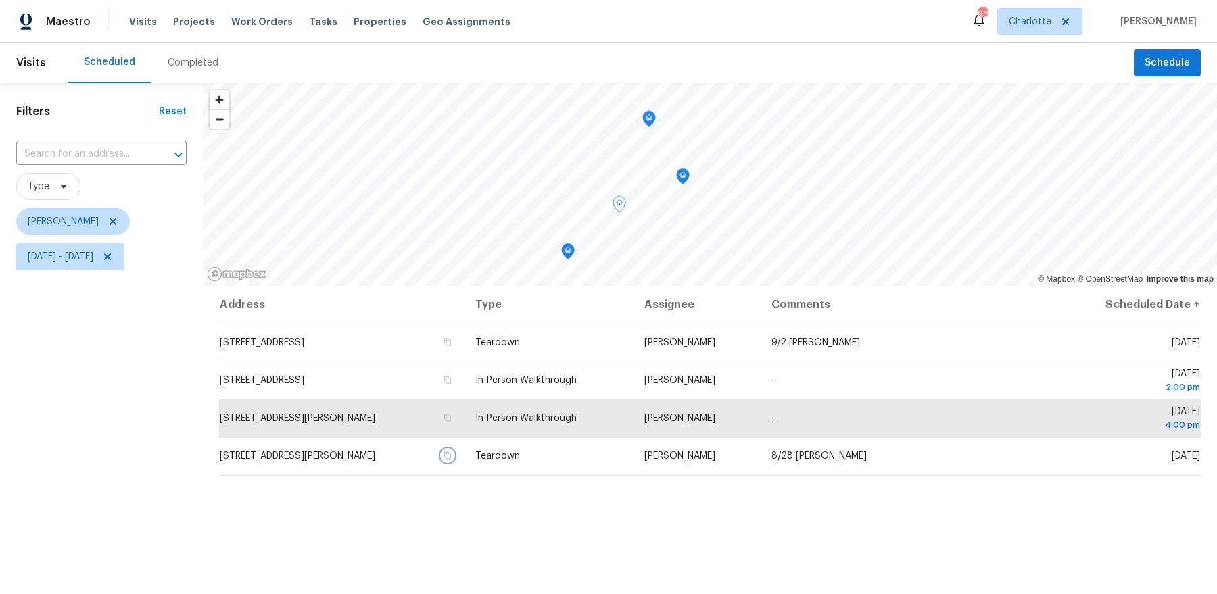
click at [566, 252] on icon "Map marker" at bounding box center [568, 251] width 4 height 3
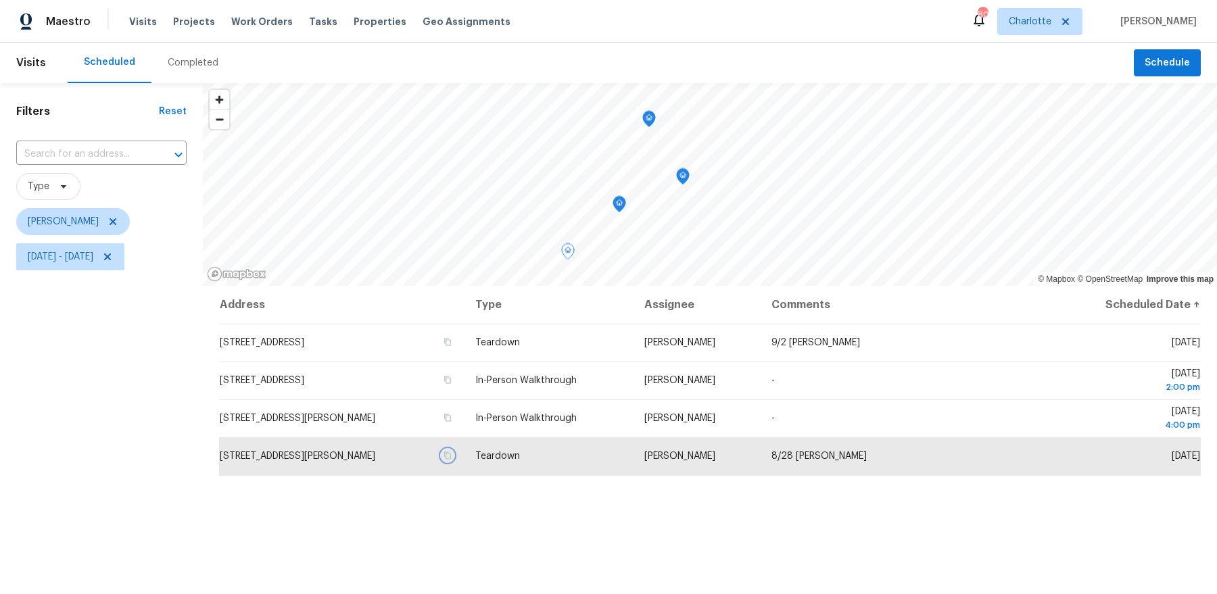
click at [620, 210] on icon "Map marker" at bounding box center [619, 205] width 12 height 16
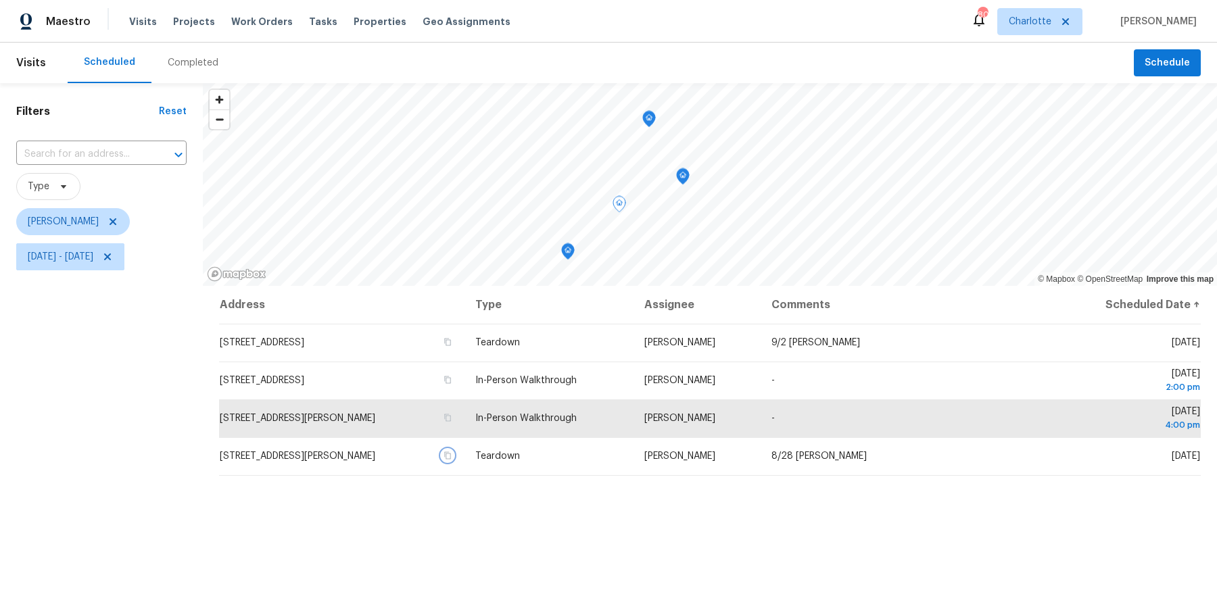
click at [650, 120] on icon "Map marker" at bounding box center [649, 118] width 4 height 3
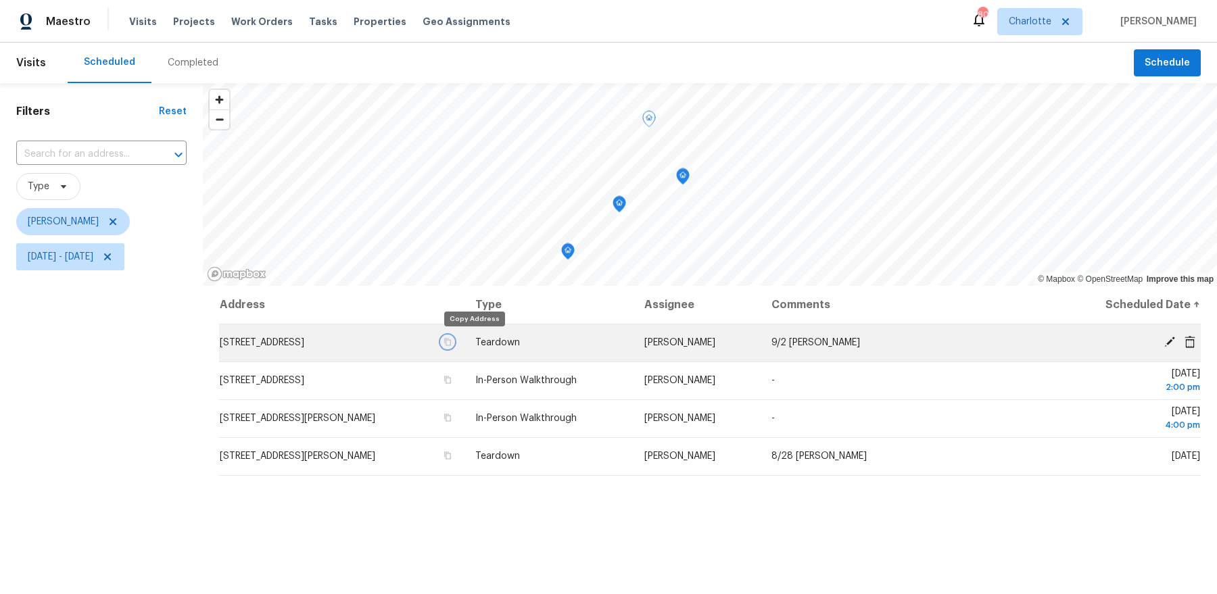
click at [452, 341] on icon "button" at bounding box center [448, 342] width 7 height 7
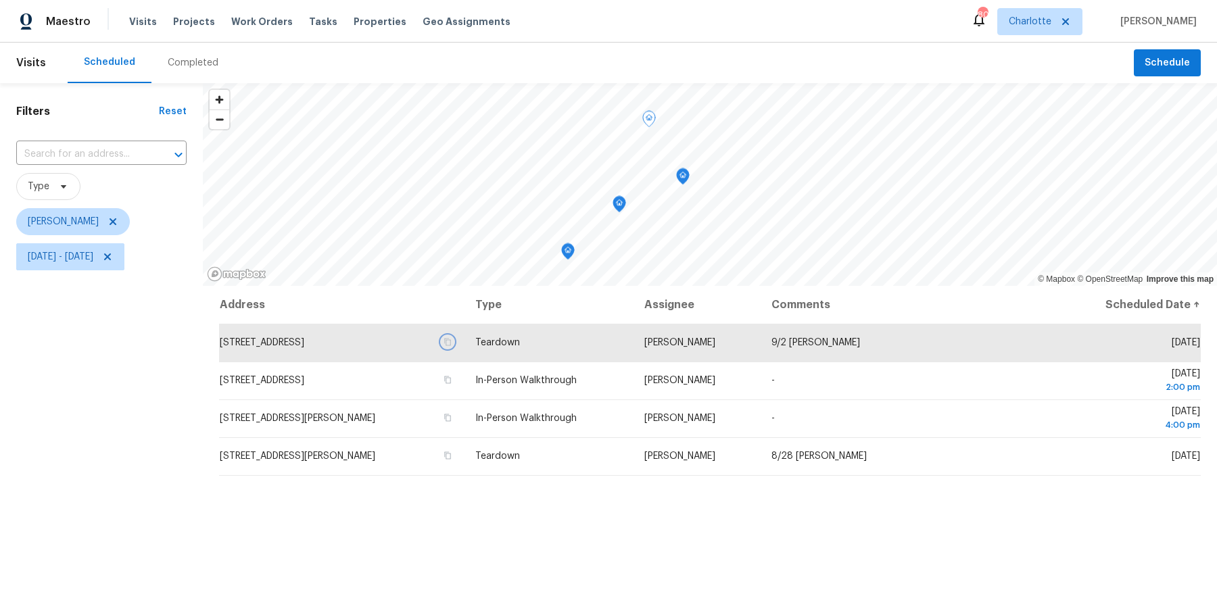
click at [684, 179] on icon "Map marker" at bounding box center [683, 177] width 12 height 16
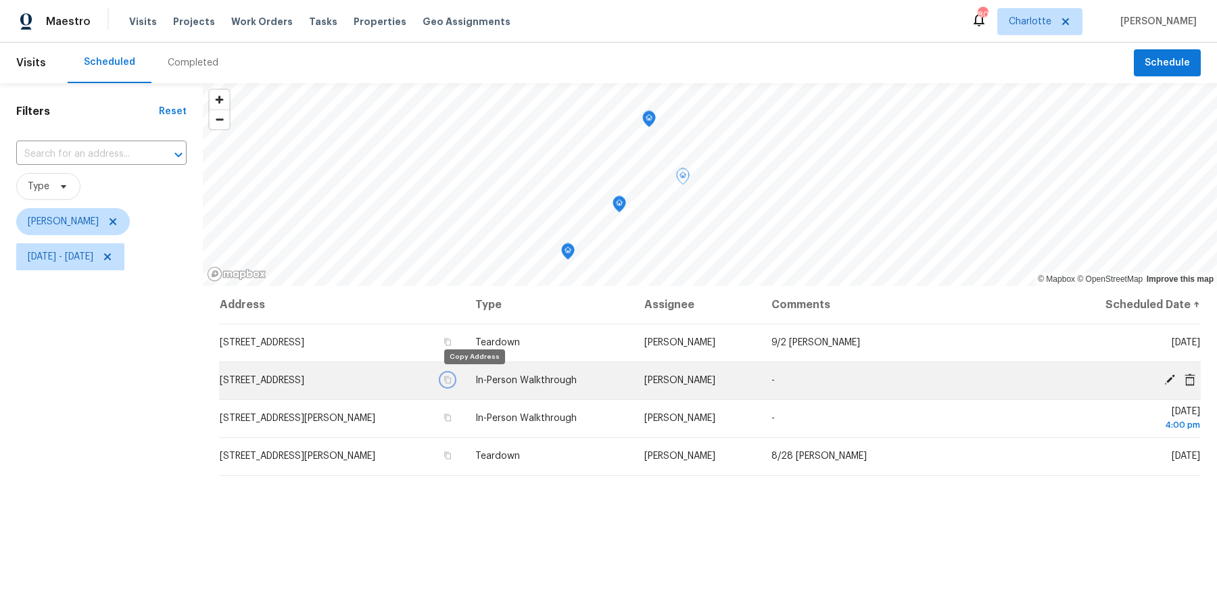
click at [452, 380] on icon "button" at bounding box center [448, 380] width 7 height 7
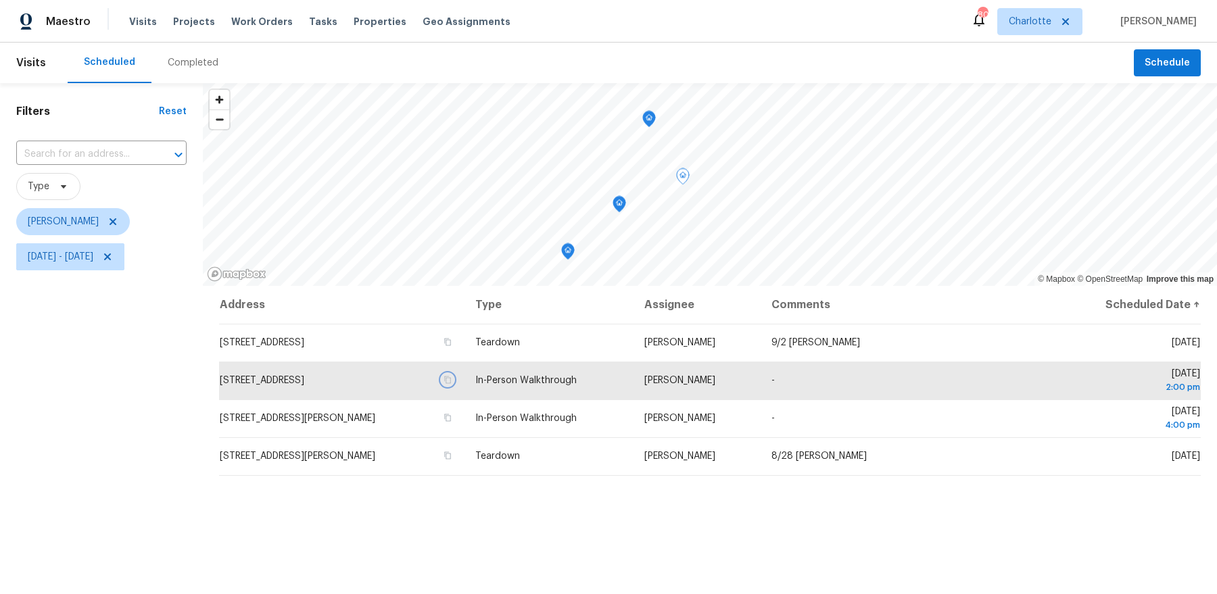
click at [619, 210] on icon "Map marker" at bounding box center [619, 205] width 12 height 16
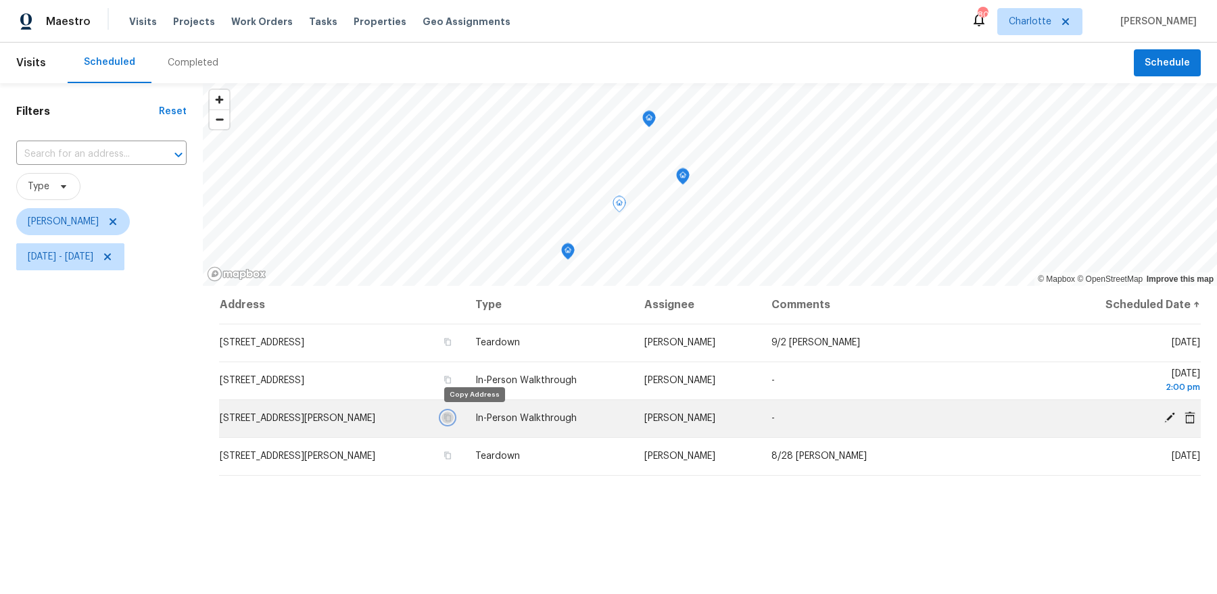
click at [452, 416] on icon "button" at bounding box center [448, 418] width 7 height 7
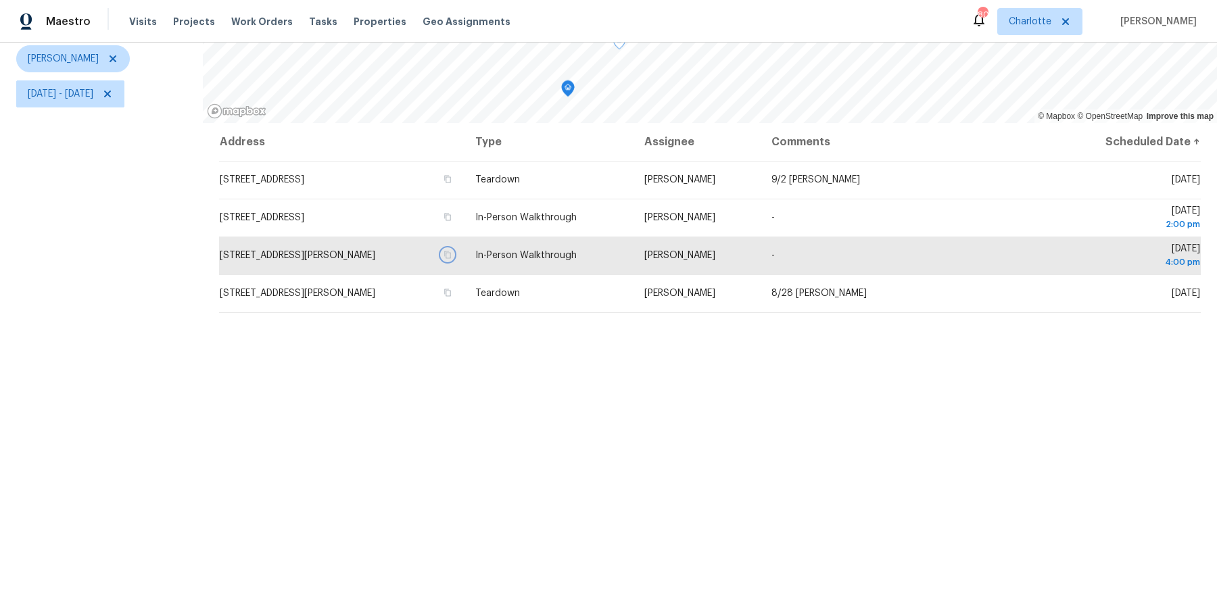
scroll to position [166, 0]
